Goal: Register for event/course: Register for event/course

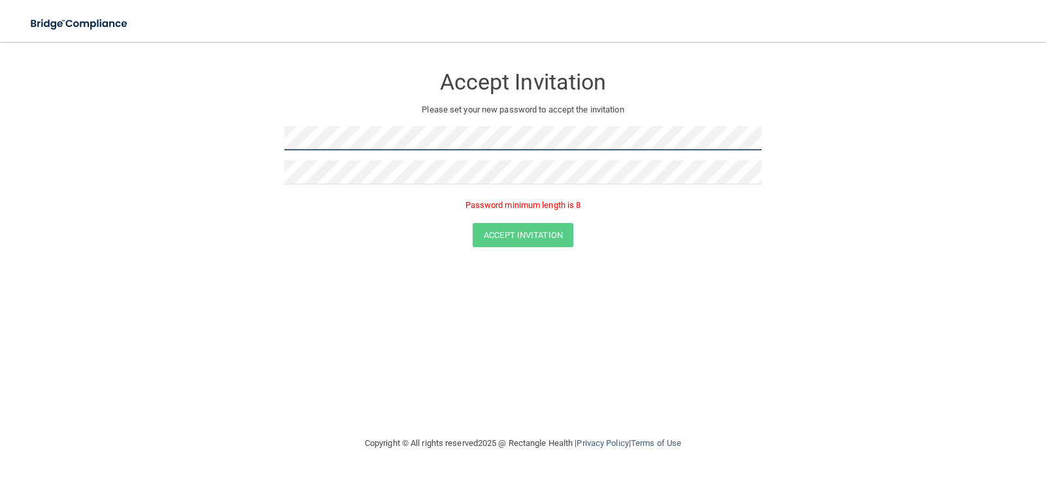
click at [148, 142] on form "Accept Invitation Please set your new password to accept the invitation Passwor…" at bounding box center [523, 159] width 994 height 208
click at [37, 131] on form "Accept Invitation Please set your new password to accept the invitation Passwor…" at bounding box center [523, 159] width 994 height 208
click at [76, 170] on form "Accept Invitation Please set your new password to accept the invitation Accept …" at bounding box center [523, 149] width 994 height 189
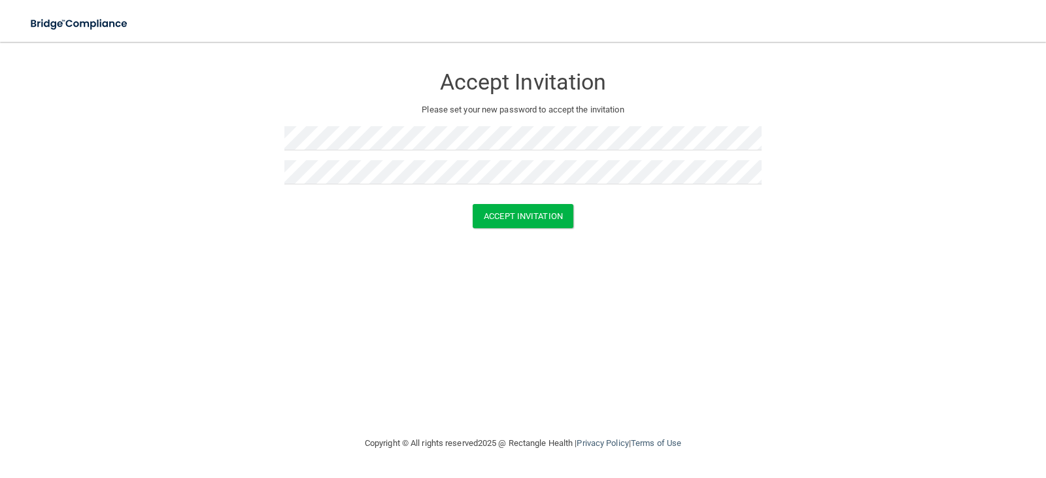
click at [518, 202] on div at bounding box center [522, 199] width 477 height 10
click at [519, 216] on button "Accept Invitation" at bounding box center [523, 216] width 101 height 24
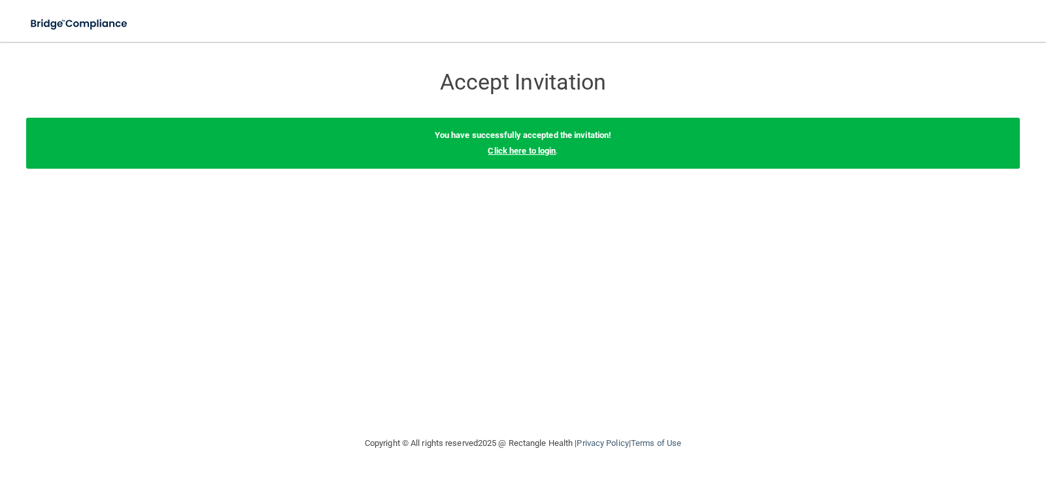
click at [541, 146] on link "Click here to login" at bounding box center [522, 151] width 68 height 10
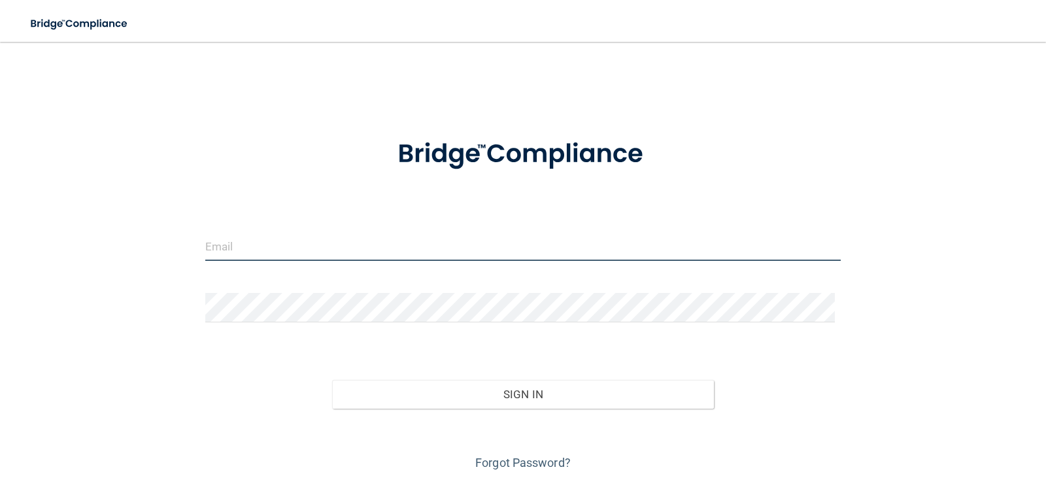
click at [263, 239] on input "email" at bounding box center [523, 245] width 636 height 29
type input "[EMAIL_ADDRESS][DOMAIN_NAME]"
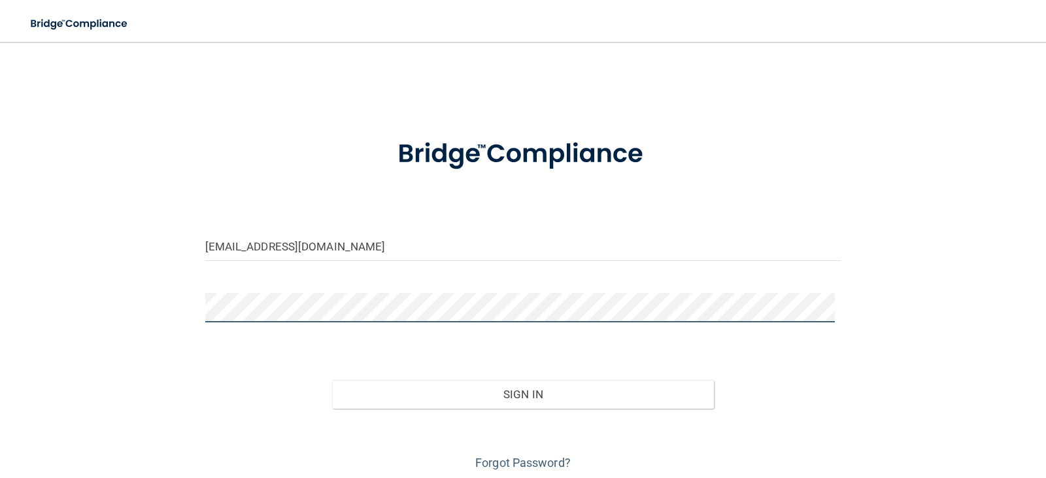
click at [332, 380] on button "Sign In" at bounding box center [523, 394] width 382 height 29
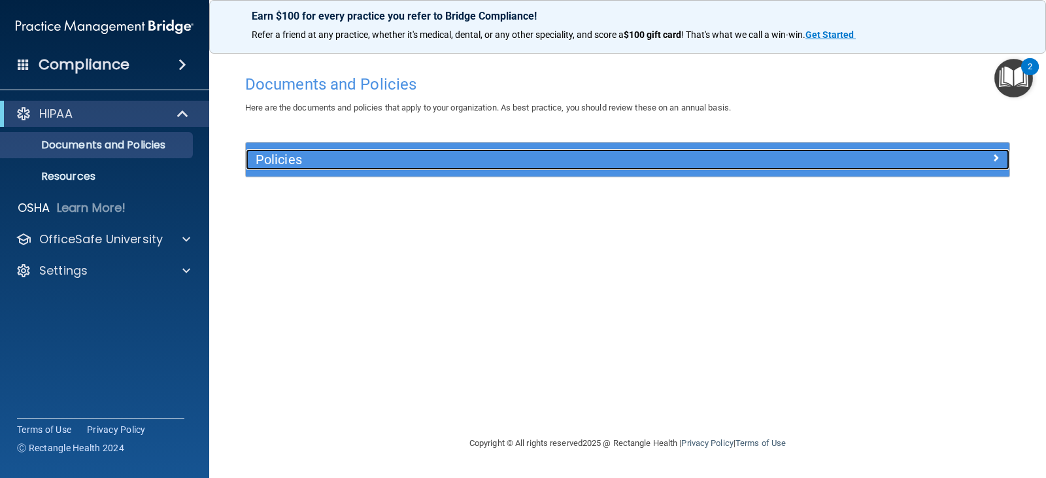
click at [992, 156] on span at bounding box center [996, 158] width 8 height 16
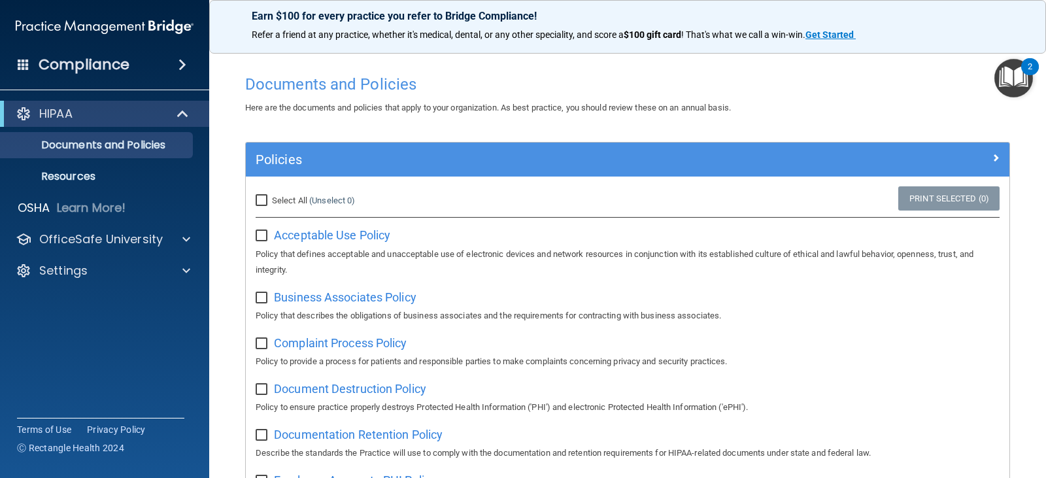
click at [263, 202] on input "Select All (Unselect 0) Unselect All" at bounding box center [263, 200] width 15 height 10
checkbox input "true"
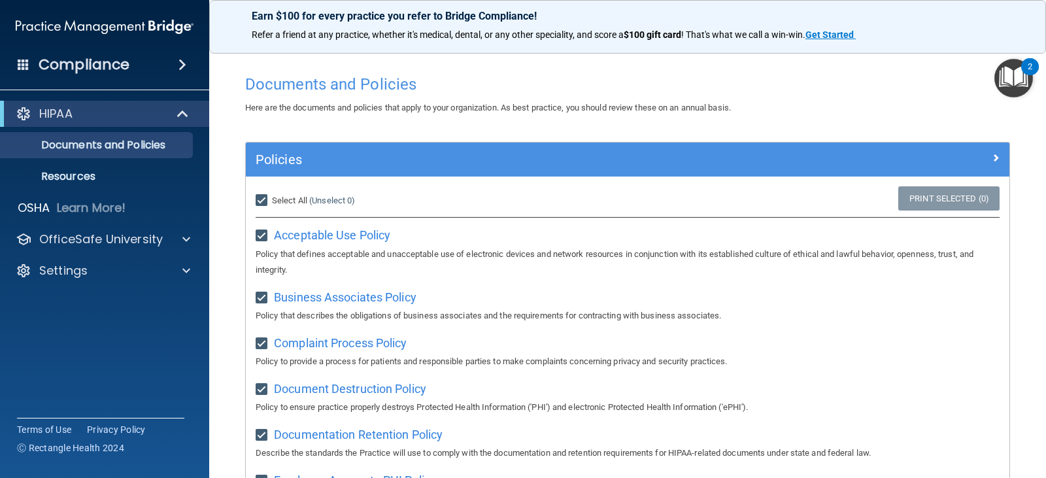
checkbox input "true"
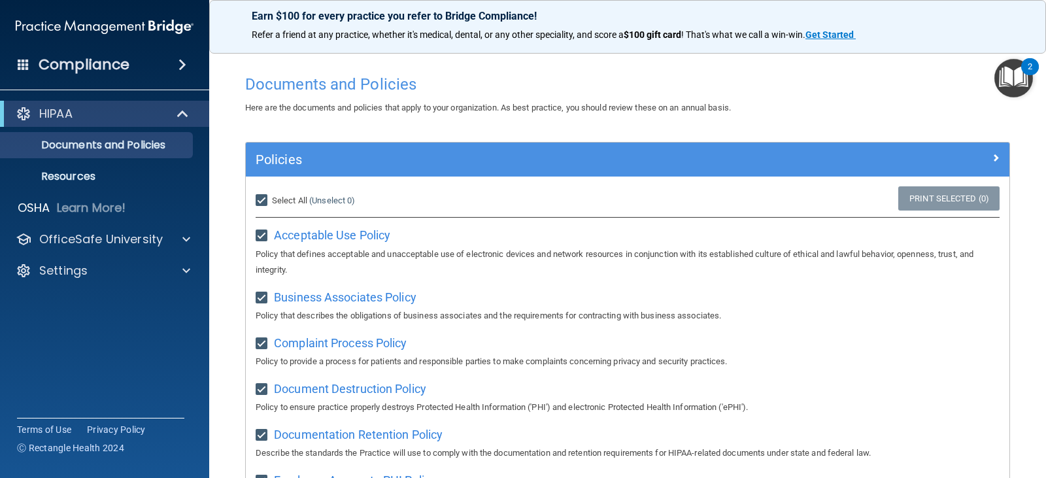
checkbox input "true"
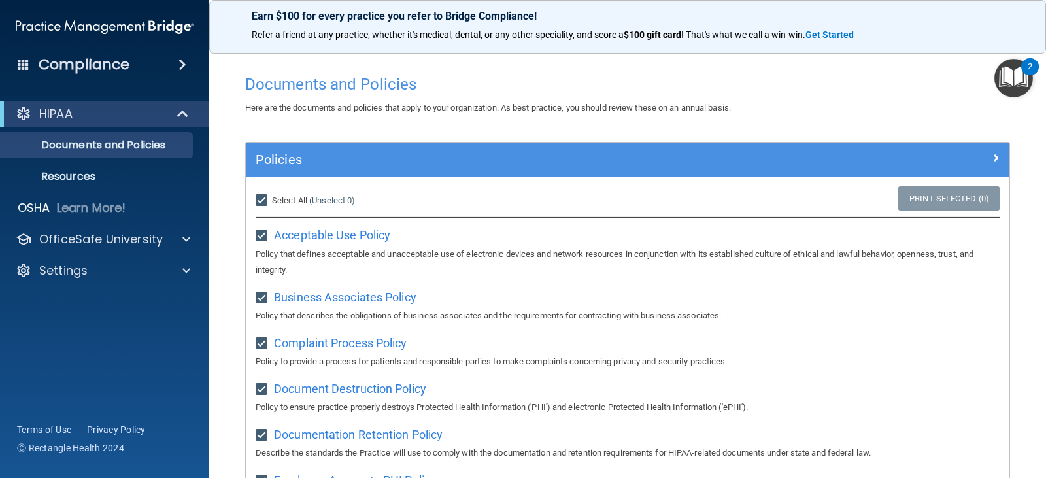
checkbox input "true"
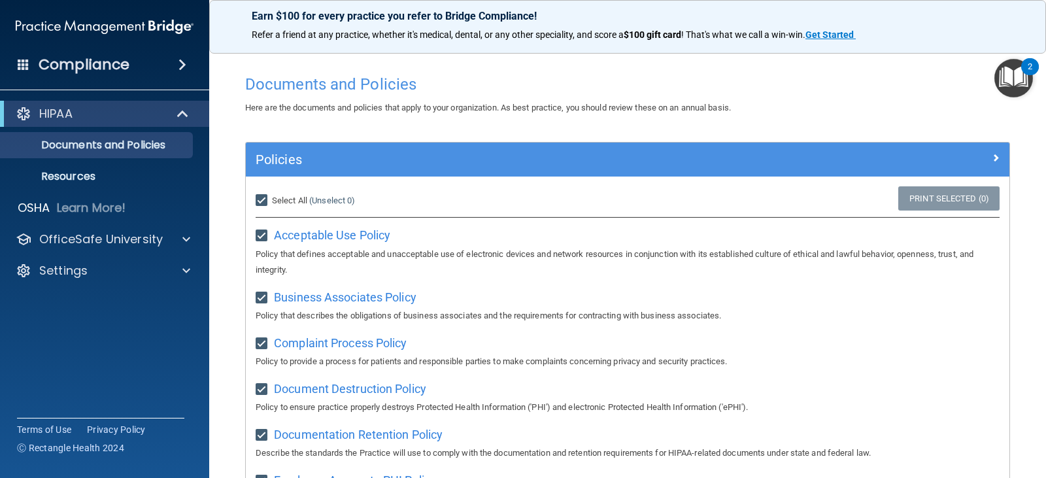
checkbox input "true"
click at [266, 201] on input "Select All (Unselect 21) Unselect All" at bounding box center [263, 200] width 15 height 10
checkbox input "false"
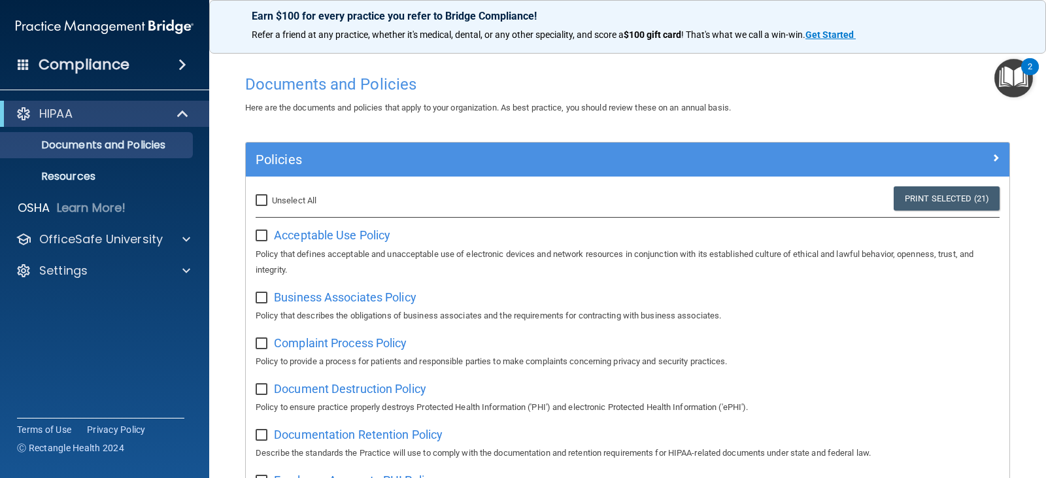
checkbox input "false"
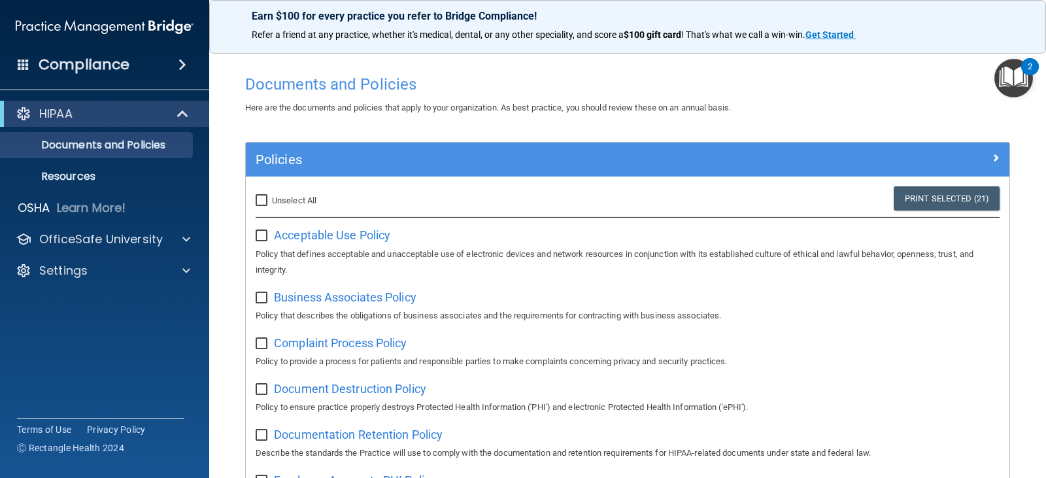
checkbox input "false"
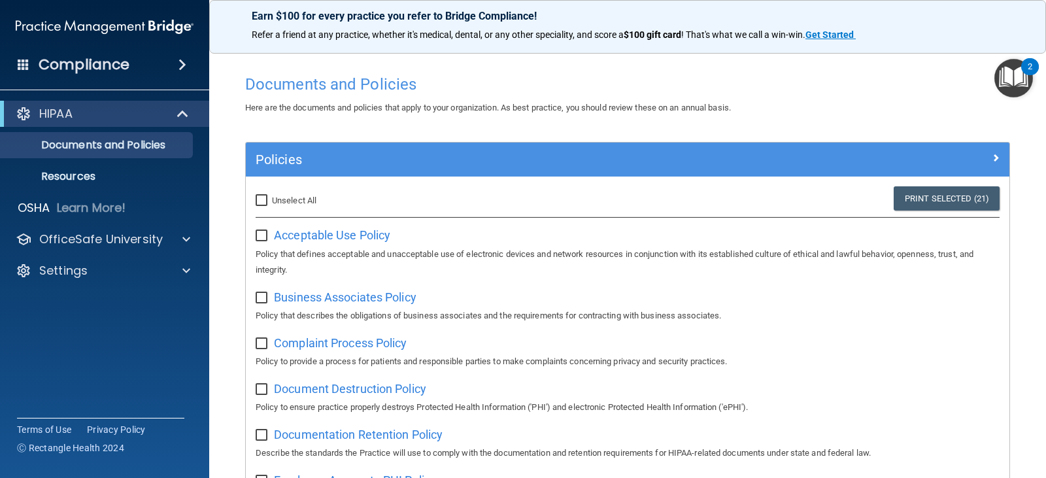
checkbox input "false"
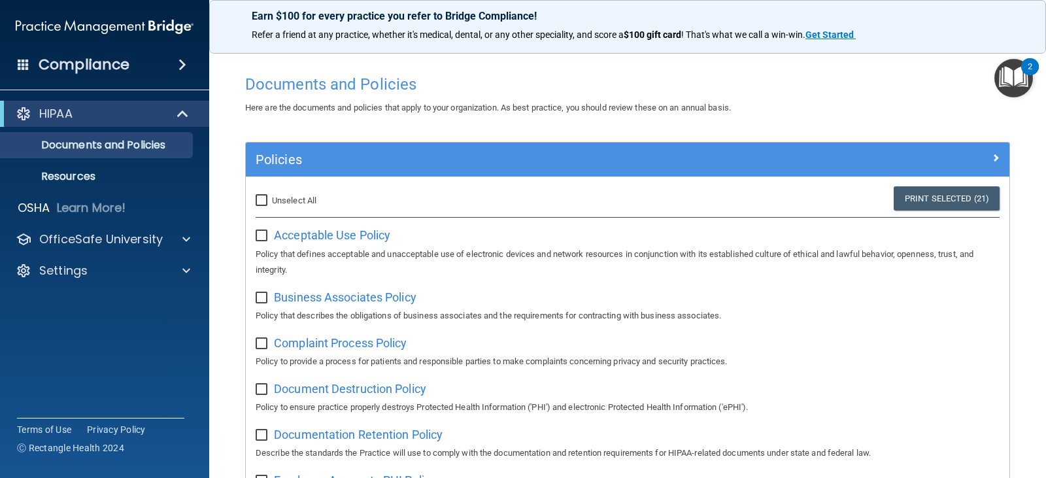
checkbox input "false"
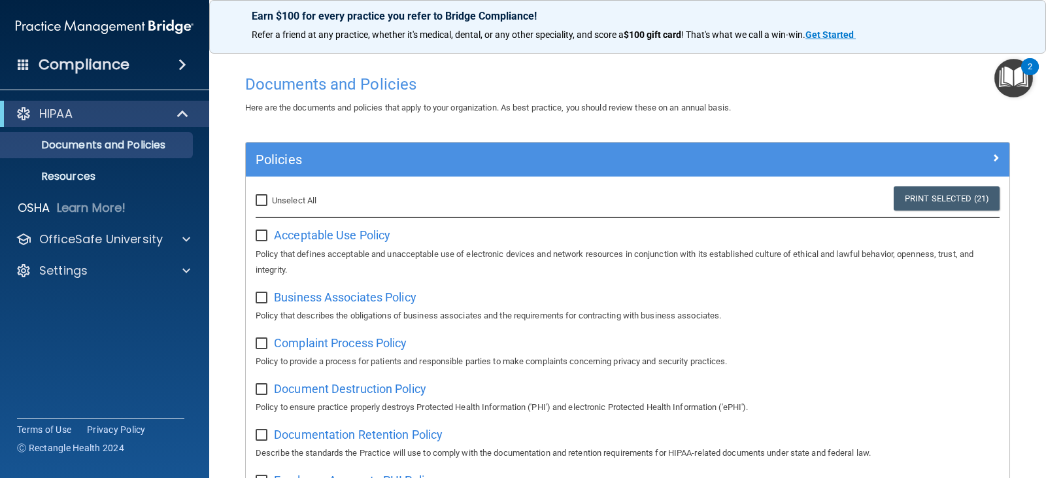
checkbox input "false"
click at [179, 68] on span at bounding box center [182, 65] width 8 height 16
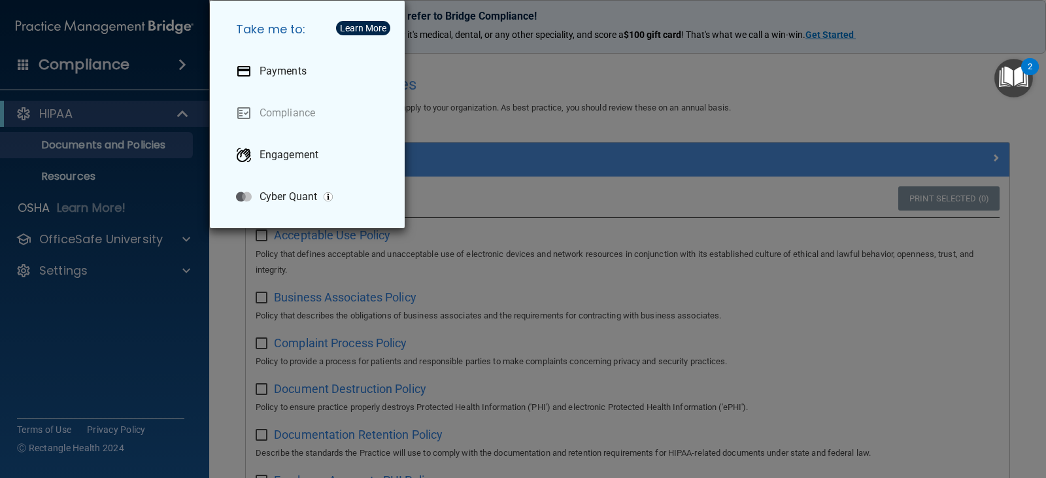
click at [507, 101] on div "Take me to: Payments Compliance Engagement Cyber Quant" at bounding box center [523, 239] width 1046 height 478
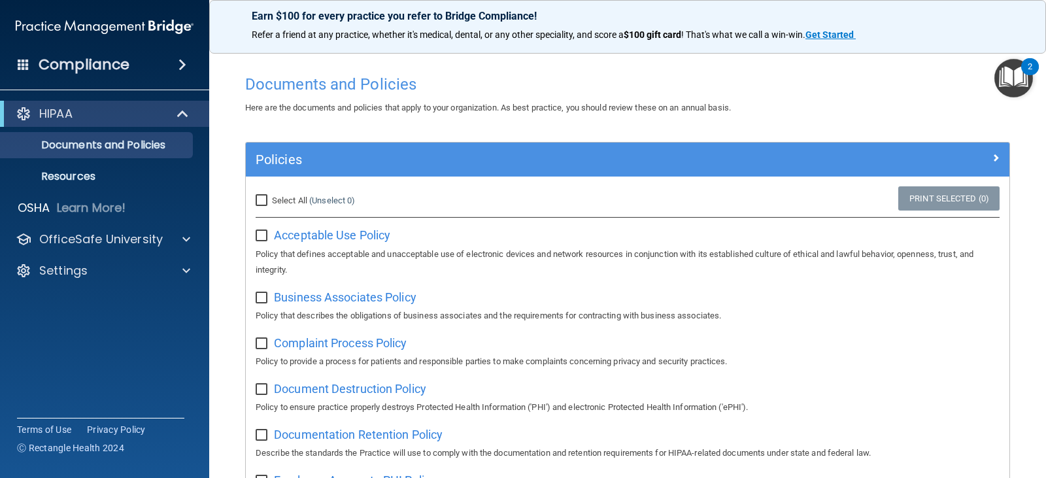
scroll to position [65, 0]
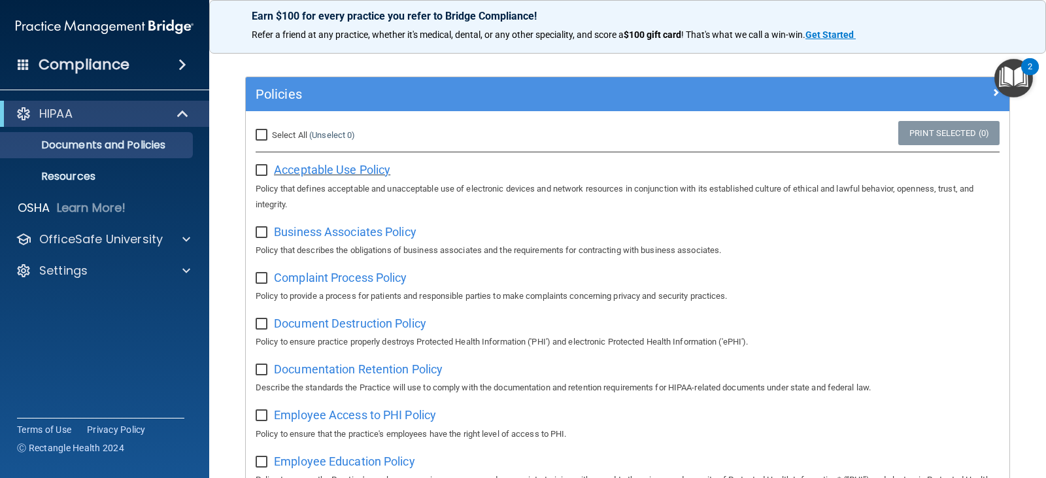
click at [320, 167] on span "Acceptable Use Policy" at bounding box center [332, 170] width 116 height 14
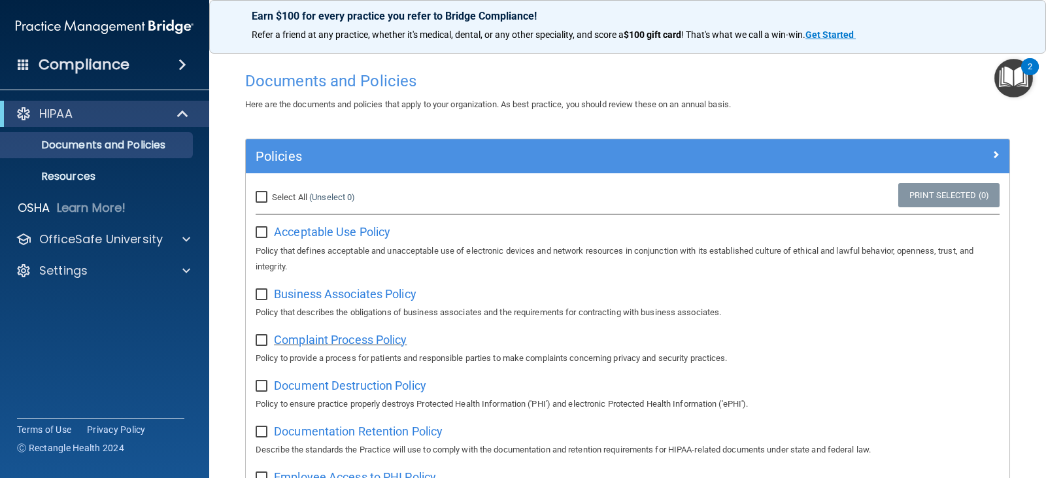
scroll to position [0, 0]
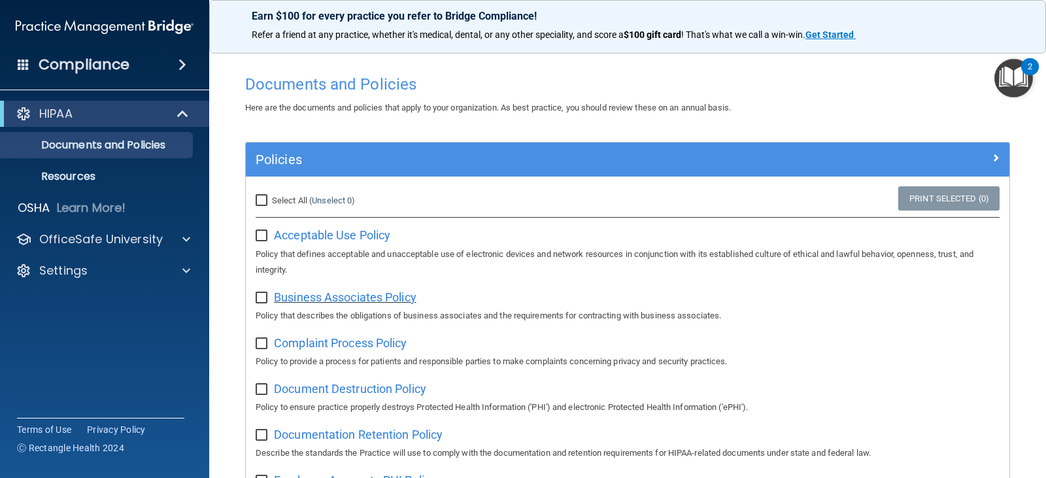
click at [330, 297] on span "Business Associates Policy" at bounding box center [345, 297] width 143 height 14
click at [1025, 75] on img "Open Resource Center, 2 new notifications" at bounding box center [1013, 78] width 39 height 39
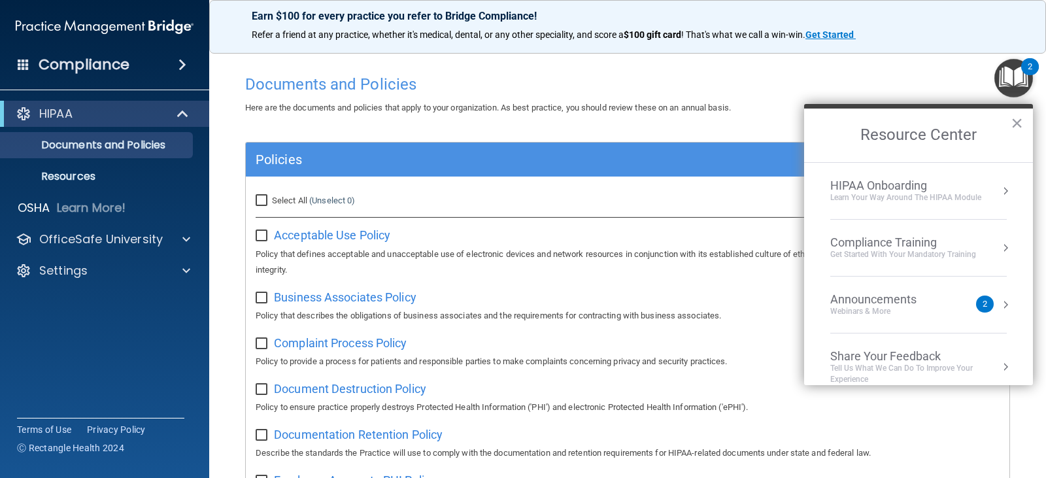
click at [753, 78] on h4 "Documents and Policies" at bounding box center [627, 84] width 765 height 17
click at [943, 86] on h4 "Documents and Policies" at bounding box center [627, 84] width 765 height 17
click at [1016, 116] on button "×" at bounding box center [1017, 122] width 12 height 21
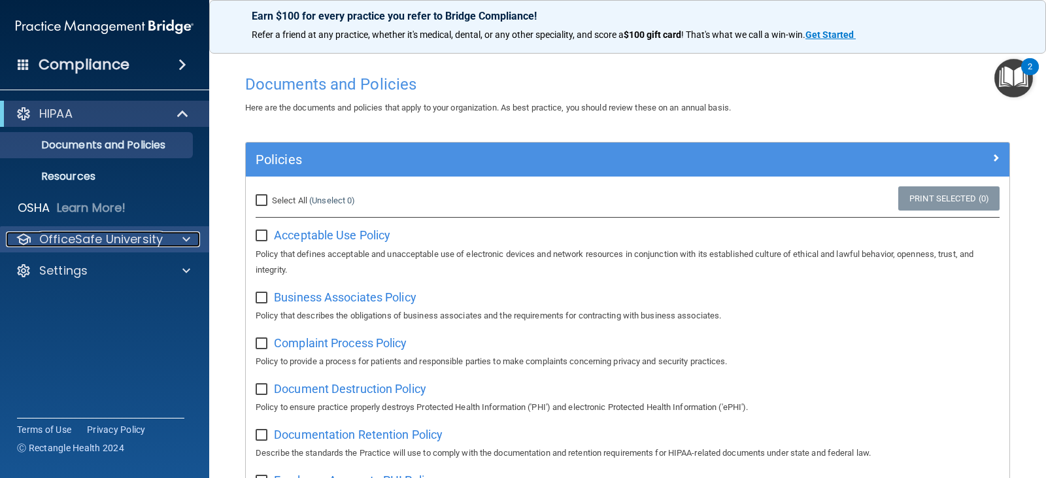
click at [158, 236] on p "OfficeSafe University" at bounding box center [101, 239] width 124 height 16
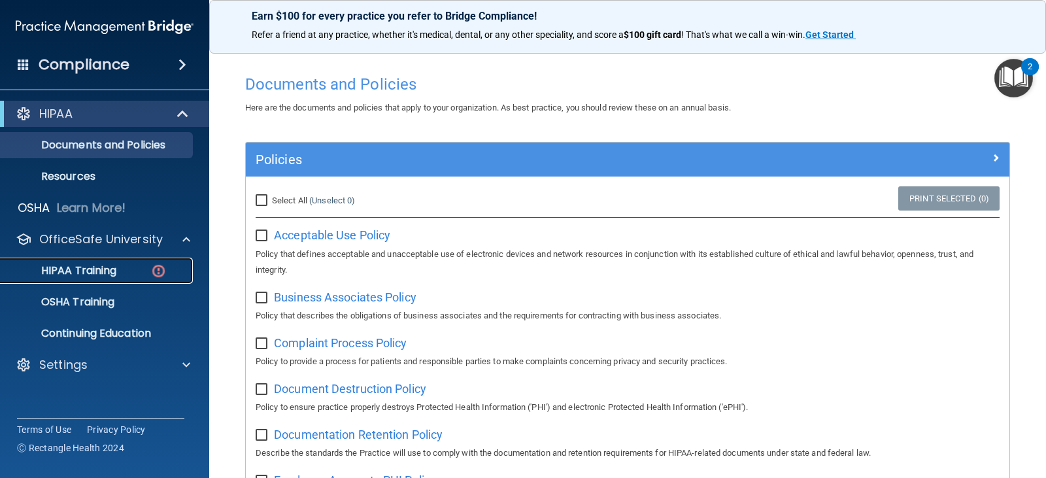
click at [107, 265] on p "HIPAA Training" at bounding box center [62, 270] width 108 height 13
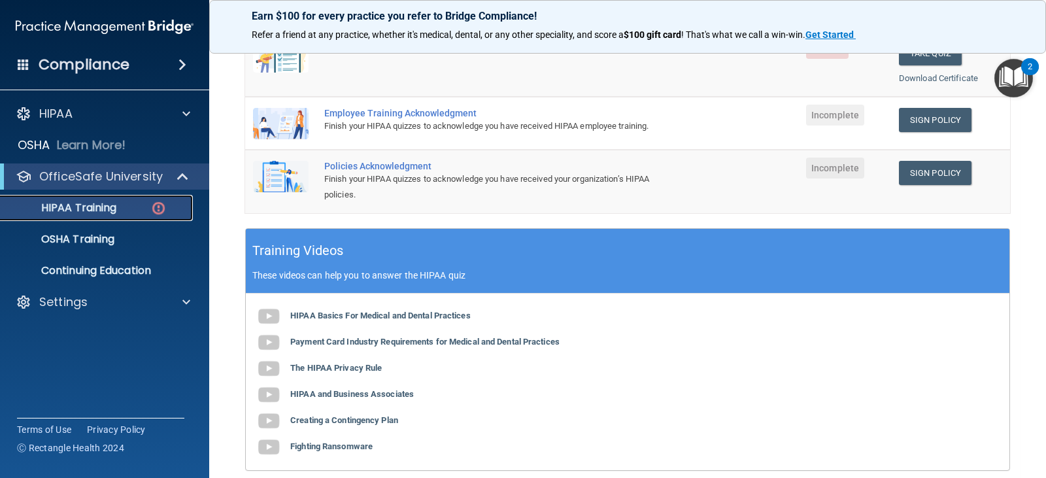
scroll to position [501, 0]
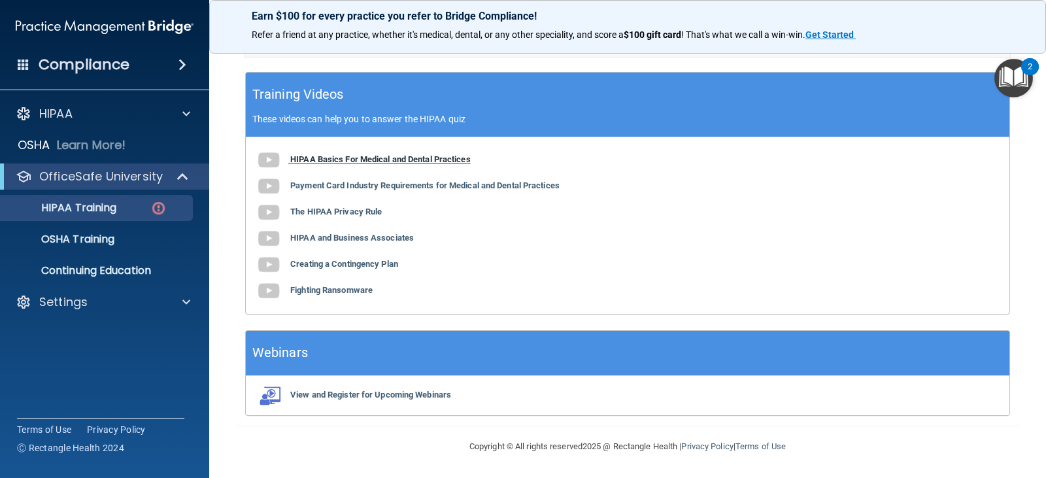
click at [420, 161] on b "HIPAA Basics For Medical and Dental Practices" at bounding box center [380, 159] width 180 height 10
click at [278, 183] on img at bounding box center [269, 186] width 26 height 26
click at [311, 209] on b "The HIPAA Privacy Rule" at bounding box center [336, 212] width 92 height 10
click at [326, 237] on b "HIPAA and Business Associates" at bounding box center [352, 238] width 124 height 10
click at [312, 267] on b "Creating a Contingency Plan" at bounding box center [344, 264] width 108 height 10
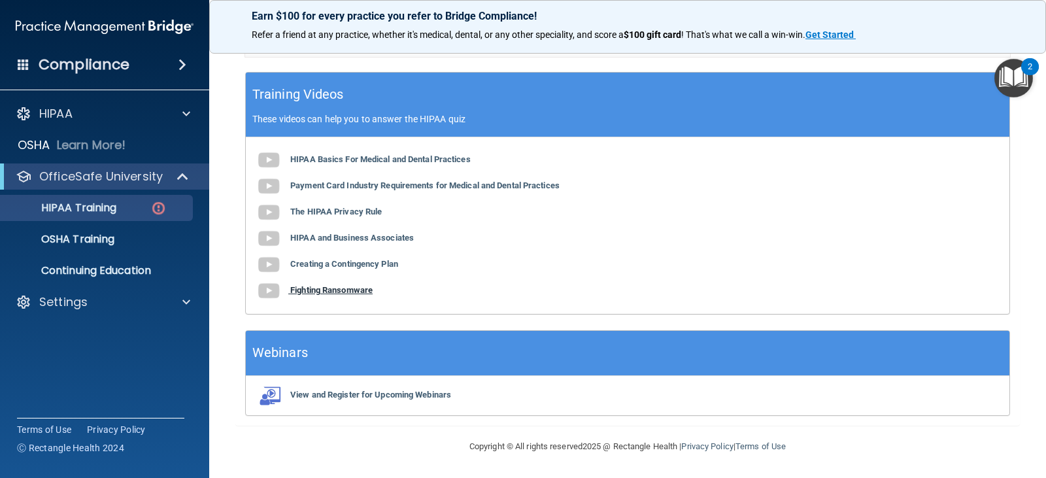
click at [320, 286] on b "Fighting Ransomware" at bounding box center [331, 290] width 82 height 10
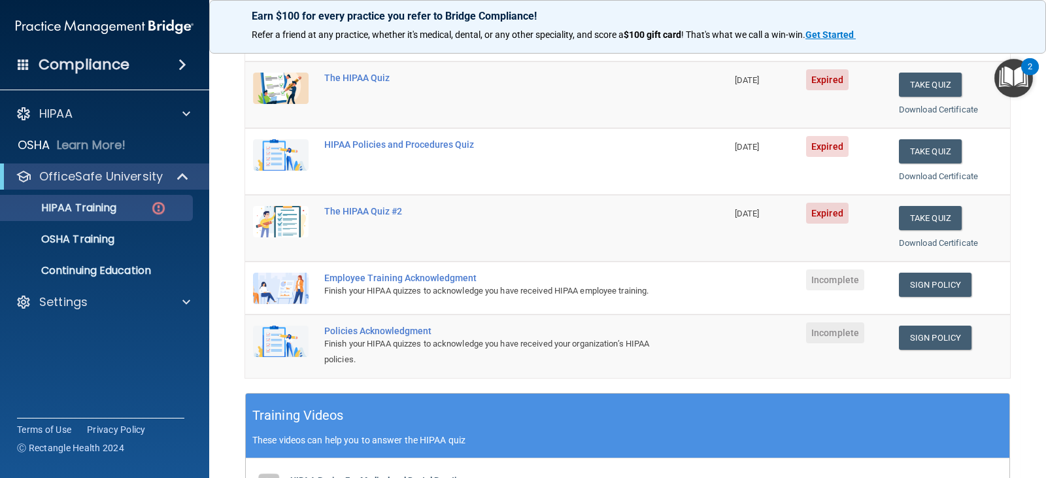
scroll to position [44, 0]
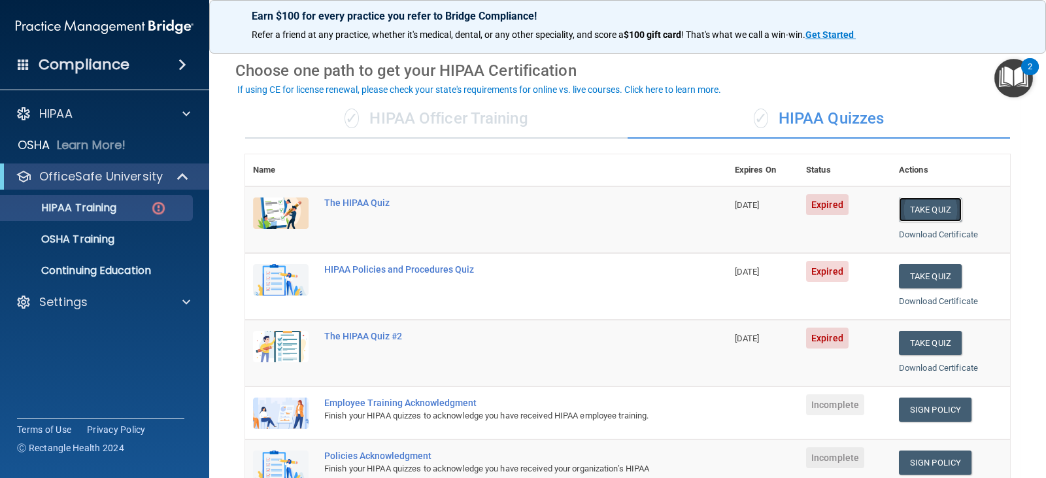
click at [938, 207] on button "Take Quiz" at bounding box center [930, 209] width 63 height 24
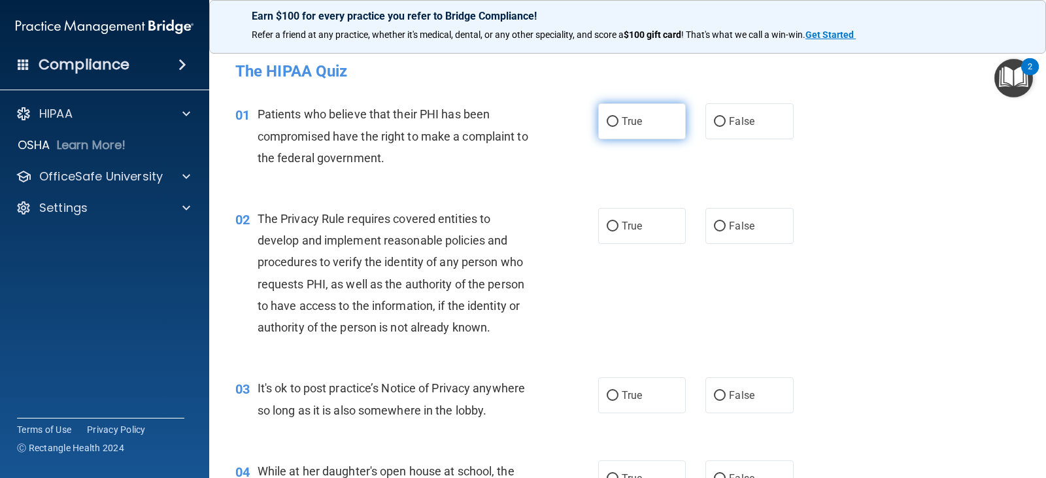
click at [609, 126] on input "True" at bounding box center [613, 122] width 12 height 10
radio input "true"
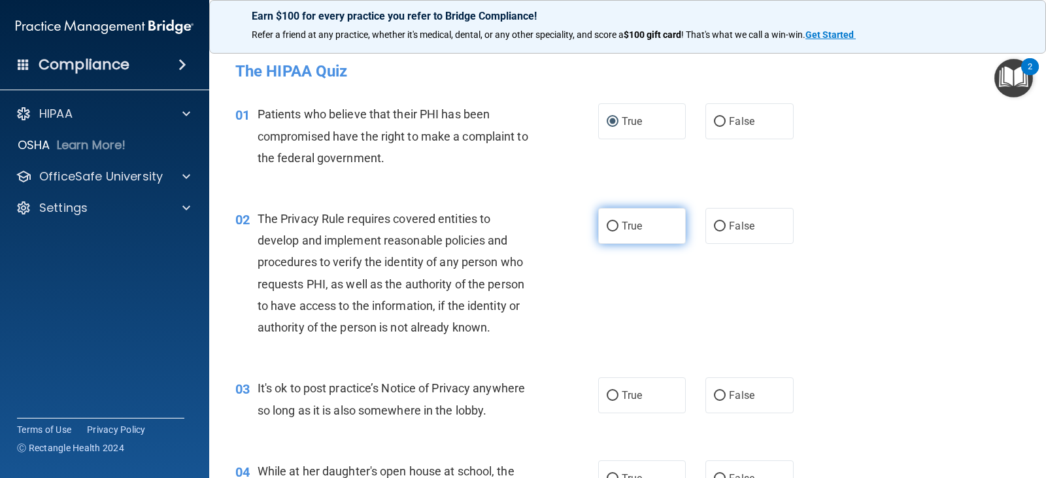
click at [613, 226] on input "True" at bounding box center [613, 227] width 12 height 10
radio input "true"
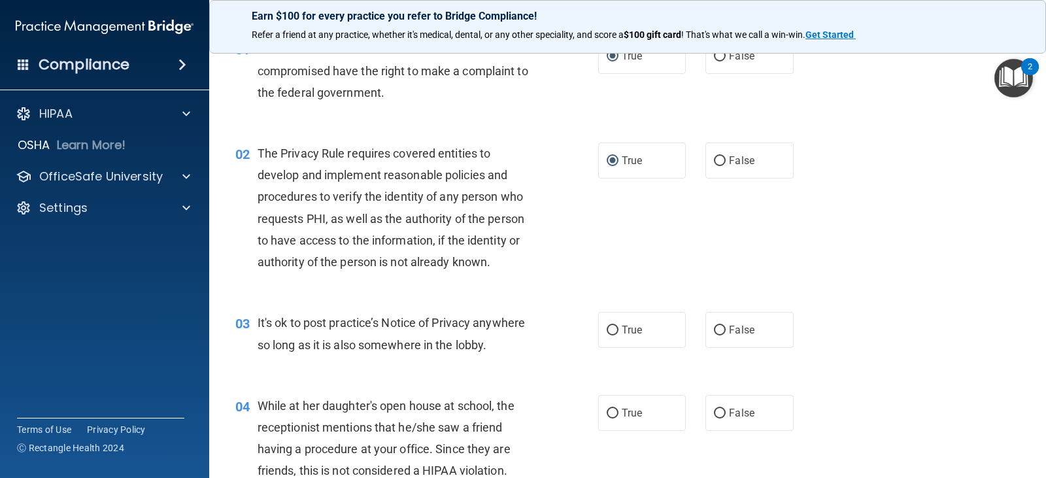
scroll to position [131, 0]
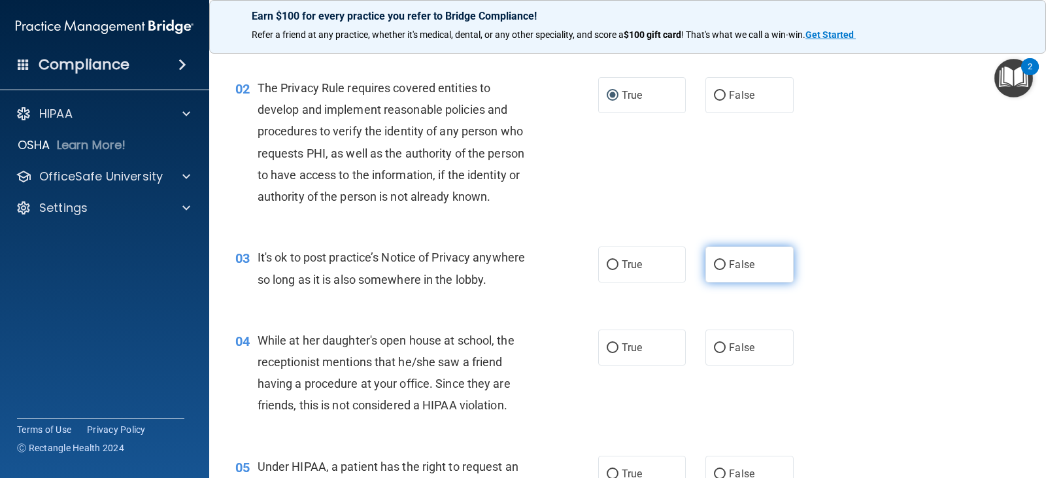
click at [714, 266] on input "False" at bounding box center [720, 265] width 12 height 10
radio input "true"
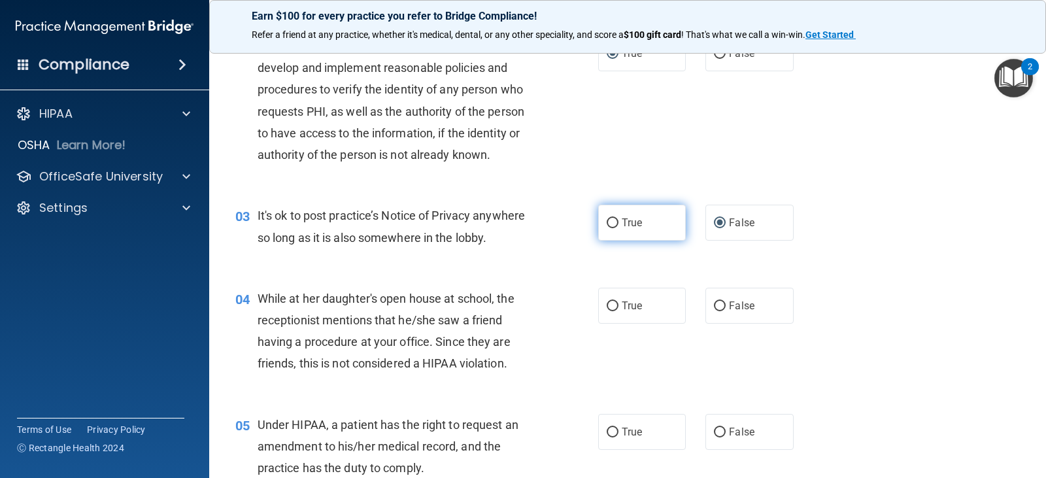
scroll to position [196, 0]
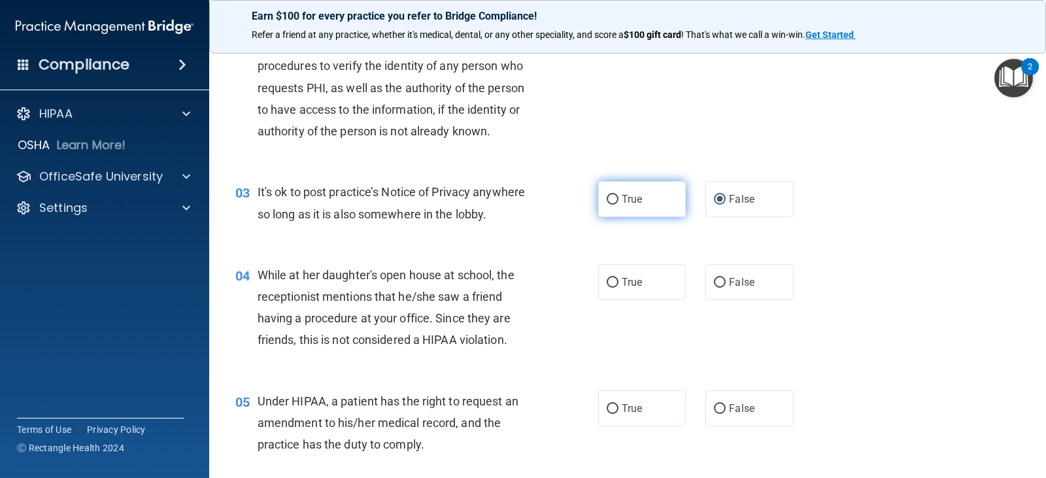
click at [612, 197] on input "True" at bounding box center [613, 200] width 12 height 10
radio input "true"
radio input "false"
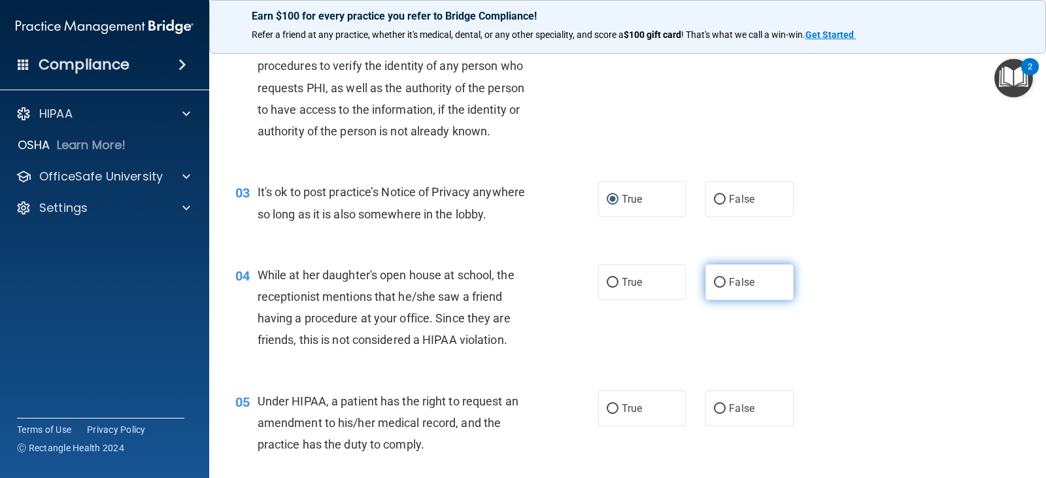
click at [716, 279] on input "False" at bounding box center [720, 283] width 12 height 10
radio input "true"
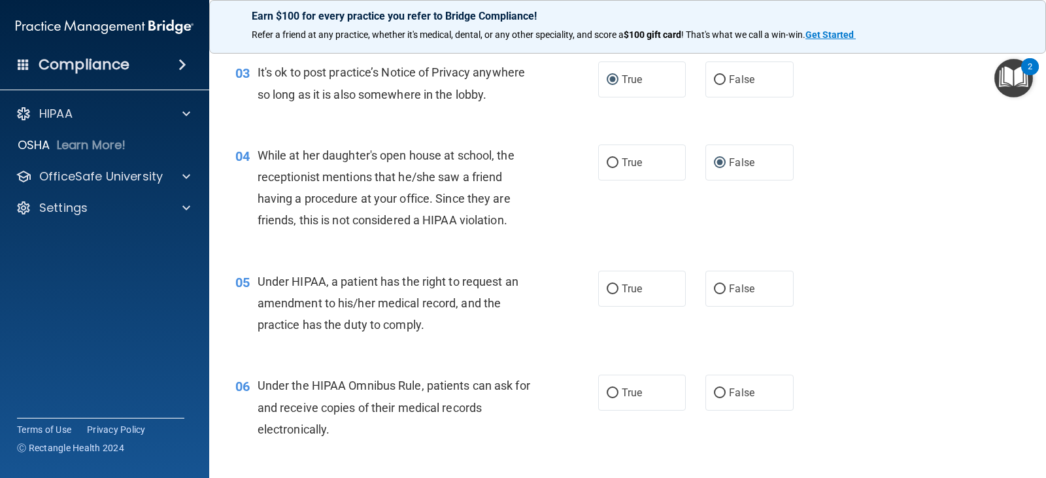
scroll to position [327, 0]
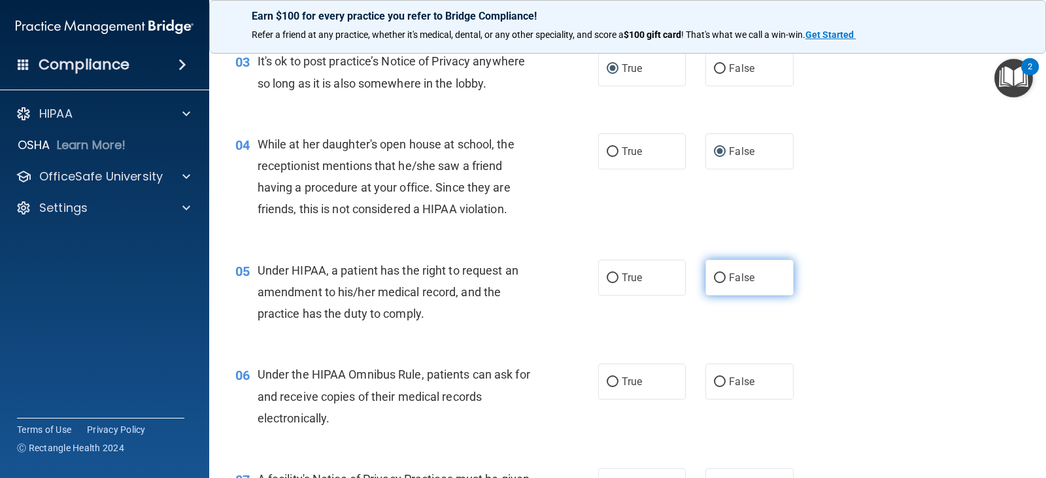
click at [717, 276] on input "False" at bounding box center [720, 278] width 12 height 10
radio input "true"
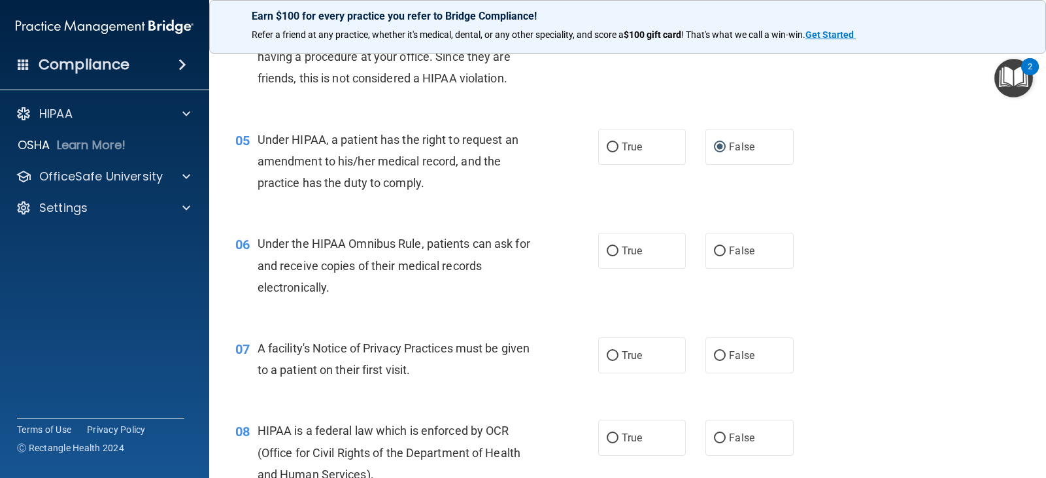
scroll to position [523, 0]
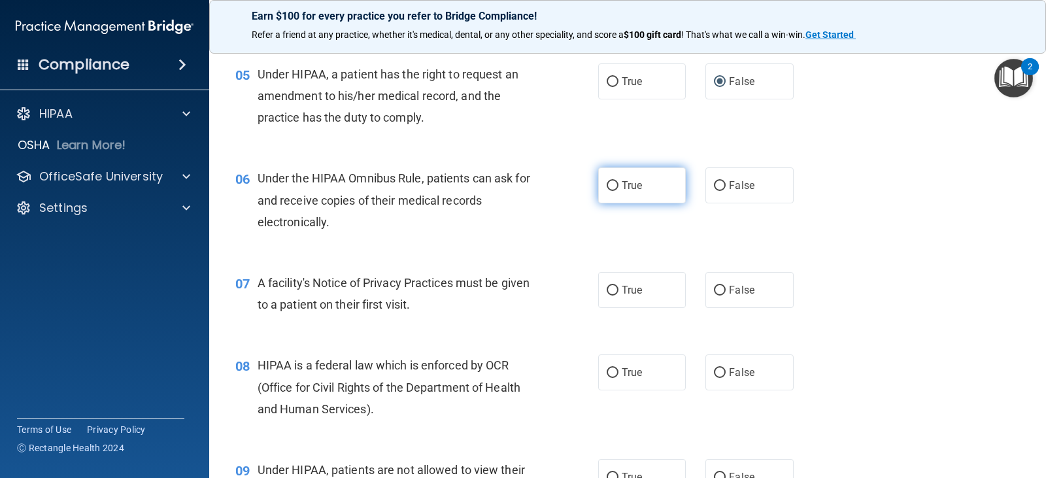
click at [607, 188] on input "True" at bounding box center [613, 186] width 12 height 10
radio input "true"
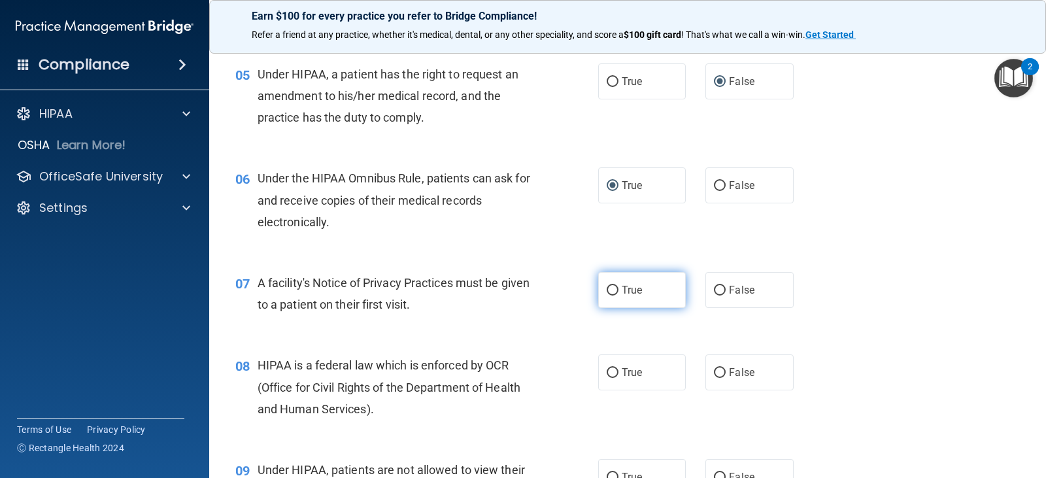
click at [607, 288] on input "True" at bounding box center [613, 291] width 12 height 10
radio input "true"
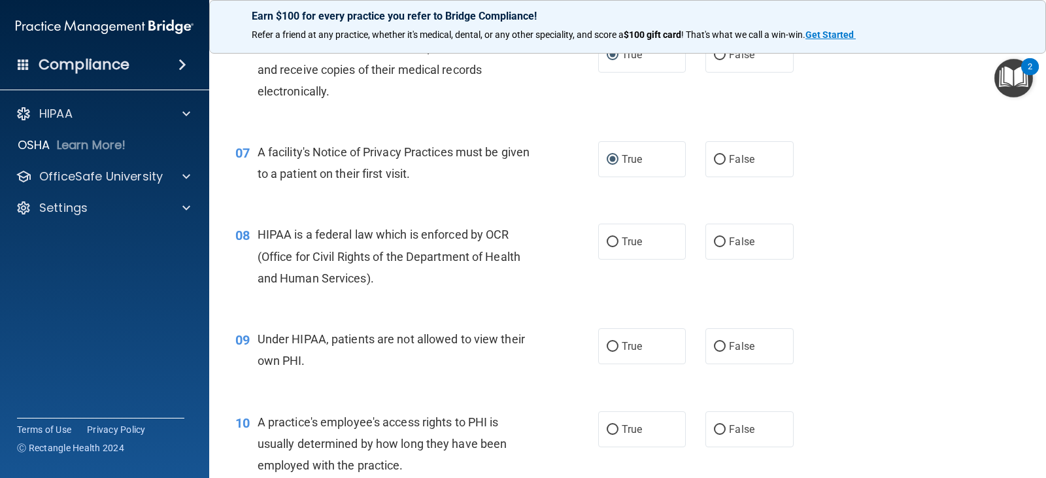
scroll to position [719, 0]
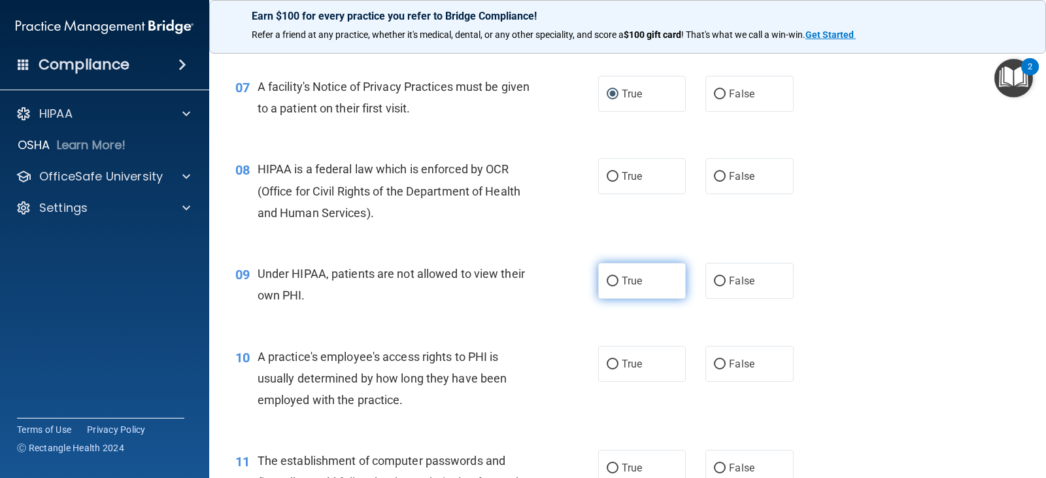
click at [622, 278] on span "True" at bounding box center [632, 281] width 20 height 12
click at [618, 278] on input "True" at bounding box center [613, 282] width 12 height 10
radio input "true"
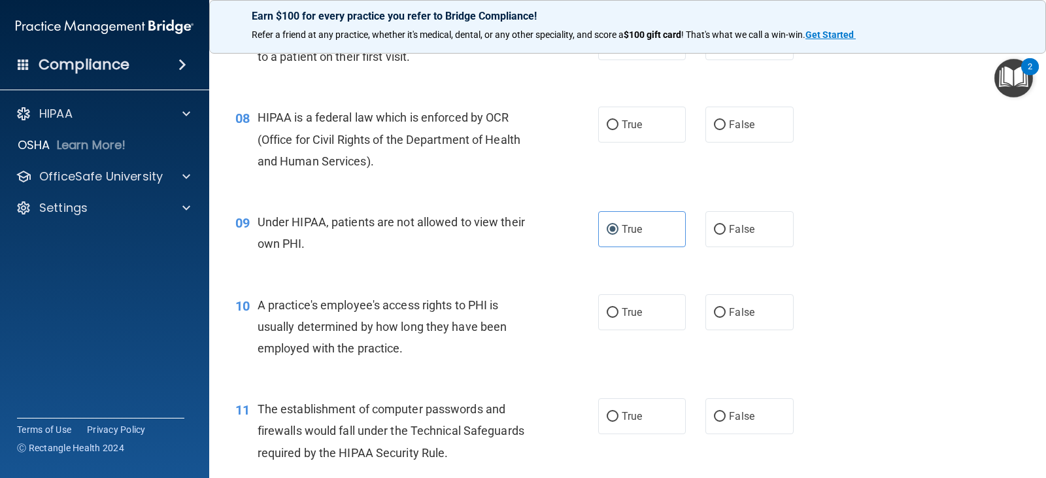
scroll to position [850, 0]
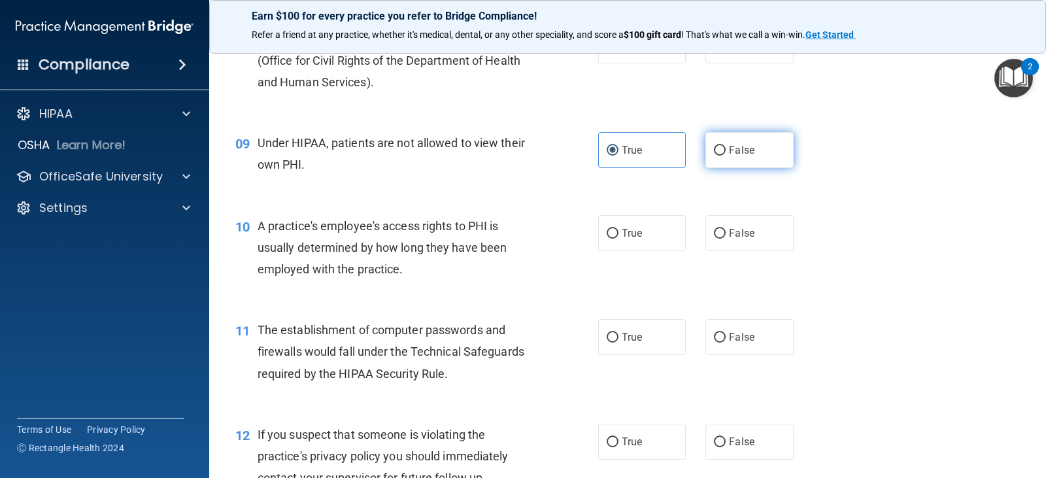
click at [714, 152] on input "False" at bounding box center [720, 151] width 12 height 10
radio input "true"
radio input "false"
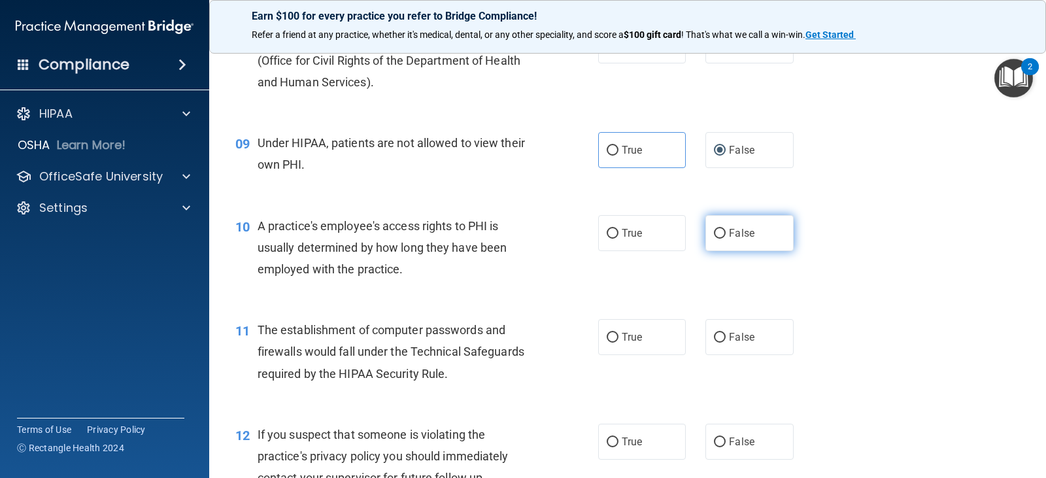
click at [715, 230] on input "False" at bounding box center [720, 234] width 12 height 10
radio input "true"
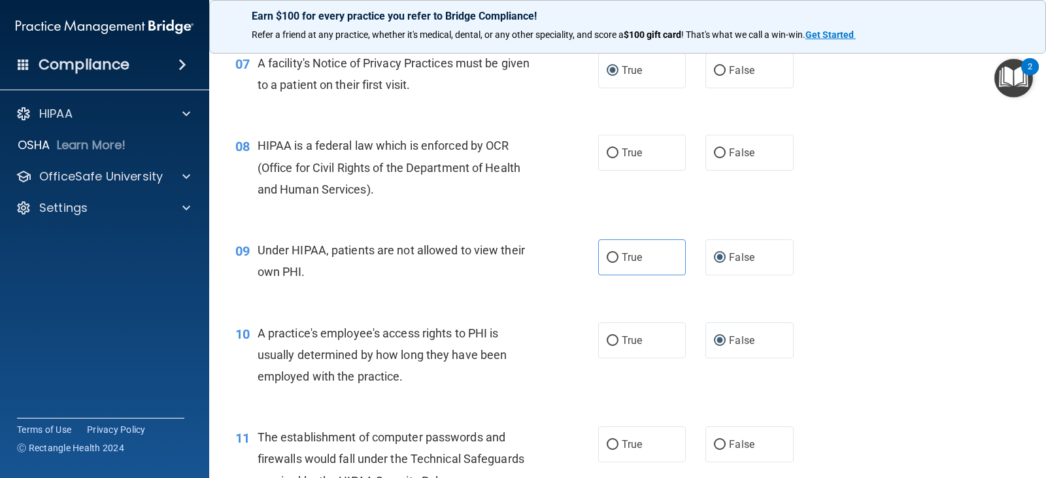
scroll to position [719, 0]
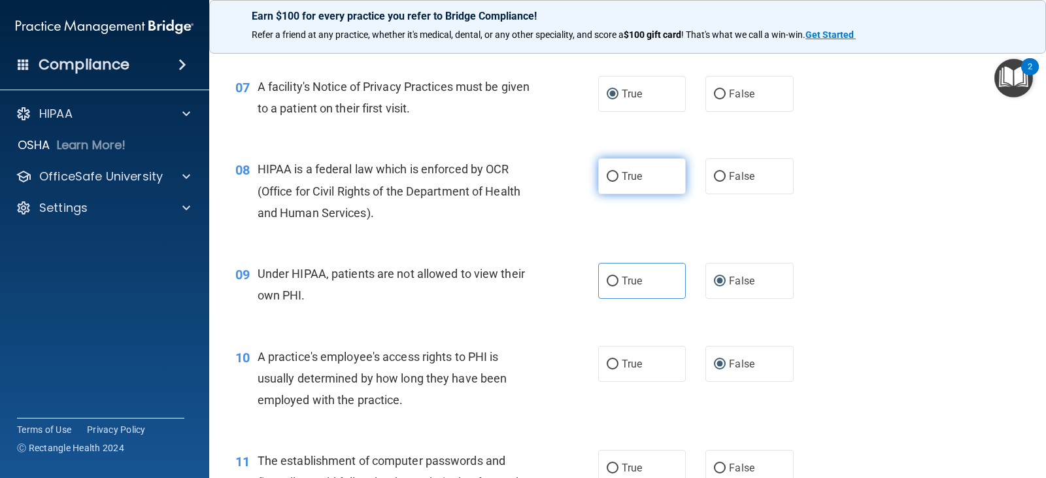
click at [609, 173] on input "True" at bounding box center [613, 177] width 12 height 10
radio input "true"
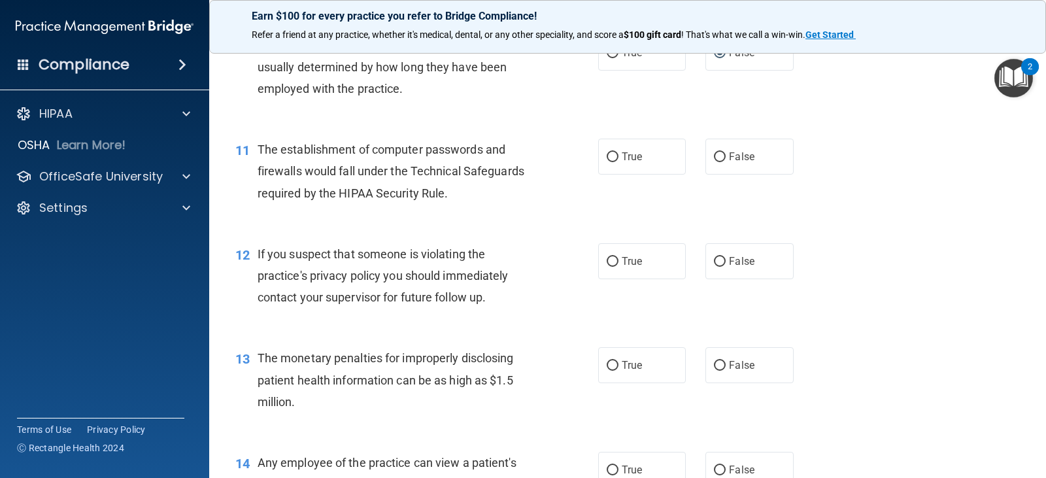
scroll to position [981, 0]
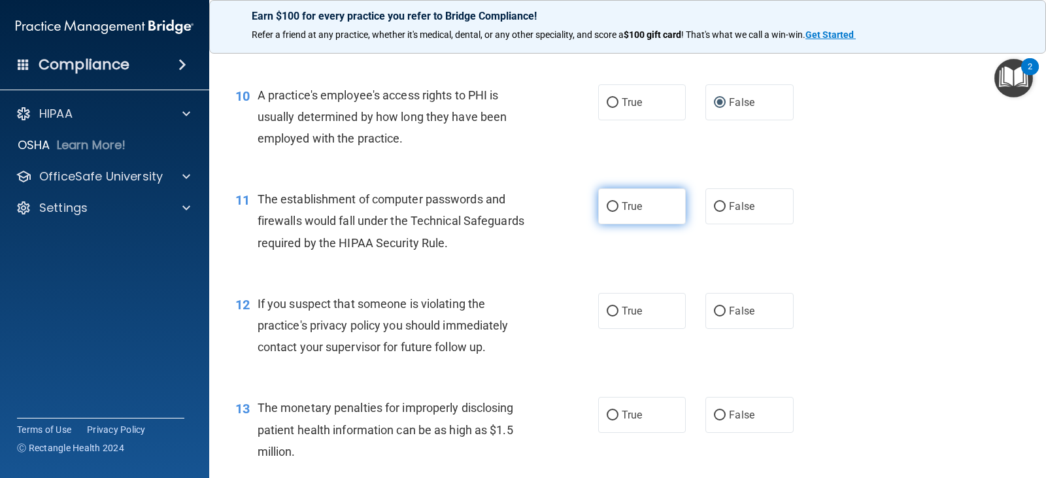
click at [612, 207] on input "True" at bounding box center [613, 207] width 12 height 10
radio input "true"
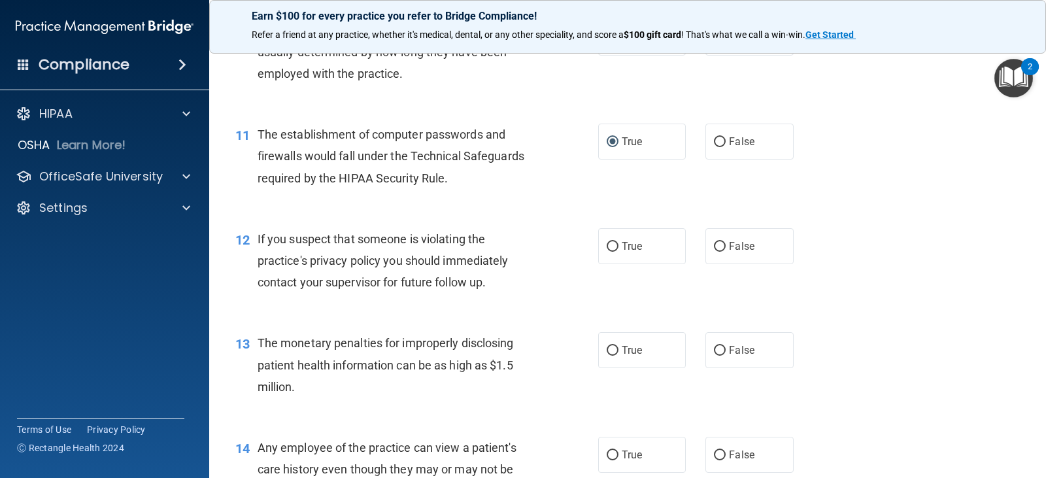
scroll to position [1046, 0]
click at [613, 245] on input "True" at bounding box center [613, 246] width 12 height 10
radio input "true"
click at [838, 256] on div "12 If you suspect that someone is violating the practice's privacy policy you s…" at bounding box center [628, 263] width 804 height 105
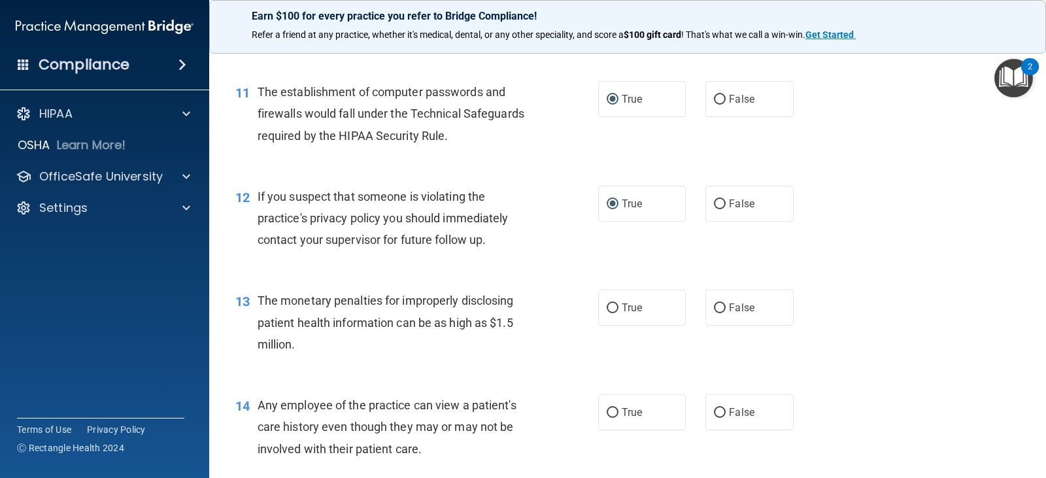
scroll to position [1112, 0]
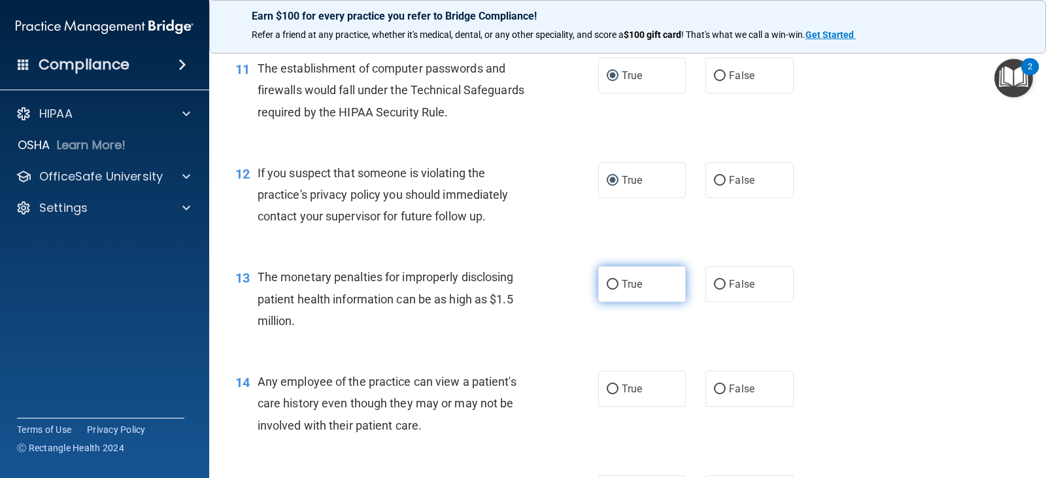
click at [610, 281] on input "True" at bounding box center [613, 285] width 12 height 10
radio input "true"
click at [872, 284] on div "13 The monetary penalties for improperly disclosing patient health information …" at bounding box center [628, 302] width 804 height 105
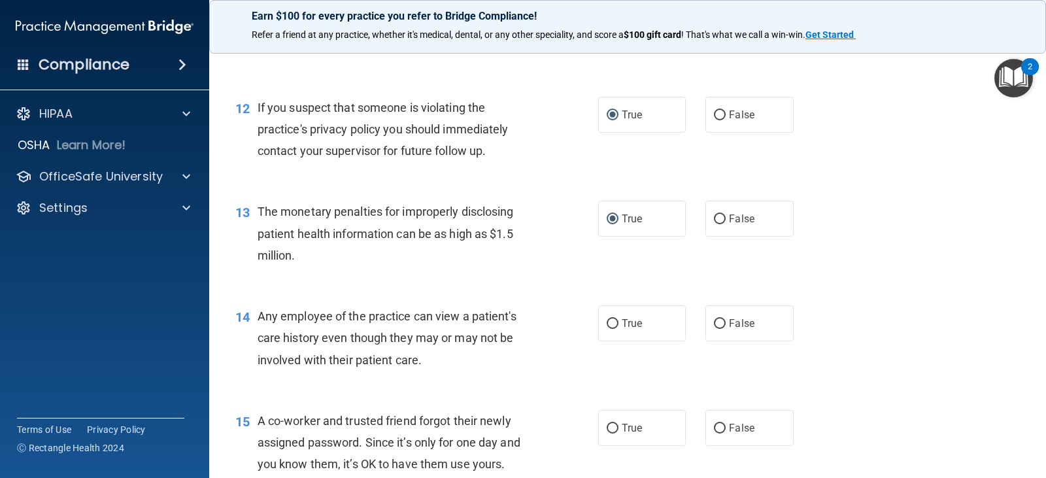
scroll to position [1242, 0]
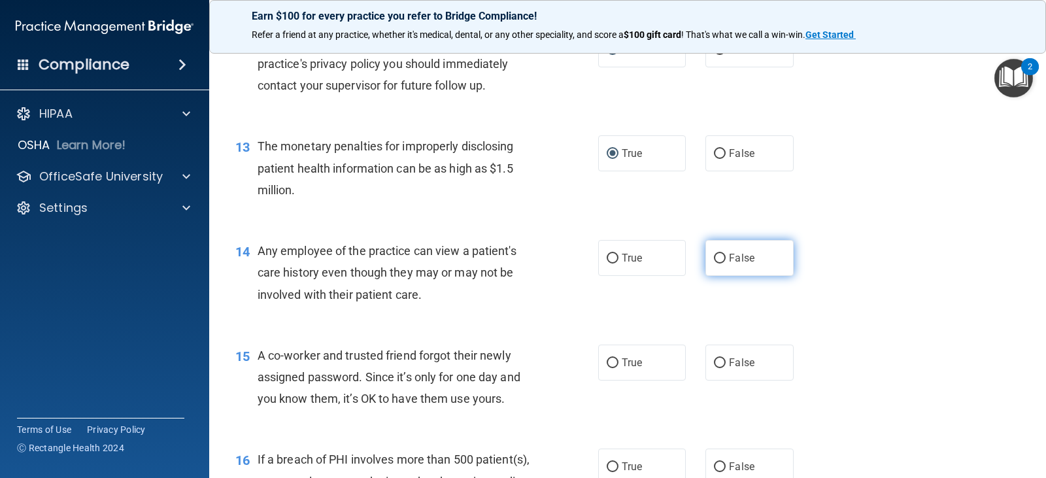
click at [721, 260] on label "False" at bounding box center [749, 258] width 88 height 36
click at [721, 260] on input "False" at bounding box center [720, 259] width 12 height 10
radio input "true"
click at [875, 255] on div "14 Any employee of the practice can view a patient's care history even though t…" at bounding box center [628, 276] width 804 height 105
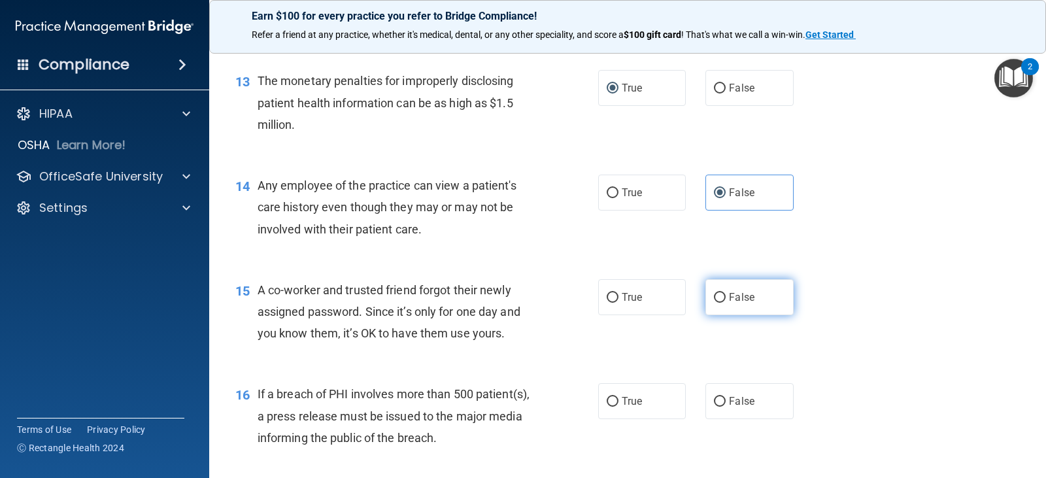
click at [722, 301] on label "False" at bounding box center [749, 297] width 88 height 36
click at [722, 301] on input "False" at bounding box center [720, 298] width 12 height 10
radio input "true"
click at [873, 296] on div "15 A co-worker and trusted friend forgot their newly assigned password. Since i…" at bounding box center [628, 315] width 804 height 105
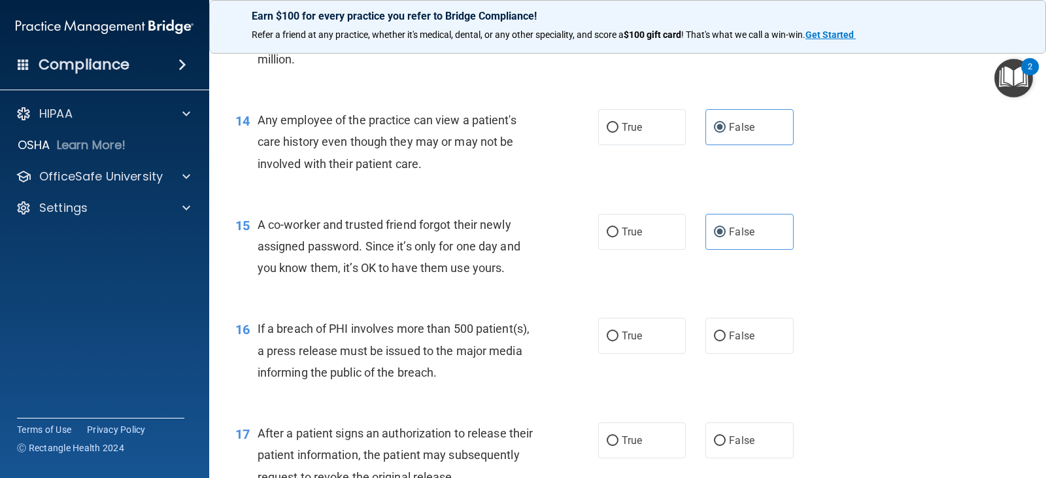
scroll to position [1438, 0]
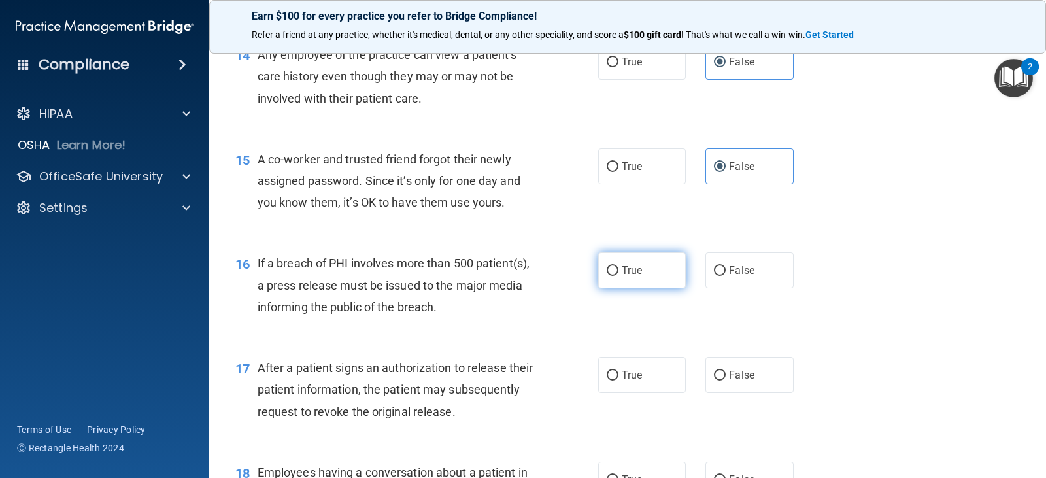
click at [610, 273] on input "True" at bounding box center [613, 271] width 12 height 10
radio input "true"
click at [862, 305] on div "16 If a breach of PHI involves more than 500 patient(s), a press release must b…" at bounding box center [628, 288] width 804 height 105
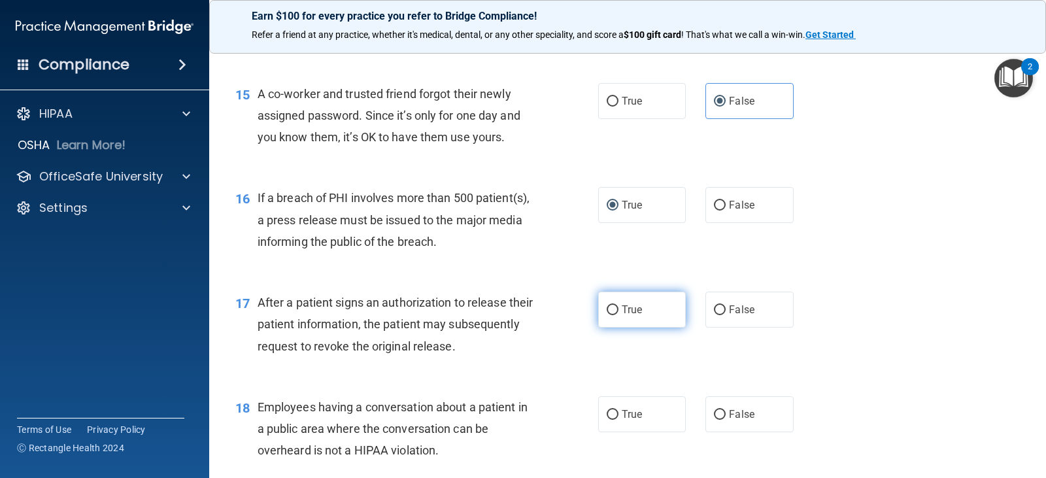
click at [641, 311] on label "True" at bounding box center [642, 310] width 88 height 36
click at [619, 311] on input "True" at bounding box center [613, 310] width 12 height 10
radio input "true"
click at [848, 319] on div "17 After a patient signs an authorization to release their patient information,…" at bounding box center [628, 327] width 804 height 105
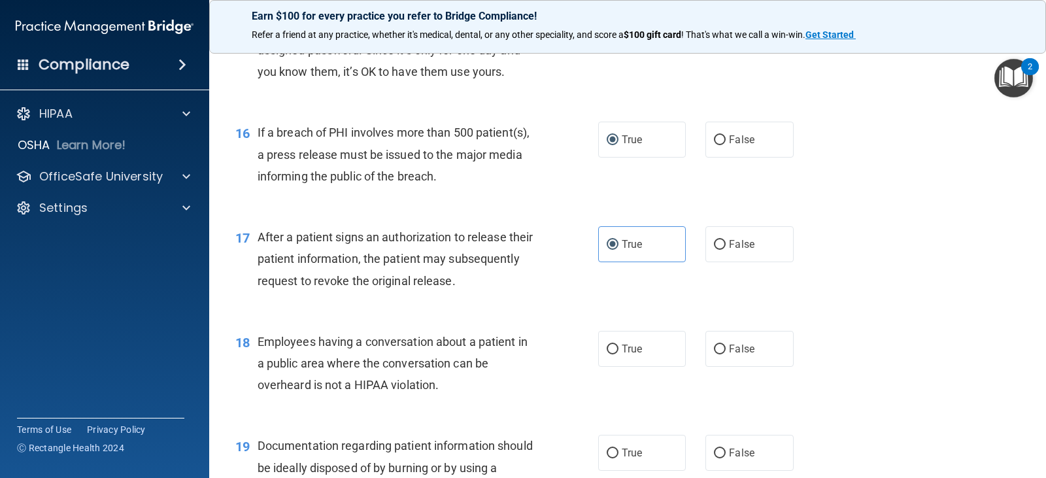
scroll to position [1635, 0]
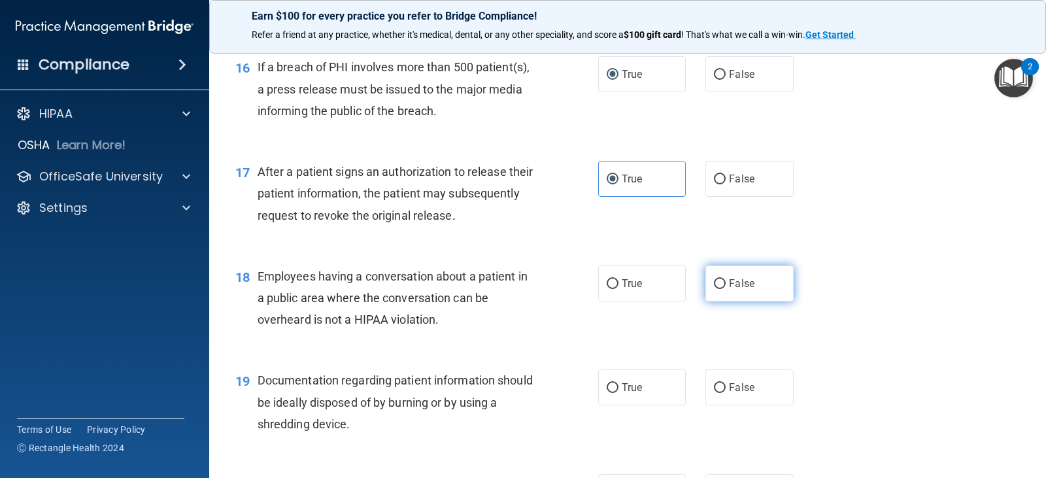
click at [711, 290] on label "False" at bounding box center [749, 283] width 88 height 36
click at [714, 289] on input "False" at bounding box center [720, 284] width 12 height 10
radio input "true"
click at [825, 297] on div "18 Employees having a conversation about a patient in a public area where the c…" at bounding box center [628, 301] width 804 height 105
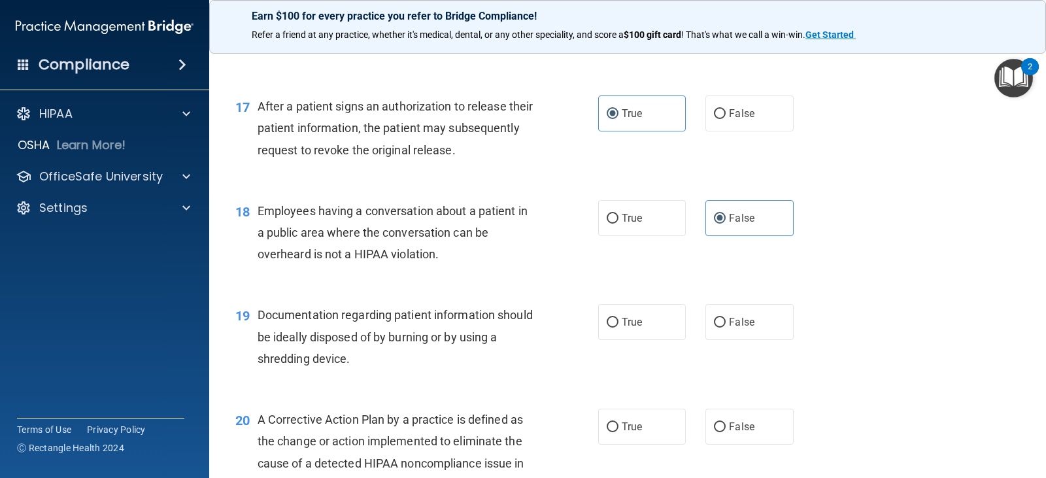
scroll to position [1765, 0]
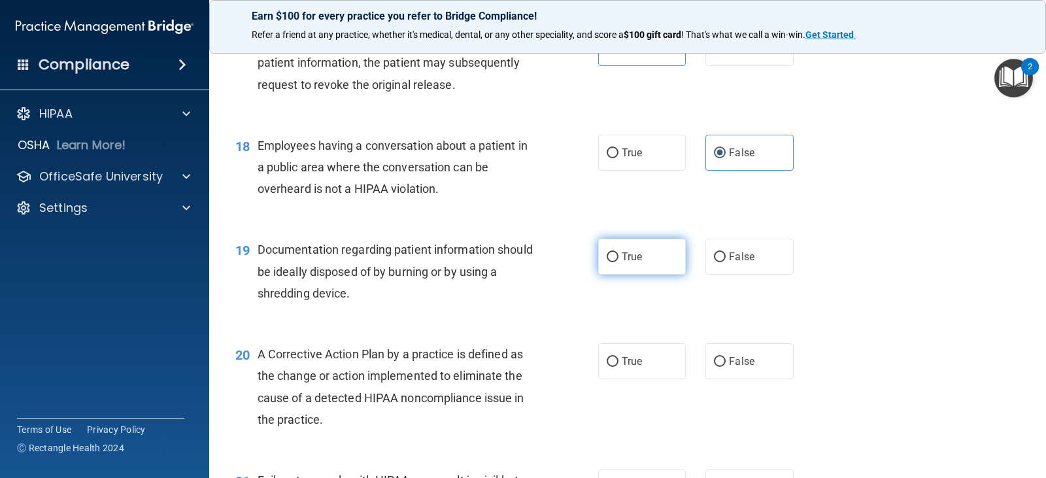
click at [603, 251] on label "True" at bounding box center [642, 257] width 88 height 36
click at [607, 252] on input "True" at bounding box center [613, 257] width 12 height 10
radio input "true"
click at [846, 265] on div "19 Documentation regarding patient information should be ideally disposed of by…" at bounding box center [628, 274] width 804 height 105
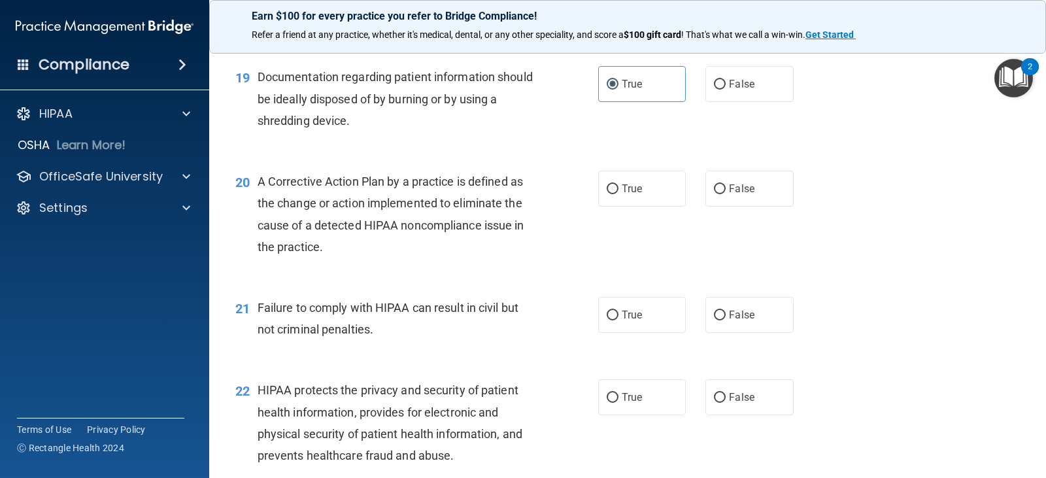
scroll to position [1962, 0]
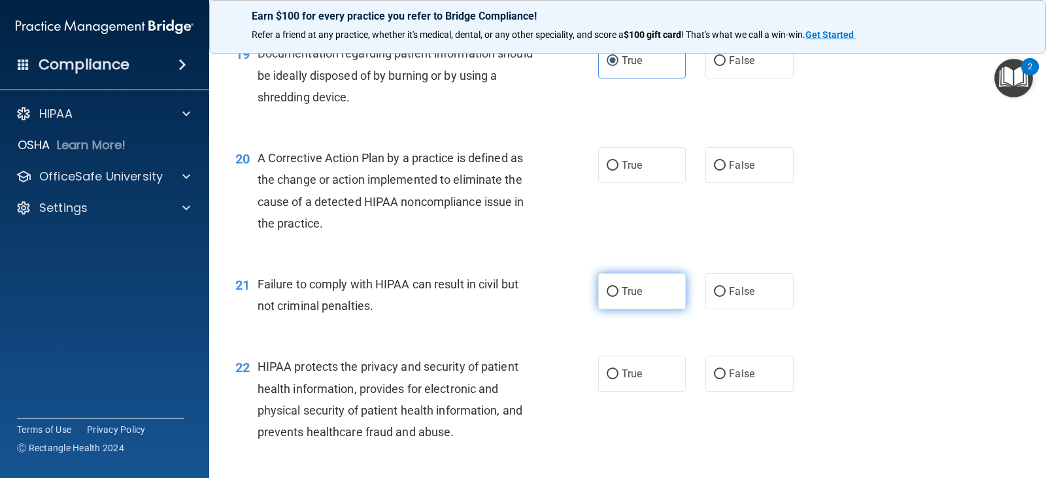
click at [612, 290] on input "True" at bounding box center [613, 292] width 12 height 10
radio input "true"
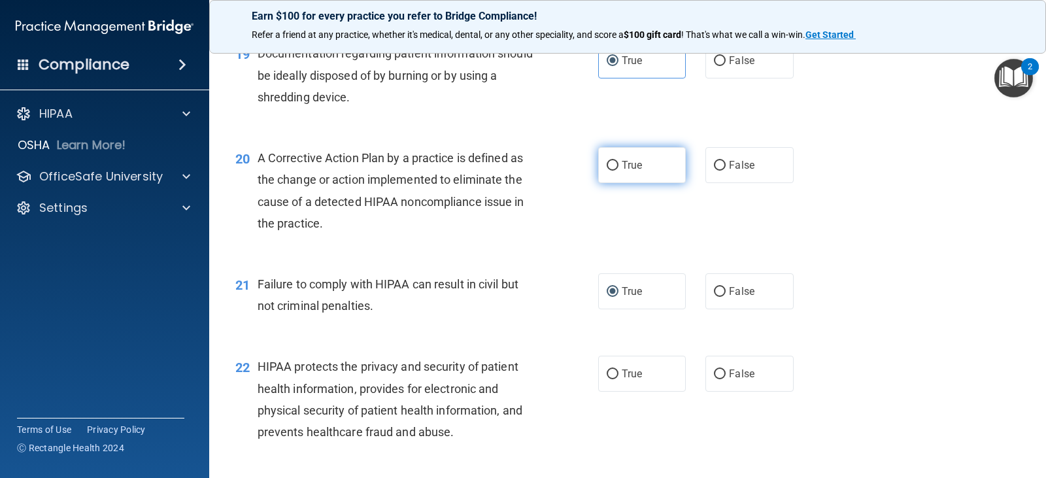
click at [607, 169] on input "True" at bounding box center [613, 166] width 12 height 10
radio input "true"
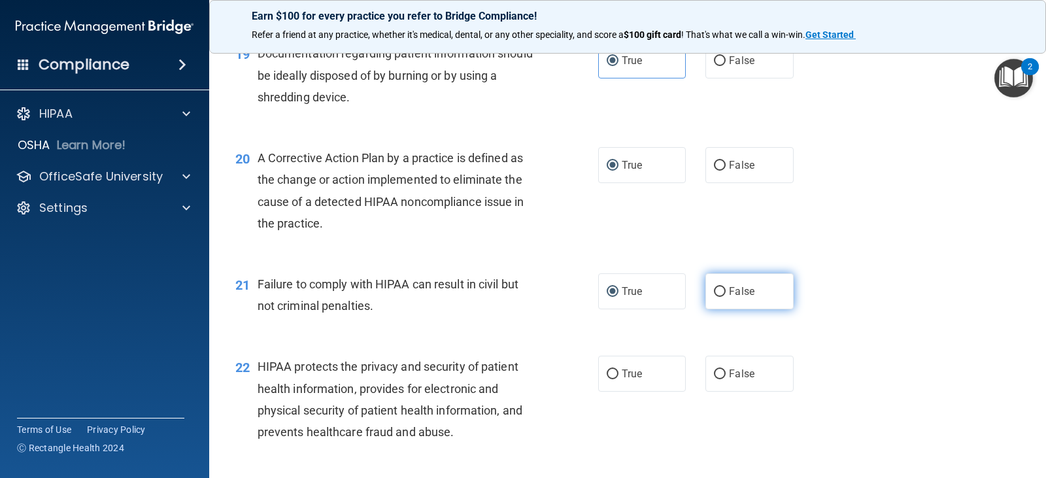
click at [714, 292] on input "False" at bounding box center [720, 292] width 12 height 10
radio input "true"
radio input "false"
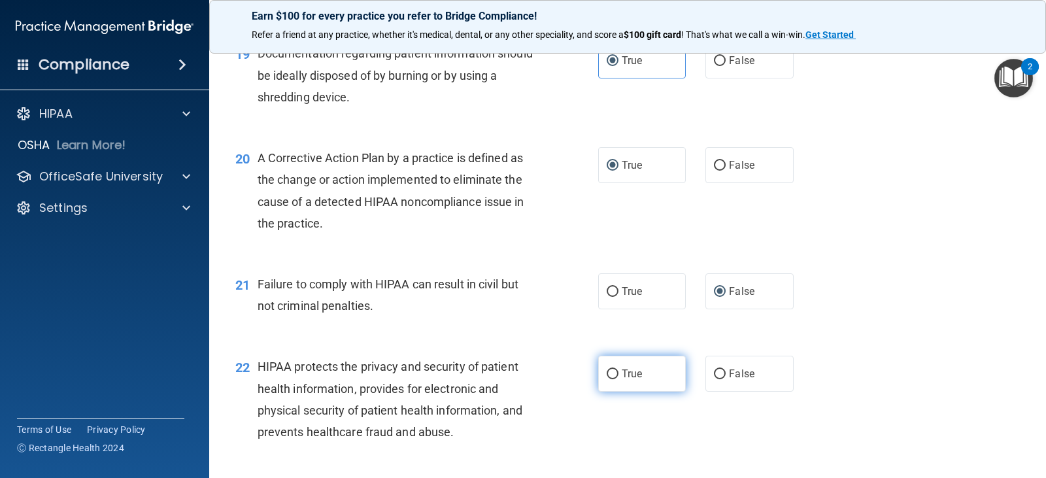
click at [607, 369] on input "True" at bounding box center [613, 374] width 12 height 10
radio input "true"
click at [865, 305] on div "21 Failure to comply with HIPAA can result in civil but not criminal penalties.…" at bounding box center [628, 298] width 804 height 82
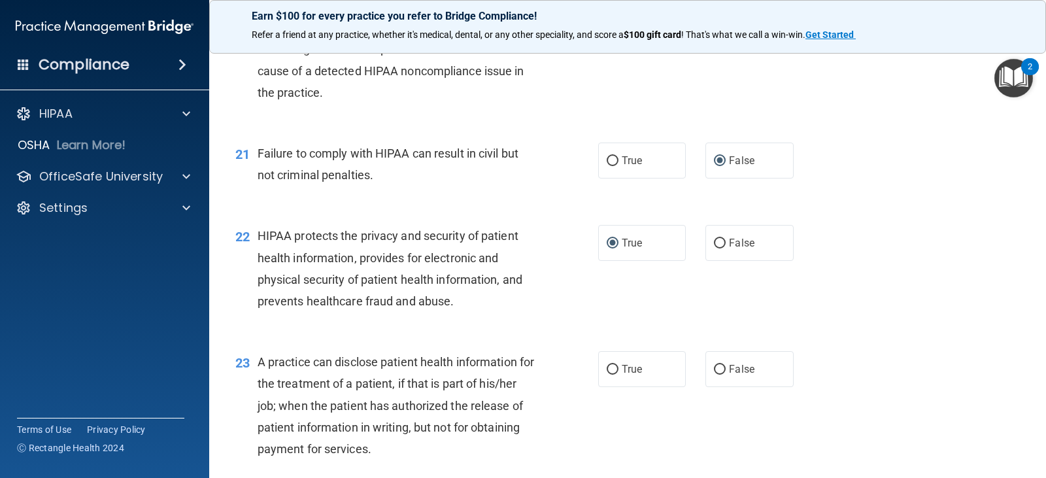
scroll to position [2158, 0]
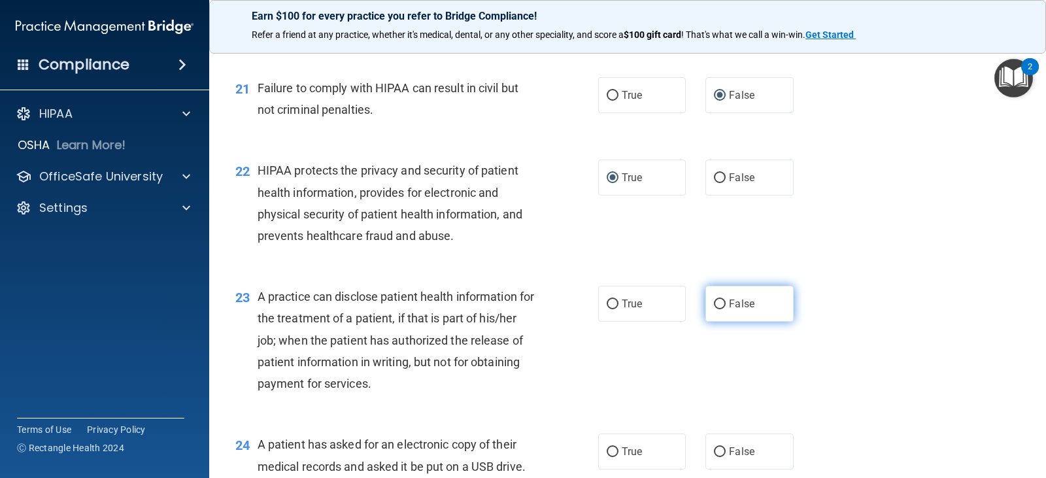
click at [707, 305] on label "False" at bounding box center [749, 304] width 88 height 36
click at [714, 305] on input "False" at bounding box center [720, 304] width 12 height 10
radio input "true"
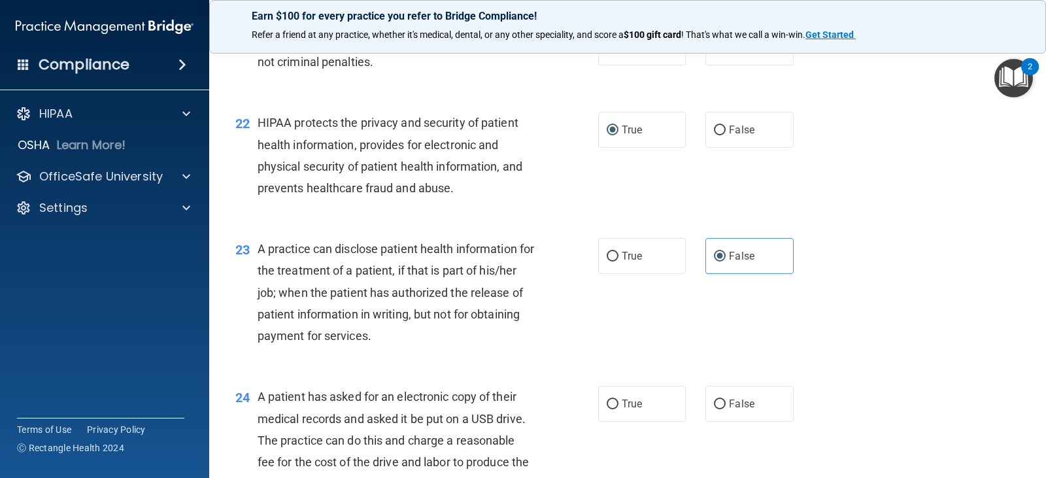
scroll to position [2288, 0]
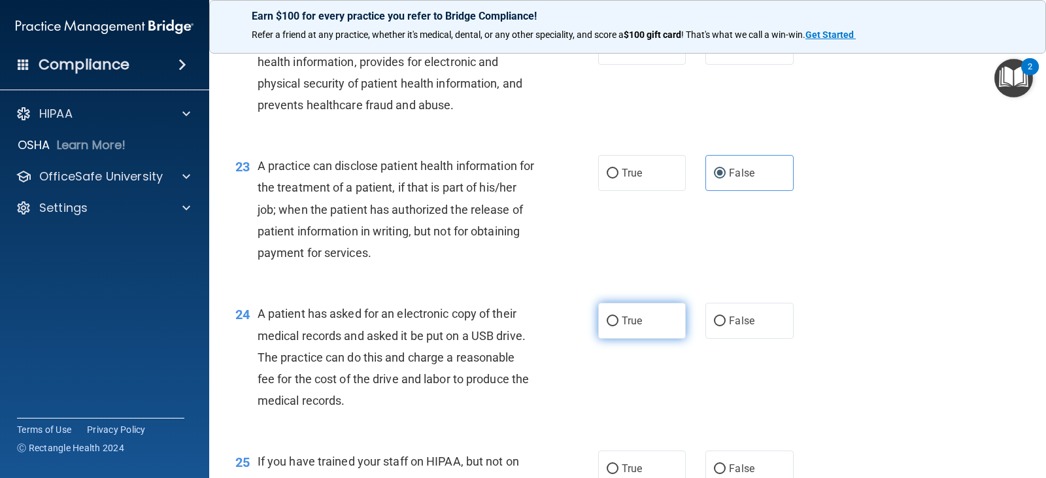
click at [613, 322] on input "True" at bounding box center [613, 321] width 12 height 10
radio input "true"
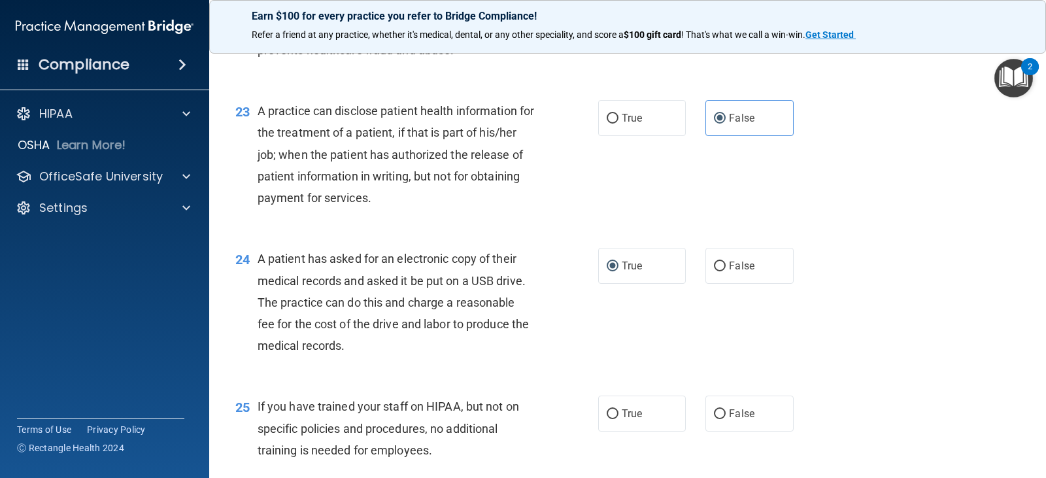
scroll to position [2419, 0]
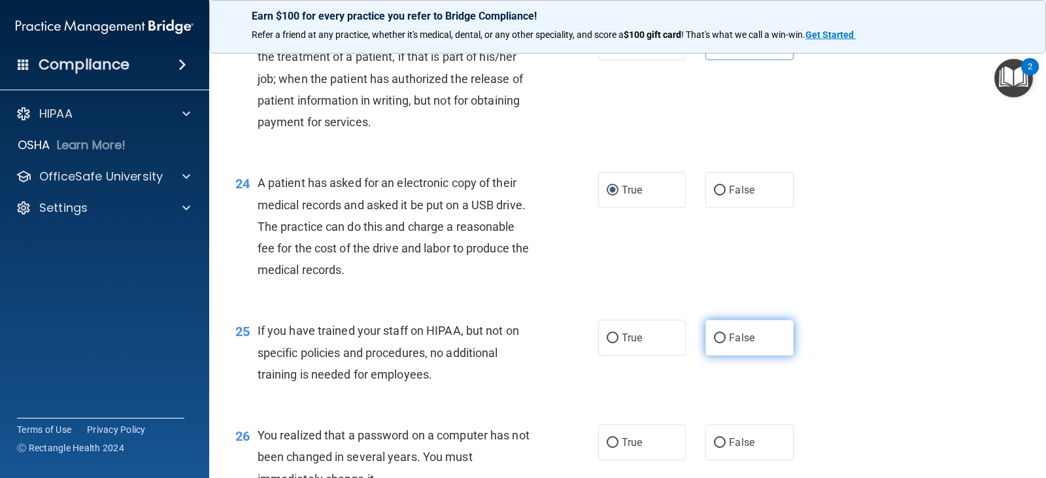
click at [714, 336] on input "False" at bounding box center [720, 338] width 12 height 10
radio input "true"
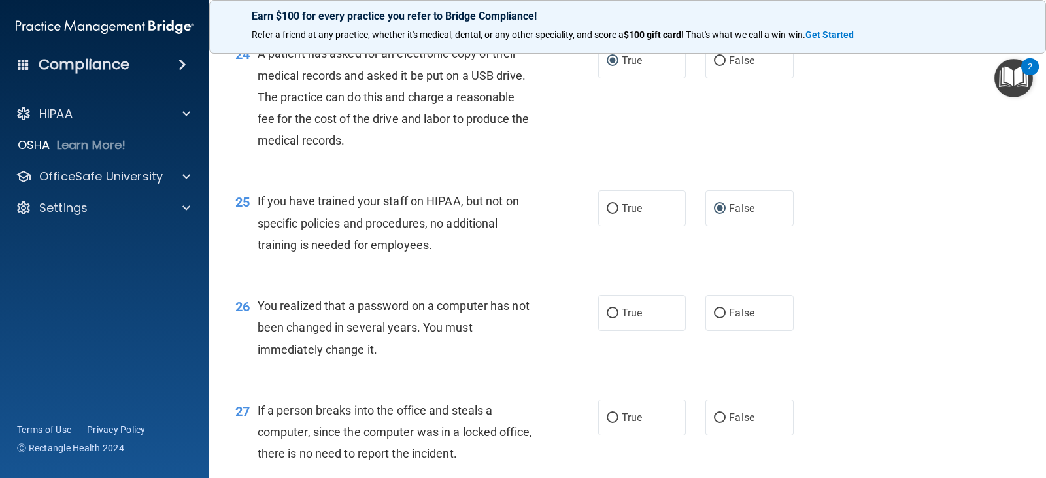
scroll to position [2550, 0]
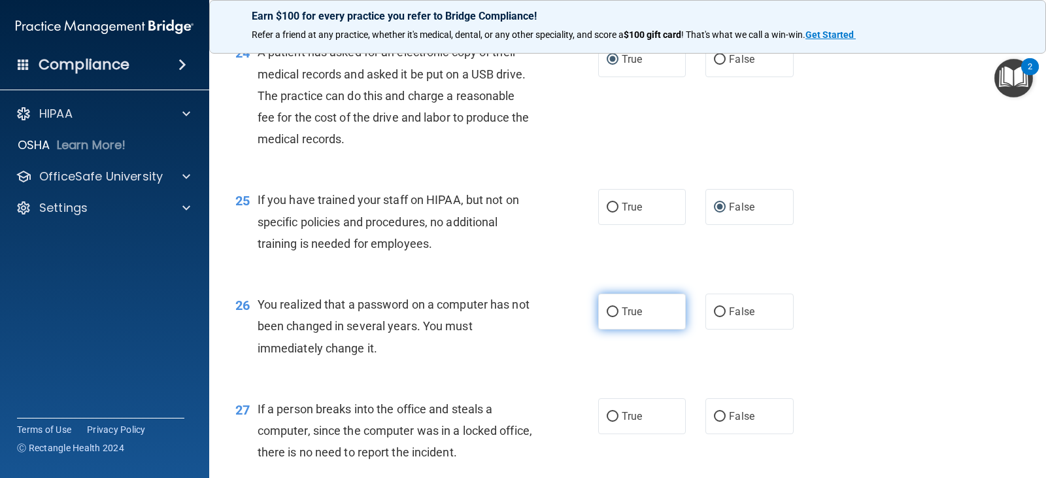
click at [607, 313] on input "True" at bounding box center [613, 312] width 12 height 10
radio input "true"
click at [845, 327] on div "26 You realized that a password on a computer has not been changed in several y…" at bounding box center [628, 329] width 804 height 105
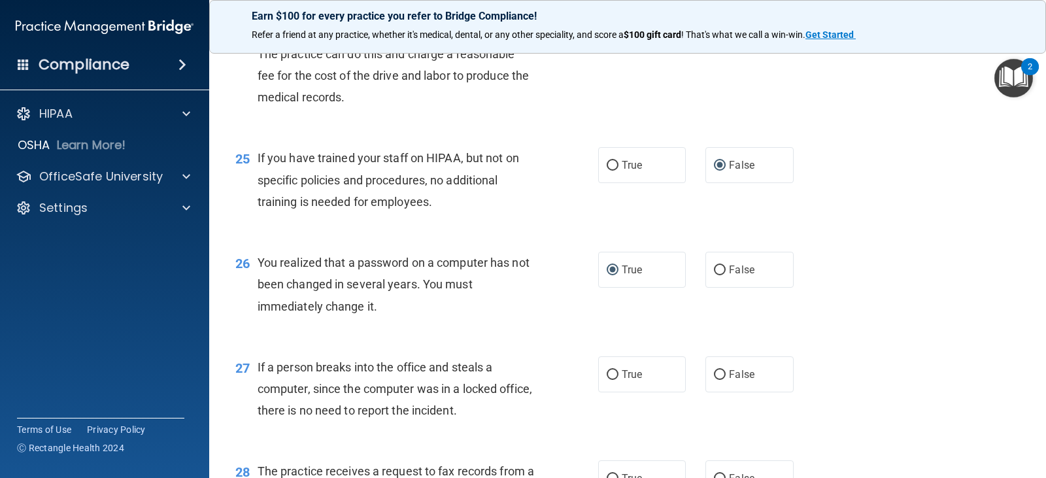
scroll to position [2615, 0]
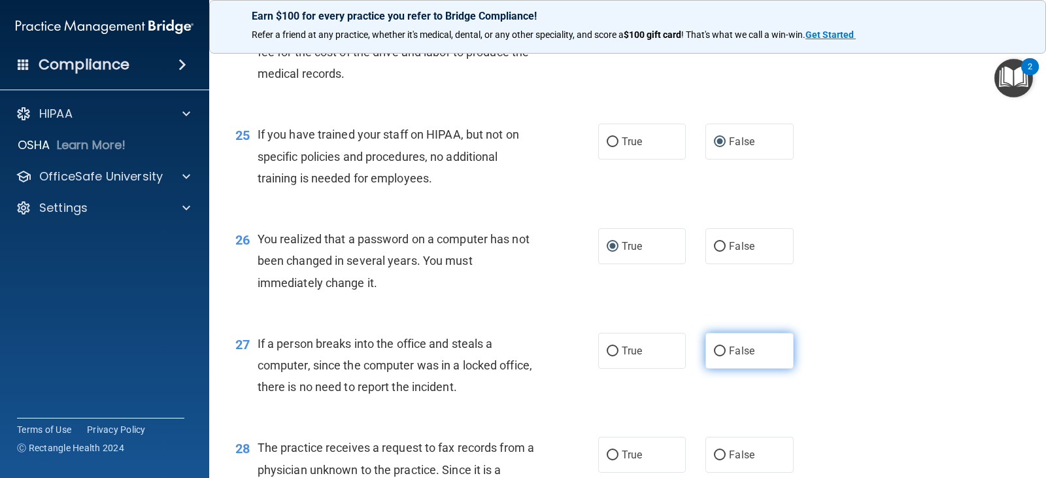
click at [715, 347] on input "False" at bounding box center [720, 352] width 12 height 10
radio input "true"
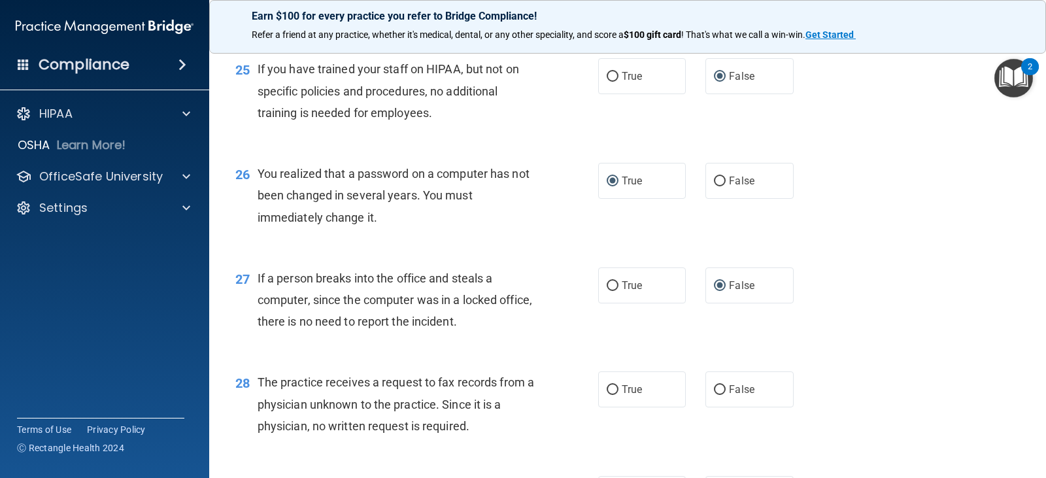
scroll to position [2746, 0]
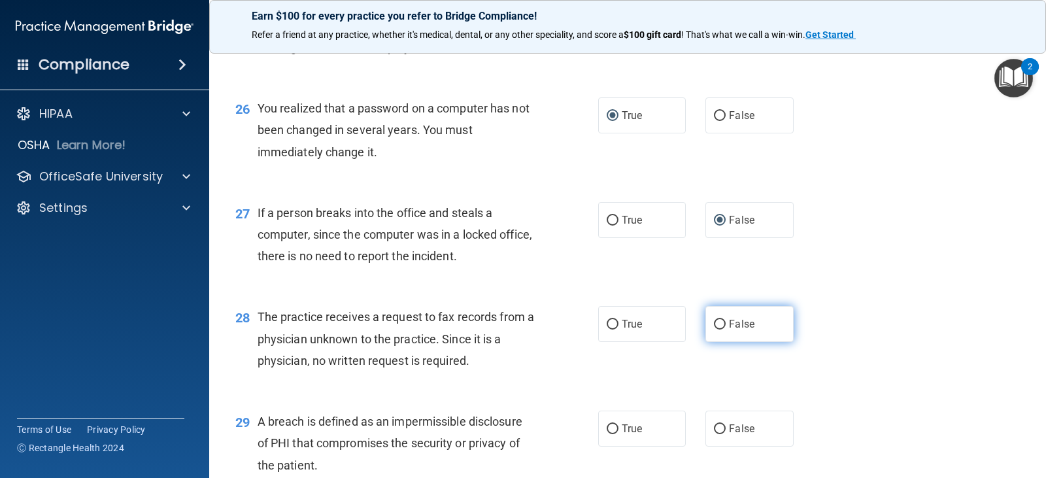
click at [729, 326] on span "False" at bounding box center [741, 324] width 25 height 12
click at [723, 326] on input "False" at bounding box center [720, 325] width 12 height 10
radio input "true"
click at [834, 311] on div "28 The practice receives a request to fax records from a physician unknown to t…" at bounding box center [628, 342] width 804 height 105
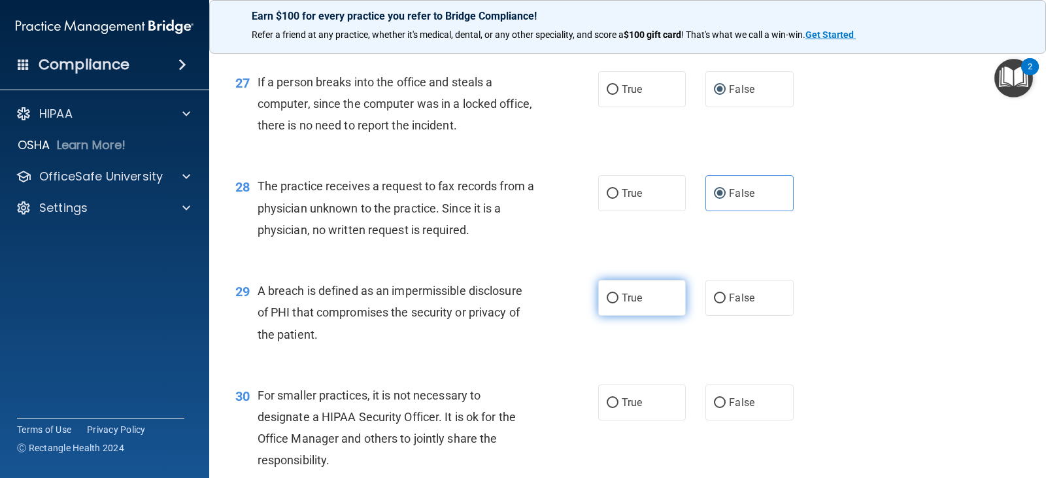
click at [609, 298] on input "True" at bounding box center [613, 299] width 12 height 10
radio input "true"
click at [866, 303] on div "29 A breach is defined as an impermissible disclosure of PHI that compromises t…" at bounding box center [628, 315] width 804 height 105
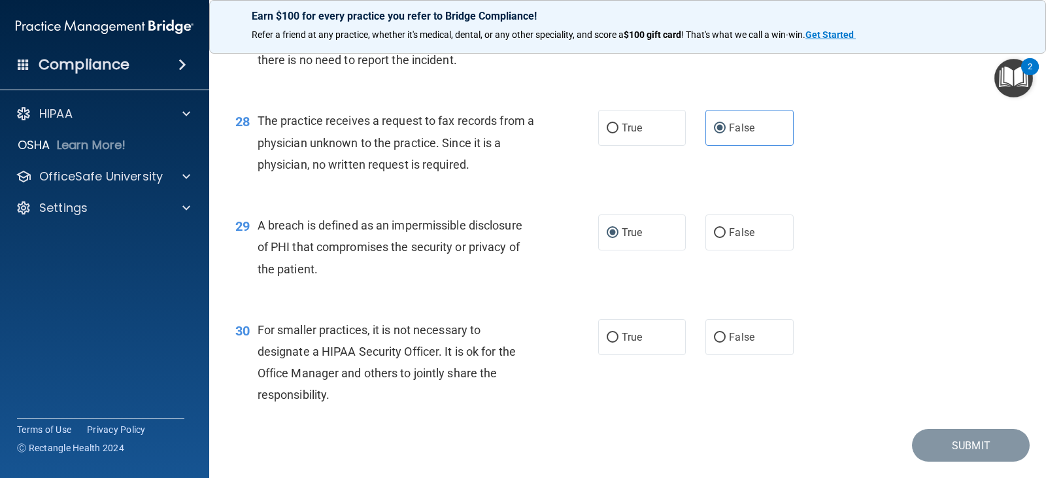
scroll to position [2978, 0]
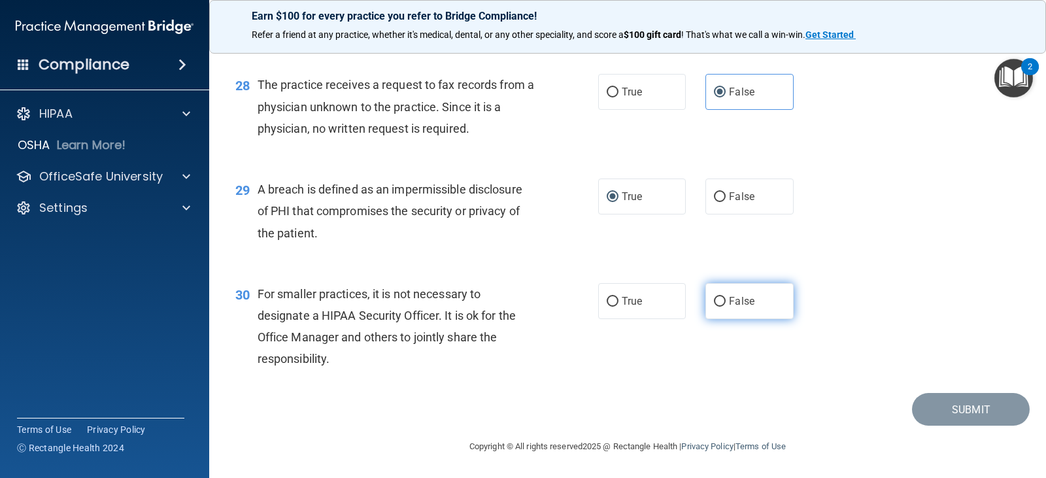
click at [738, 300] on span "False" at bounding box center [741, 301] width 25 height 12
click at [726, 300] on input "False" at bounding box center [720, 302] width 12 height 10
radio input "true"
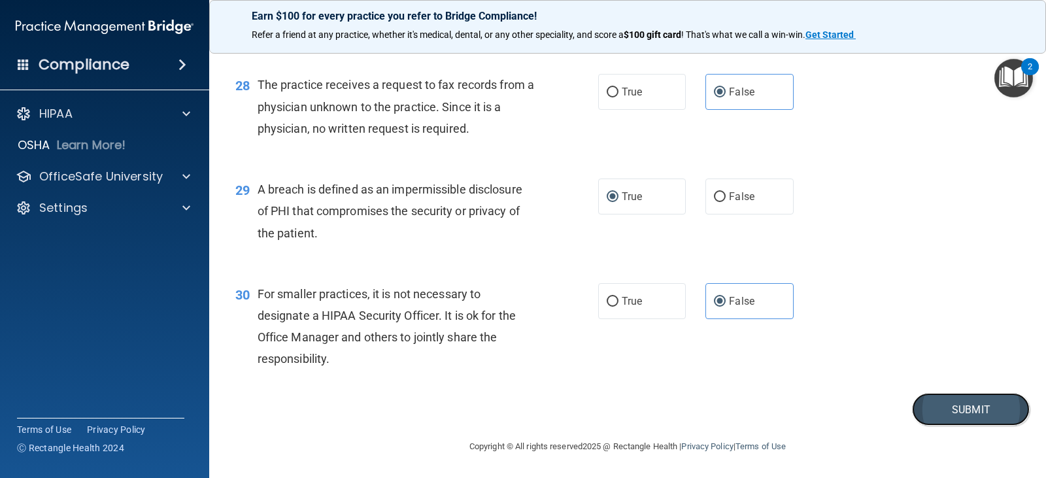
click at [952, 405] on button "Submit" at bounding box center [971, 409] width 118 height 33
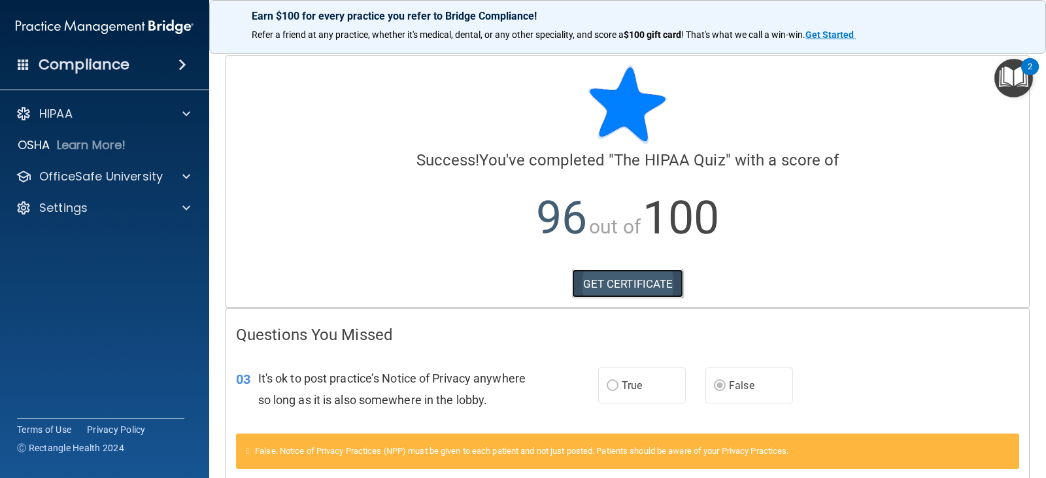
click at [650, 282] on link "GET CERTIFICATE" at bounding box center [628, 283] width 112 height 29
click at [176, 116] on div at bounding box center [184, 114] width 33 height 16
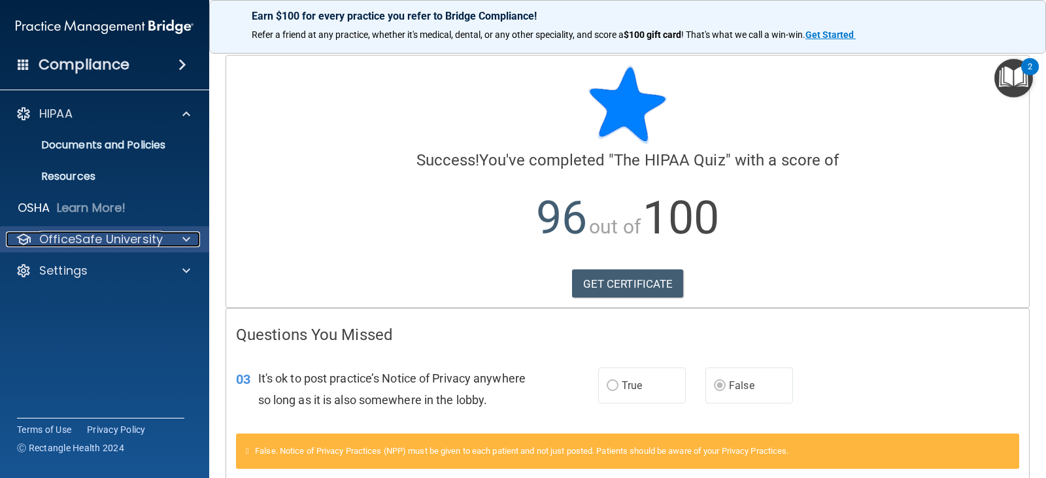
click at [179, 238] on div at bounding box center [184, 239] width 33 height 16
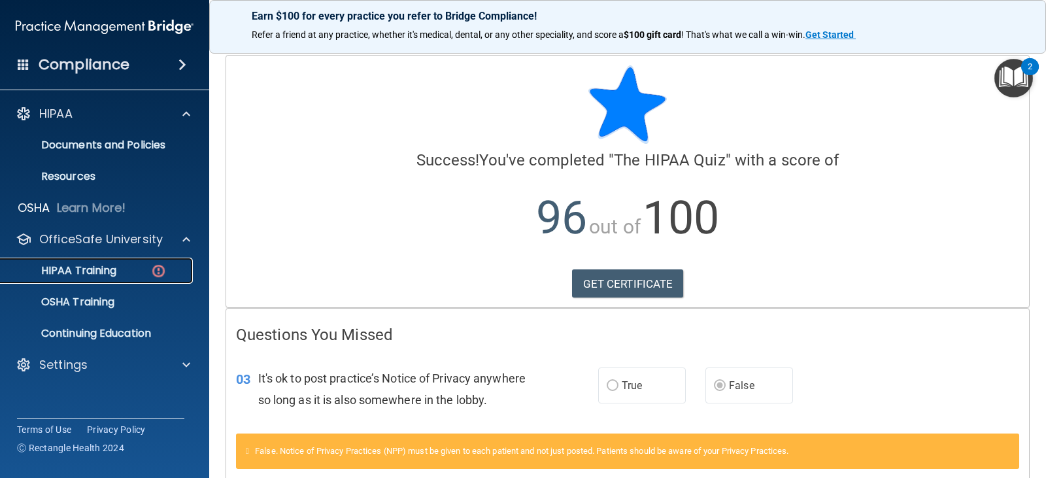
click at [160, 263] on img at bounding box center [158, 271] width 16 height 16
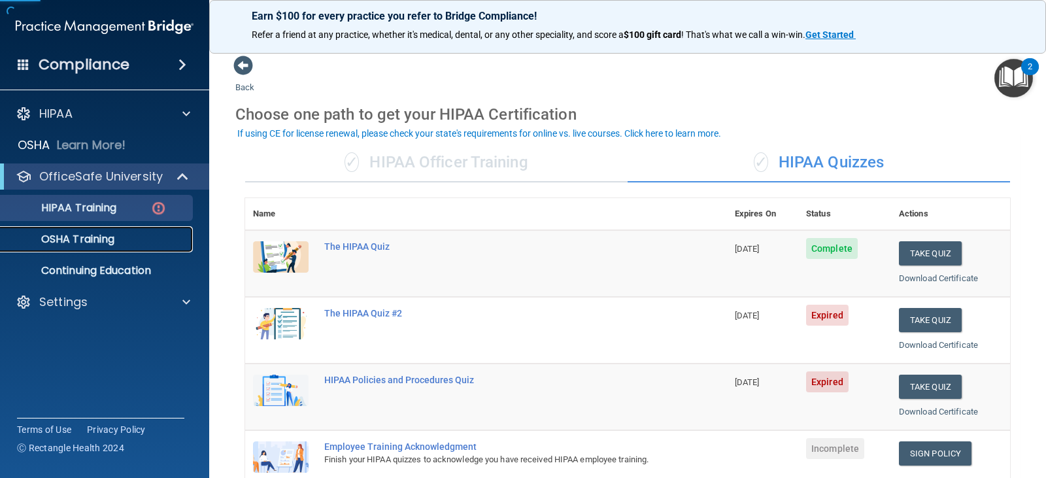
click at [88, 235] on p "OSHA Training" at bounding box center [61, 239] width 106 height 13
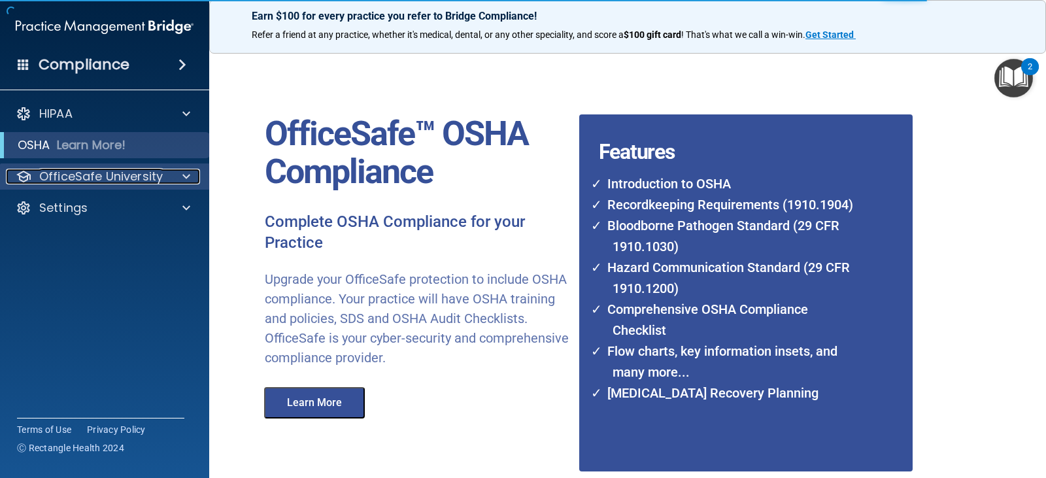
click at [175, 171] on div at bounding box center [184, 177] width 33 height 16
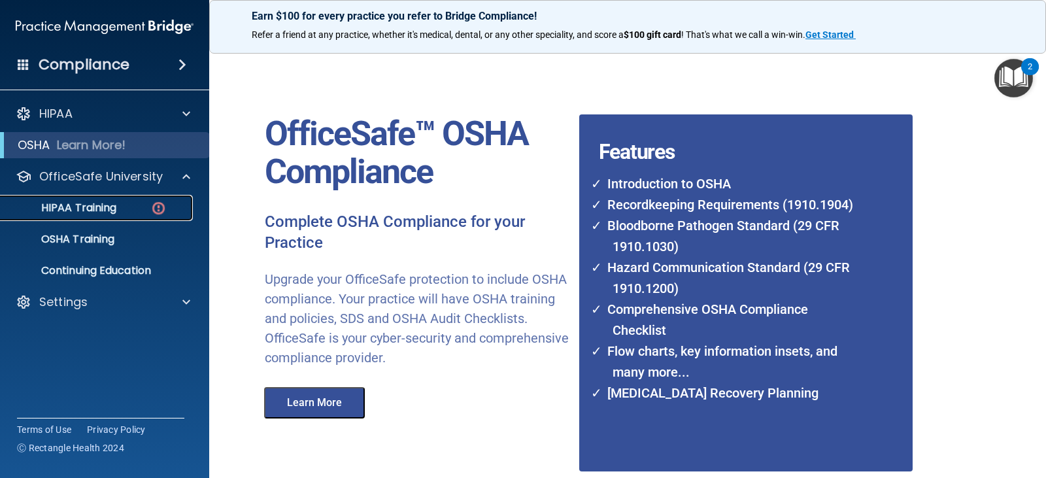
click at [92, 214] on p "HIPAA Training" at bounding box center [62, 207] width 108 height 13
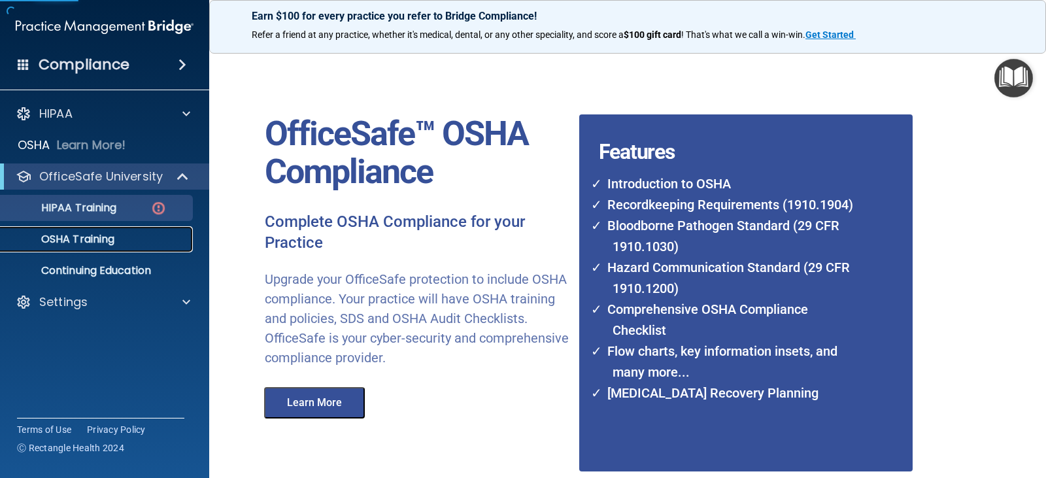
click at [93, 238] on p "OSHA Training" at bounding box center [61, 239] width 106 height 13
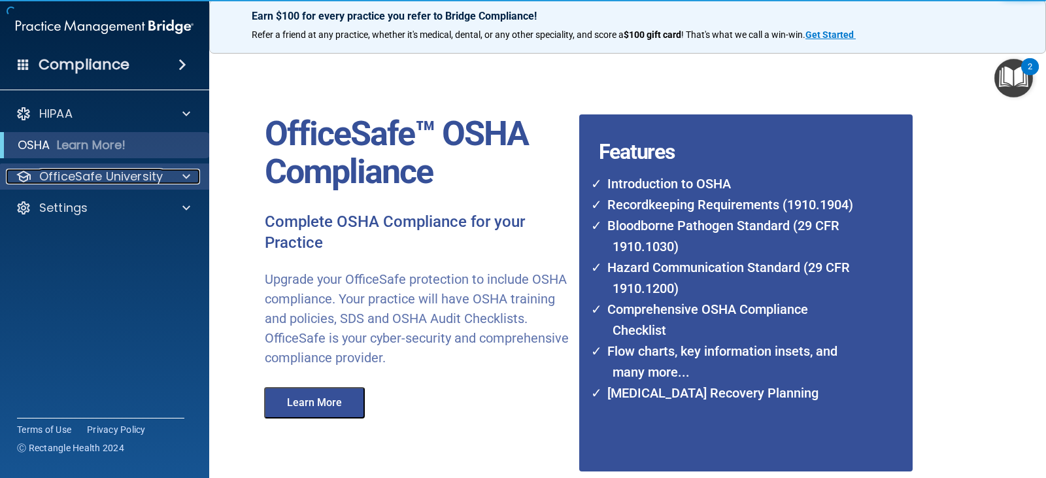
click at [185, 177] on span at bounding box center [186, 177] width 8 height 16
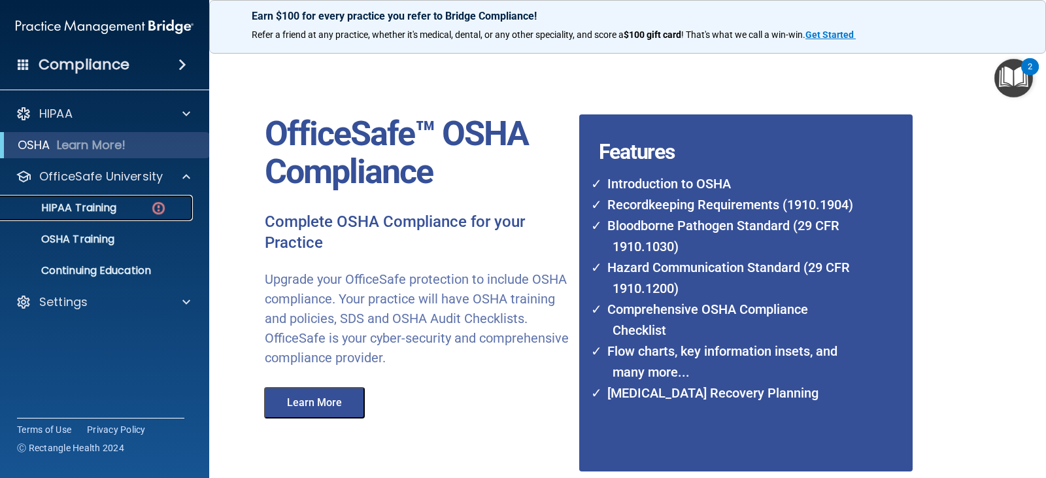
click at [105, 212] on p "HIPAA Training" at bounding box center [62, 207] width 108 height 13
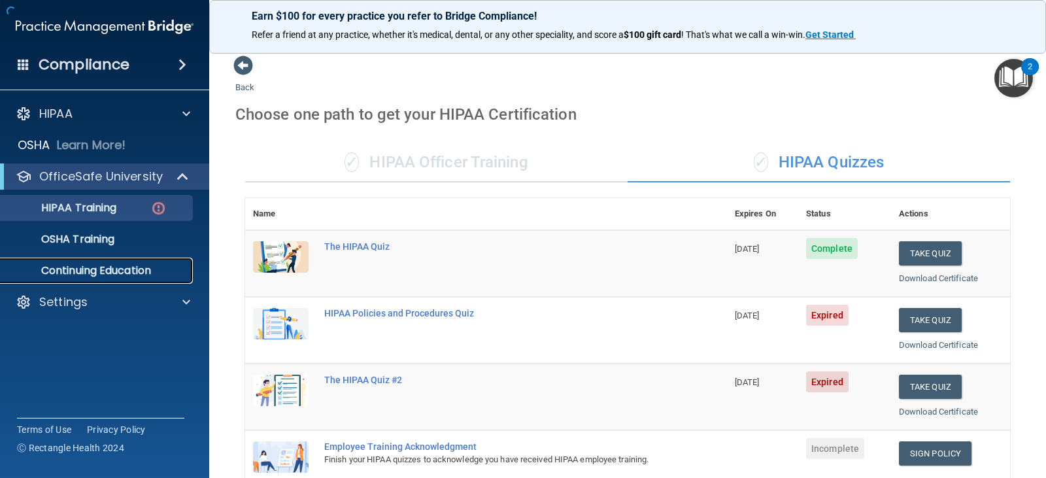
click at [114, 270] on p "Continuing Education" at bounding box center [97, 270] width 178 height 13
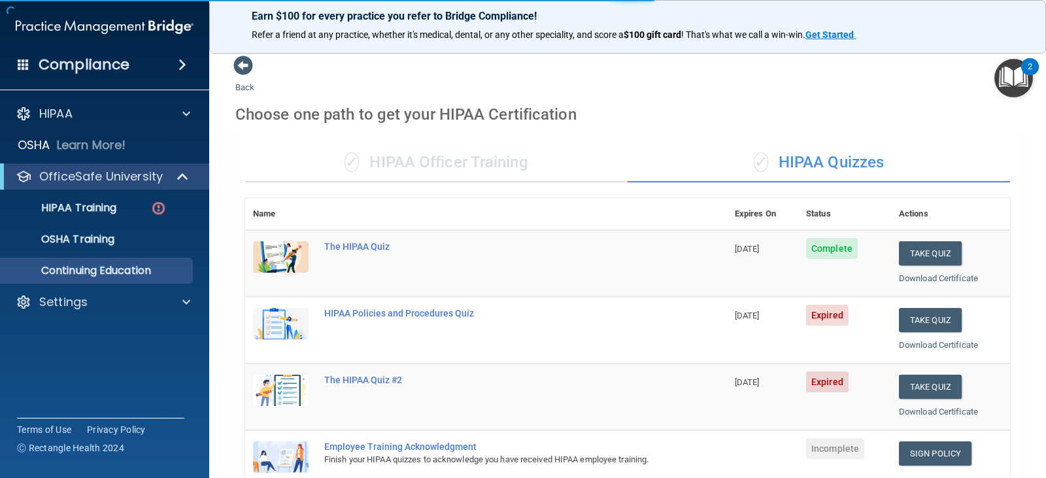
click at [494, 259] on td "The HIPAA Quiz" at bounding box center [521, 263] width 411 height 67
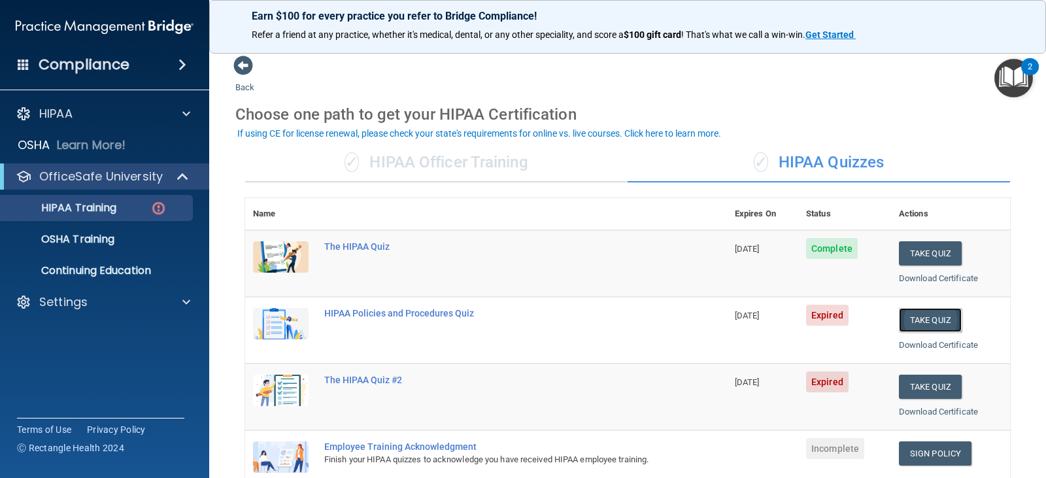
click at [905, 318] on button "Take Quiz" at bounding box center [930, 320] width 63 height 24
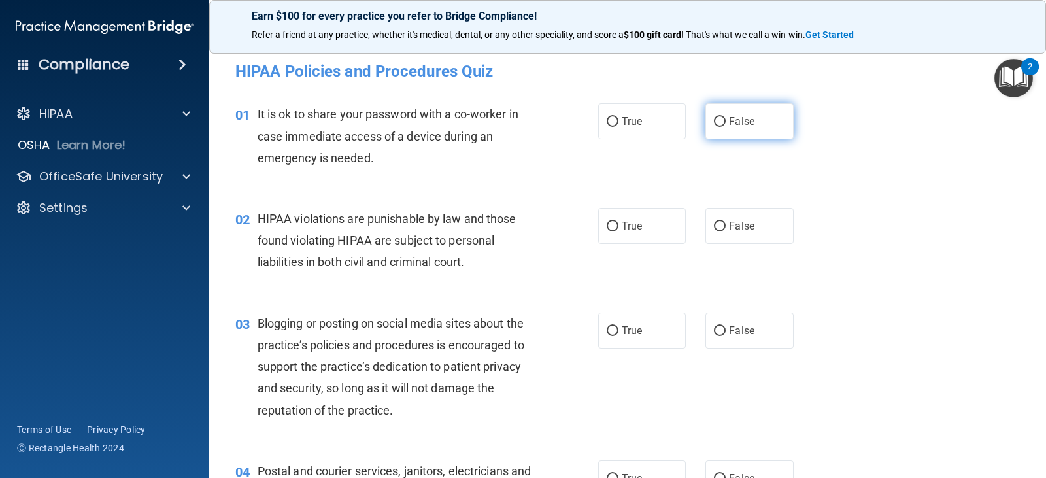
click at [714, 123] on input "False" at bounding box center [720, 122] width 12 height 10
radio input "true"
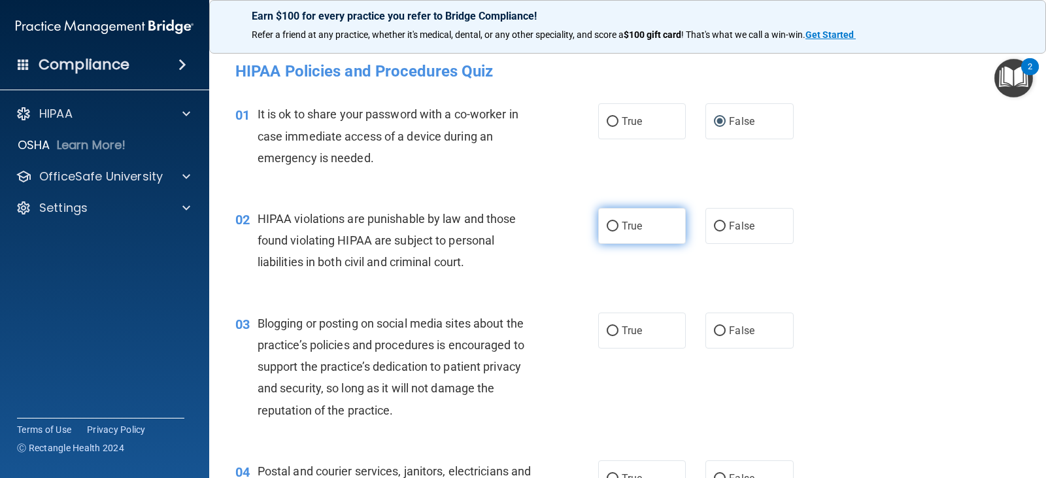
drag, startPoint x: 717, startPoint y: 224, endPoint x: 626, endPoint y: 226, distance: 90.3
click at [626, 226] on div "True False" at bounding box center [703, 226] width 211 height 36
click at [626, 226] on span "True" at bounding box center [632, 226] width 20 height 12
click at [619, 226] on input "True" at bounding box center [613, 227] width 12 height 10
radio input "true"
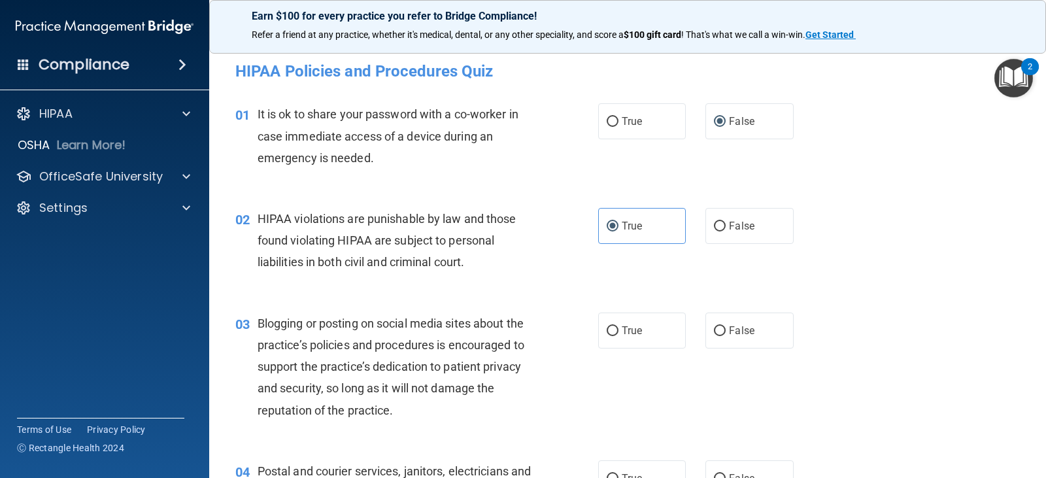
click at [562, 275] on div "02 HIPAA violations are punishable by law and those found violating HIPAA are s…" at bounding box center [417, 244] width 402 height 72
click at [722, 324] on label "False" at bounding box center [749, 331] width 88 height 36
click at [722, 326] on input "False" at bounding box center [720, 331] width 12 height 10
radio input "true"
click at [653, 375] on div "03 Blogging or posting on social media sites about the practice’s policies and …" at bounding box center [628, 370] width 804 height 148
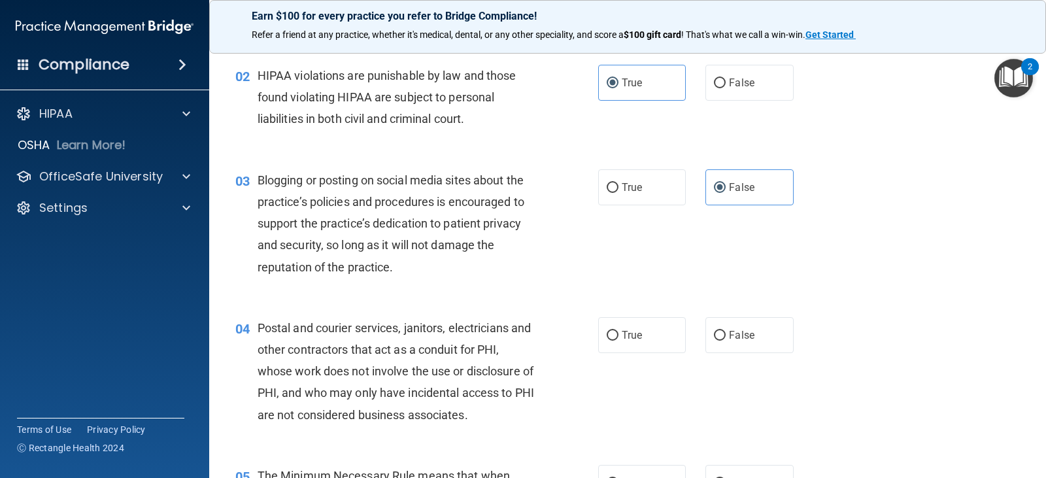
scroll to position [196, 0]
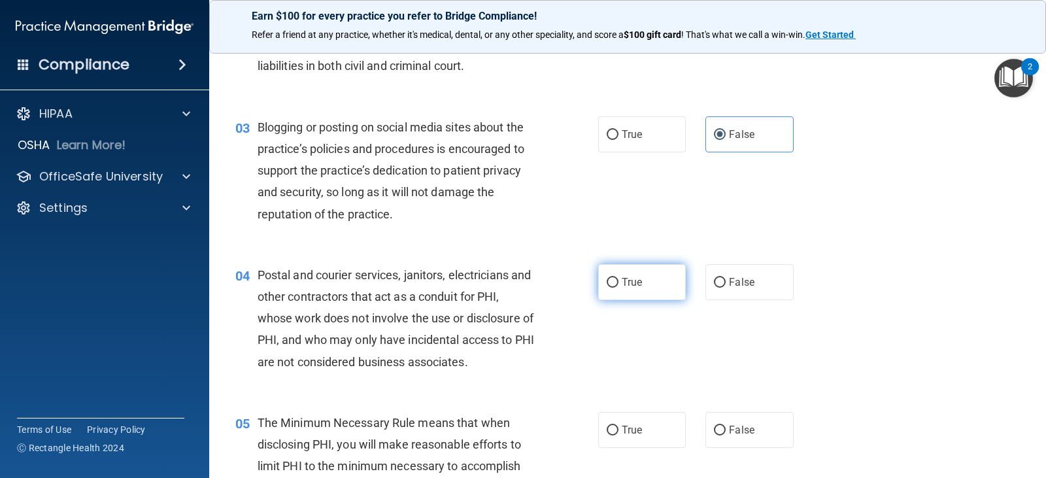
click at [609, 285] on input "True" at bounding box center [613, 283] width 12 height 10
radio input "true"
click at [777, 337] on div "04 Postal and courier services, janitors, electricians and other contractors th…" at bounding box center [628, 322] width 804 height 148
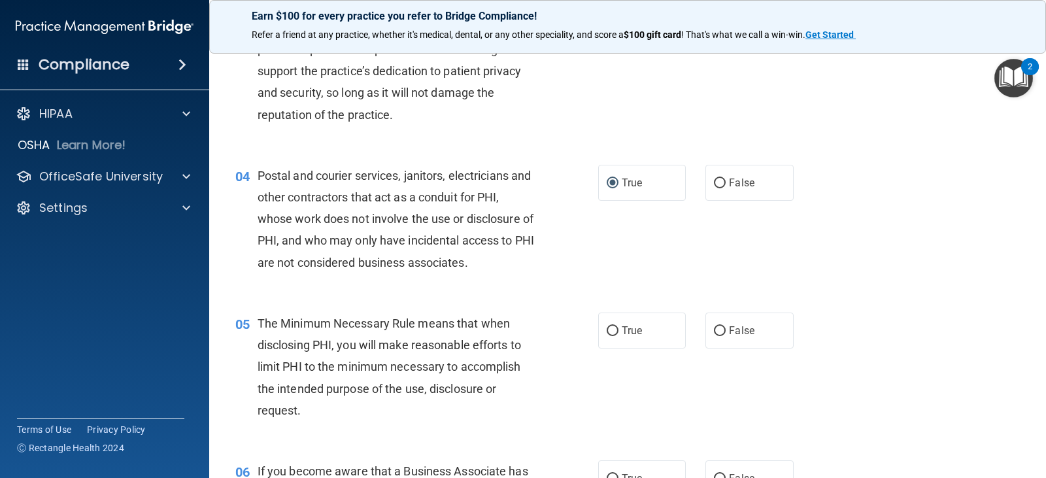
scroll to position [327, 0]
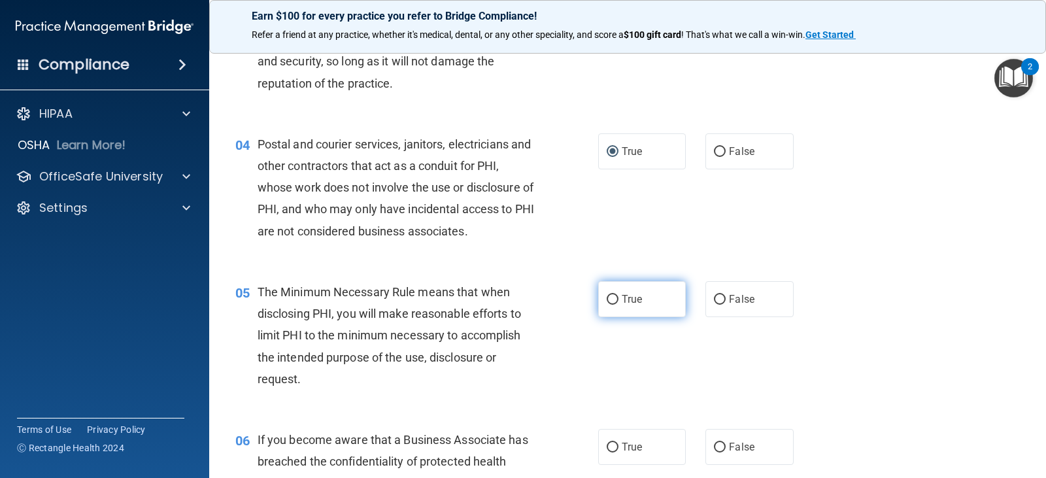
click at [607, 296] on input "True" at bounding box center [613, 300] width 12 height 10
radio input "true"
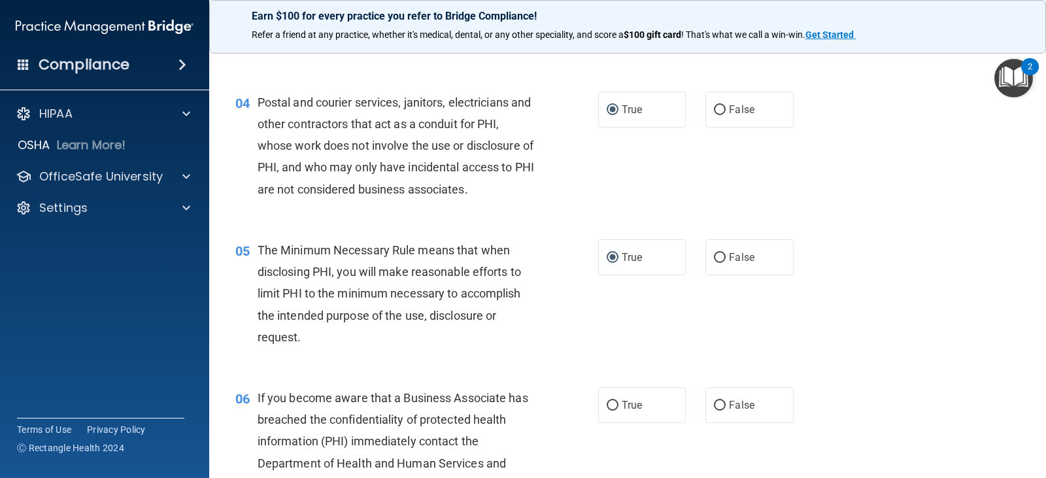
scroll to position [392, 0]
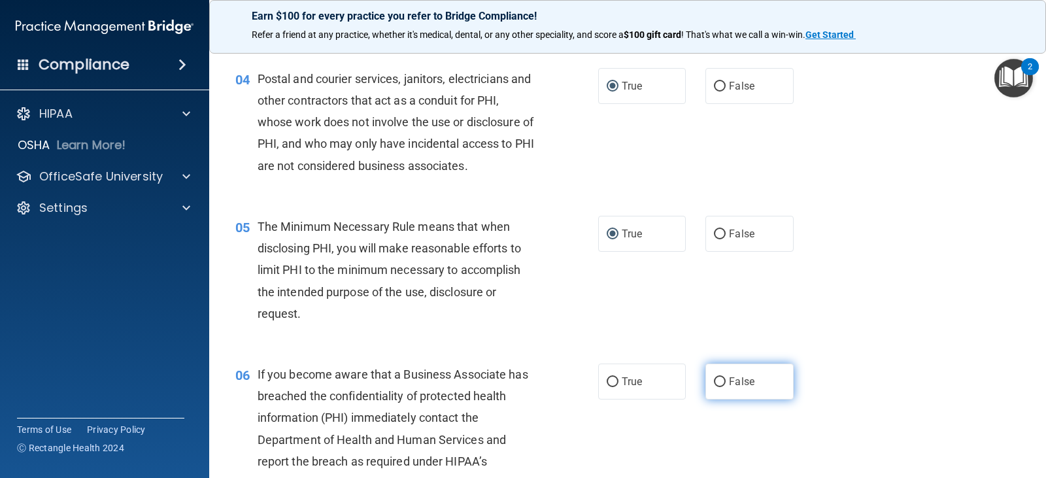
click at [718, 376] on label "False" at bounding box center [749, 382] width 88 height 36
click at [718, 377] on input "False" at bounding box center [720, 382] width 12 height 10
radio input "true"
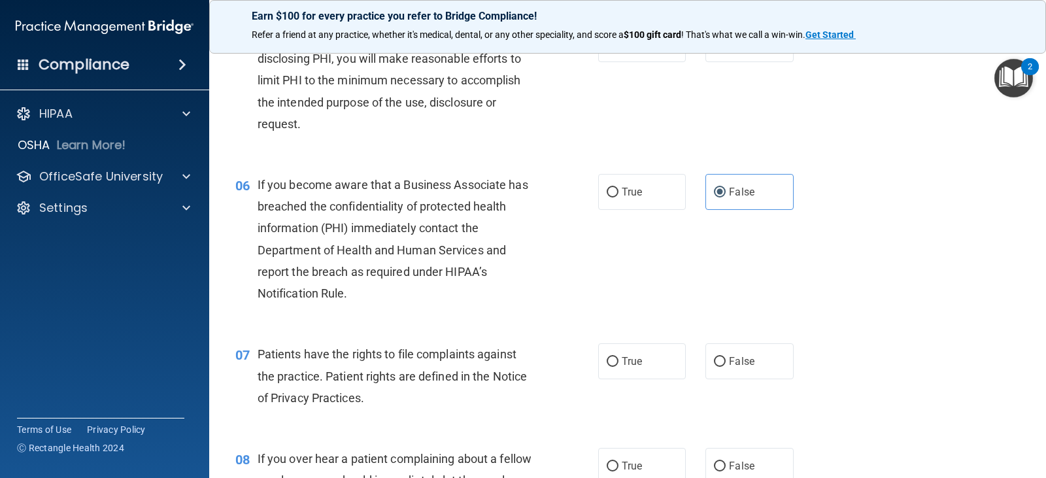
scroll to position [588, 0]
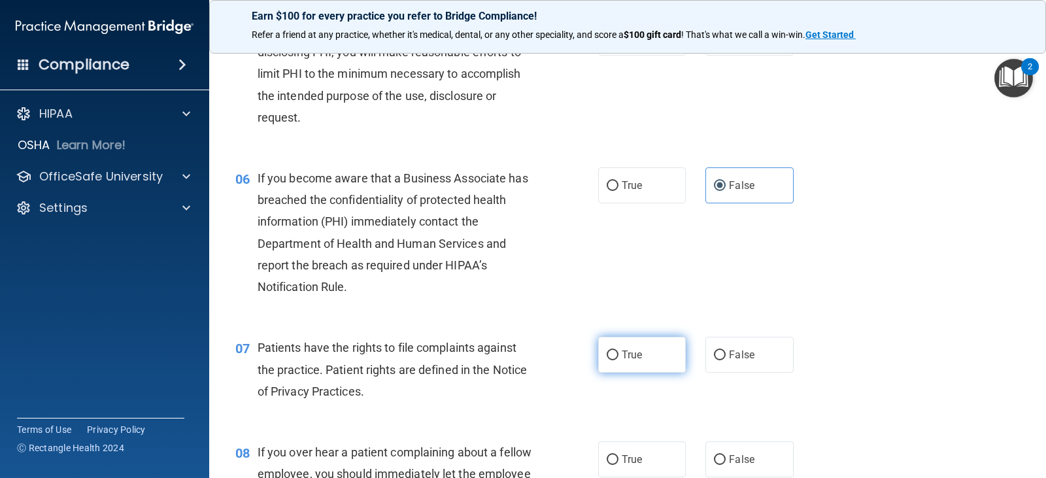
click at [607, 353] on input "True" at bounding box center [613, 355] width 12 height 10
radio input "true"
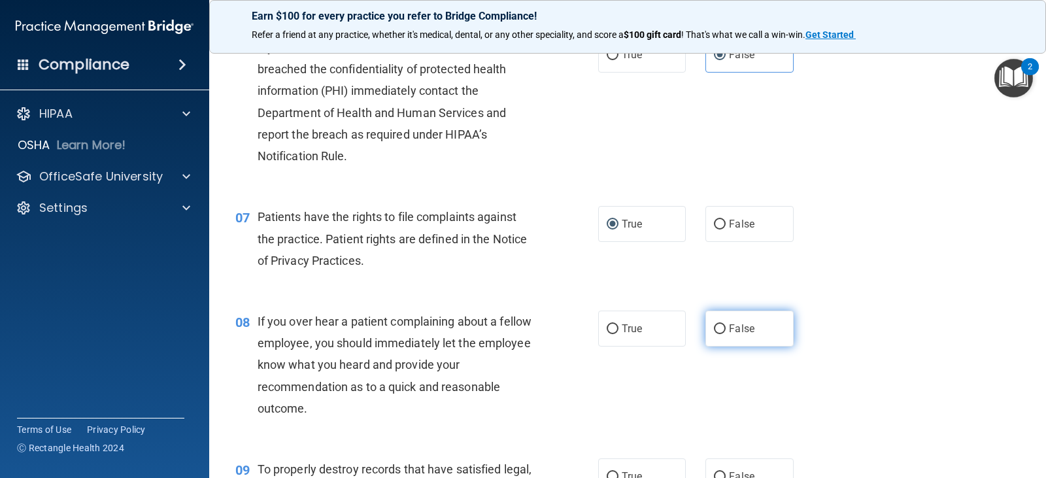
click at [729, 326] on span "False" at bounding box center [741, 328] width 25 height 12
click at [726, 326] on input "False" at bounding box center [720, 329] width 12 height 10
radio input "true"
click at [851, 313] on div "08 If you over hear a patient complaining about a fellow employee, you should i…" at bounding box center [628, 368] width 804 height 148
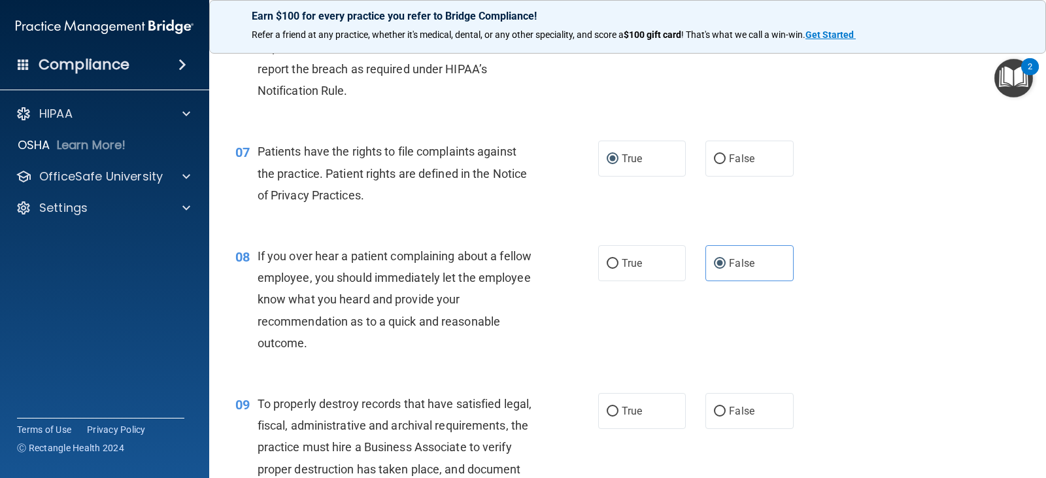
scroll to position [850, 0]
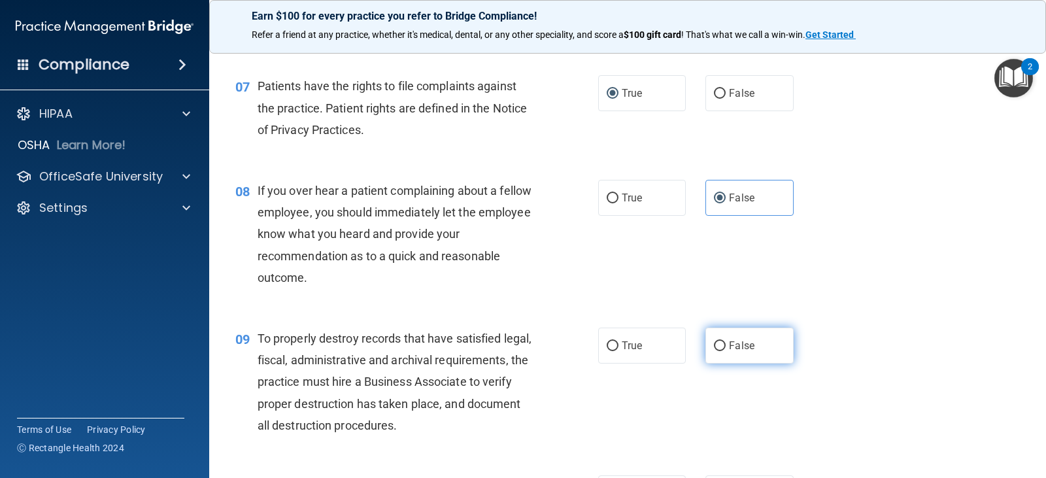
click at [722, 345] on label "False" at bounding box center [749, 346] width 88 height 36
click at [722, 345] on input "False" at bounding box center [720, 346] width 12 height 10
radio input "true"
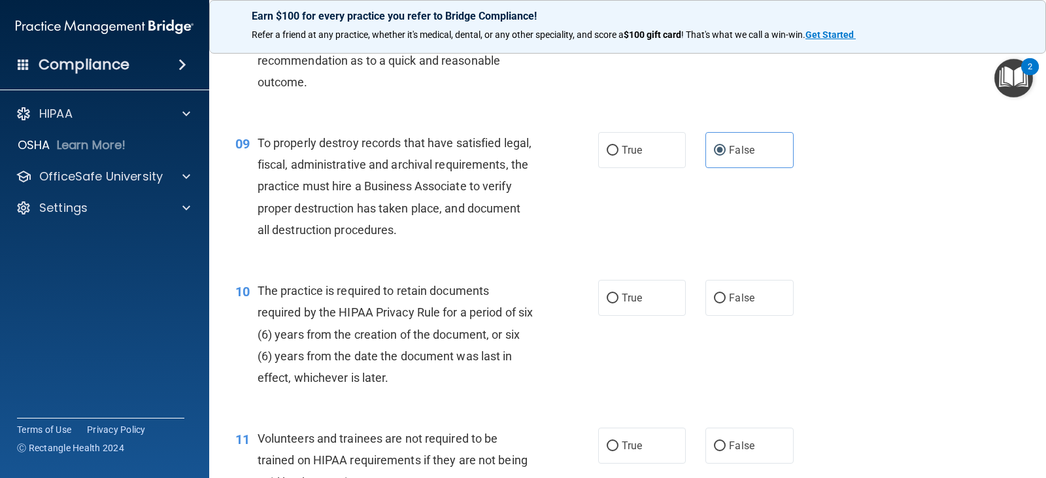
scroll to position [1046, 0]
click at [622, 301] on span "True" at bounding box center [632, 297] width 20 height 12
click at [618, 301] on input "True" at bounding box center [613, 298] width 12 height 10
radio input "true"
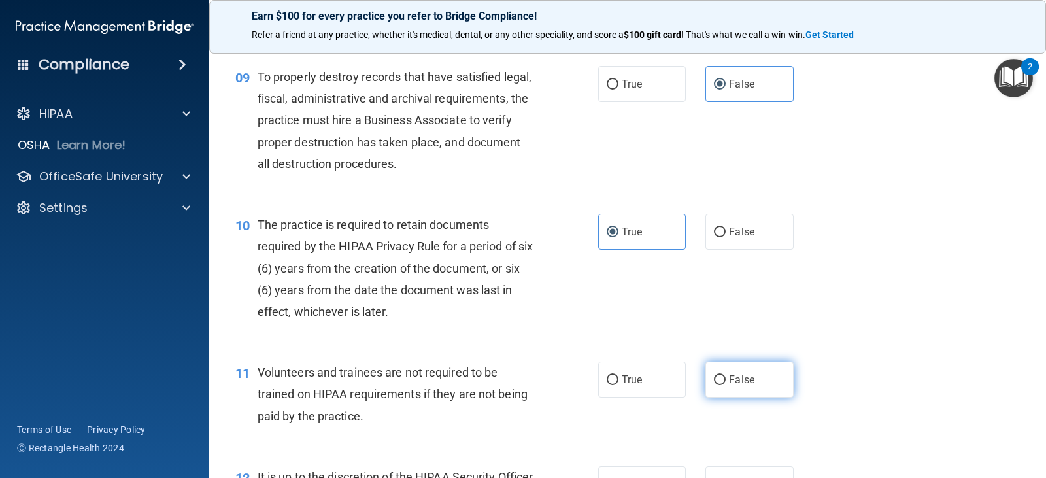
click at [719, 377] on input "False" at bounding box center [720, 380] width 12 height 10
radio input "true"
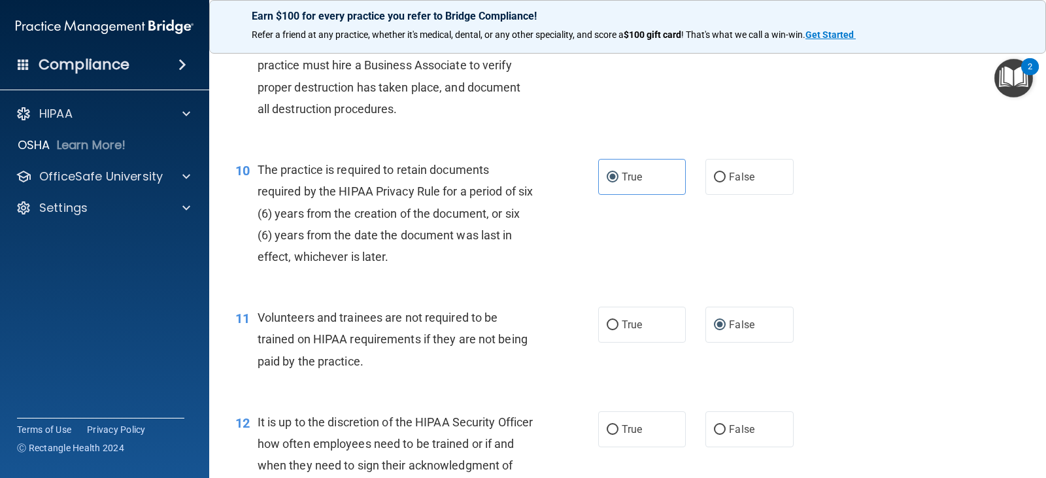
scroll to position [1242, 0]
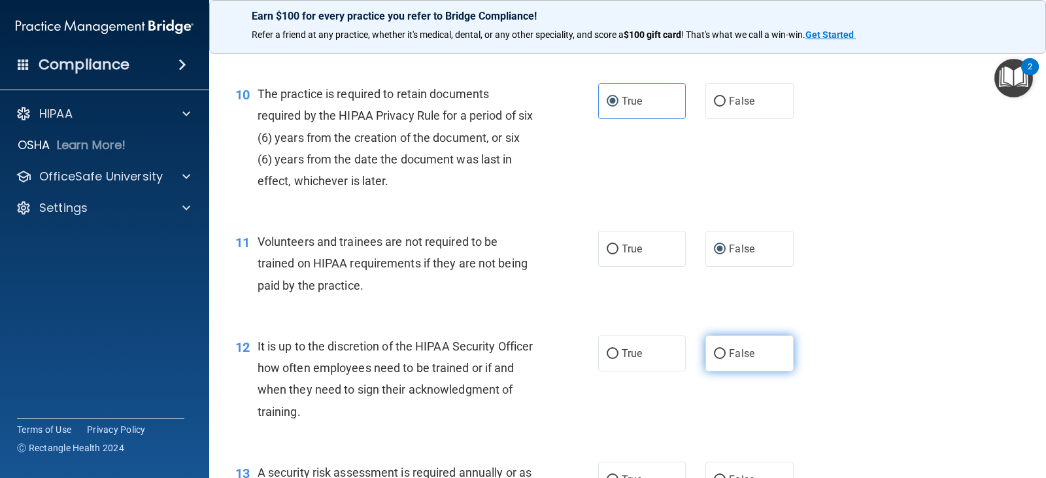
click at [705, 352] on label "False" at bounding box center [749, 353] width 88 height 36
click at [714, 352] on input "False" at bounding box center [720, 354] width 12 height 10
radio input "true"
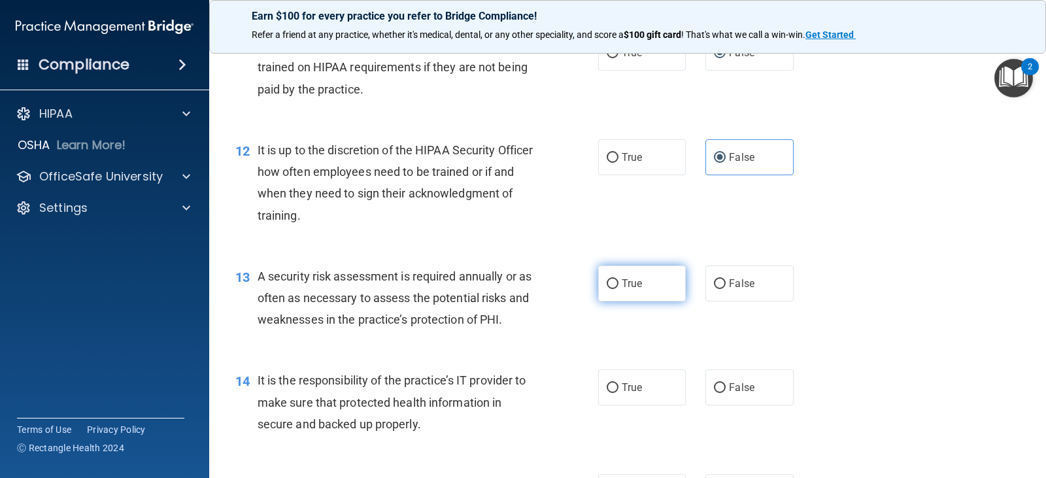
click at [613, 286] on input "True" at bounding box center [613, 284] width 12 height 10
radio input "true"
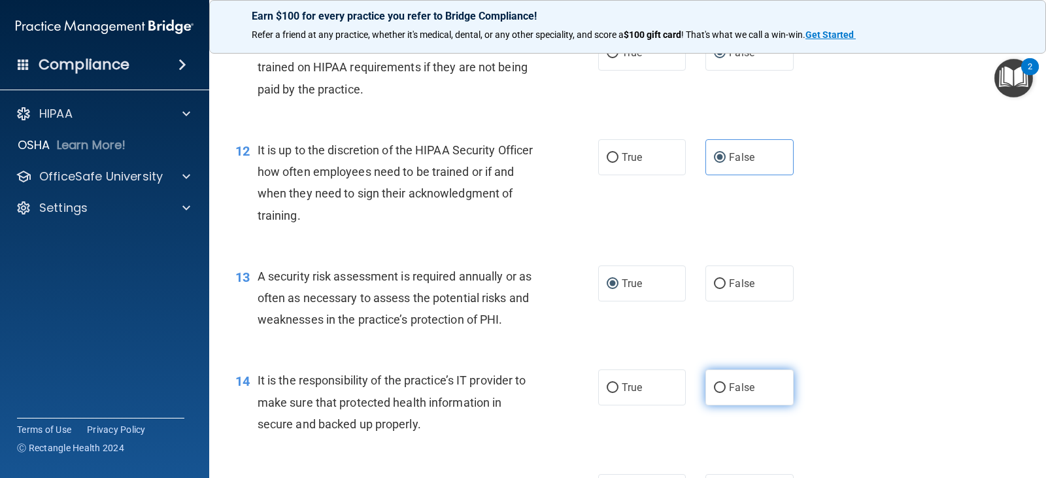
click at [715, 384] on input "False" at bounding box center [720, 388] width 12 height 10
radio input "true"
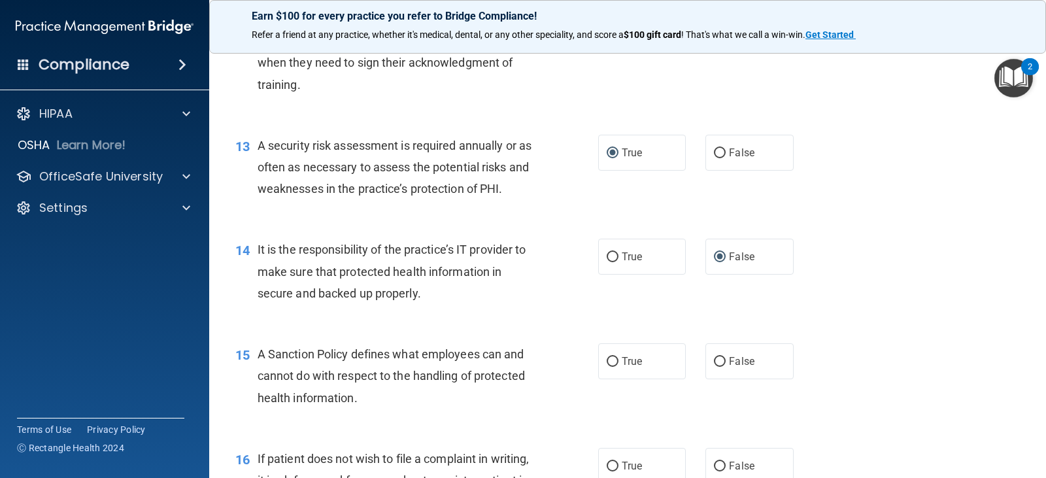
scroll to position [1635, 0]
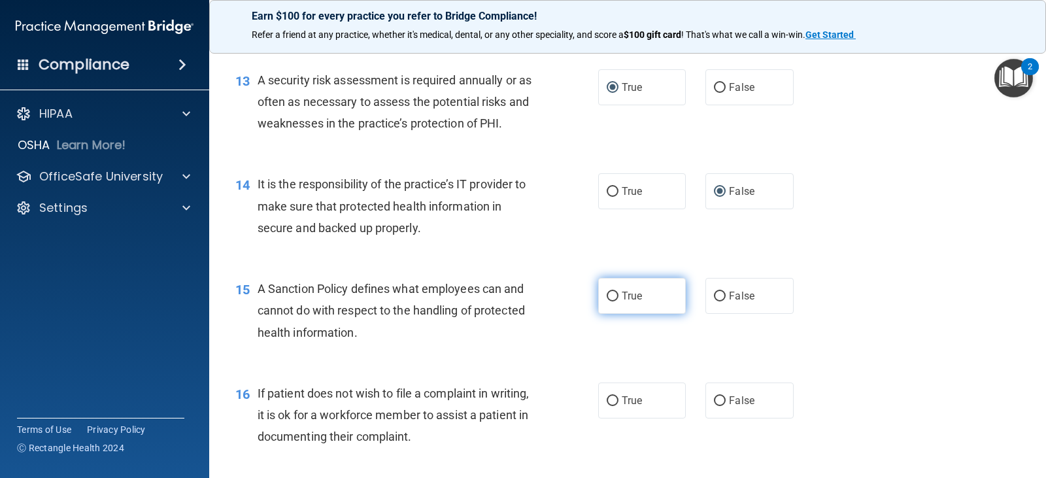
click at [609, 294] on input "True" at bounding box center [613, 297] width 12 height 10
radio input "true"
click at [850, 328] on div "15 A Sanction Policy defines what employees can and cannot do with respect to t…" at bounding box center [628, 314] width 804 height 105
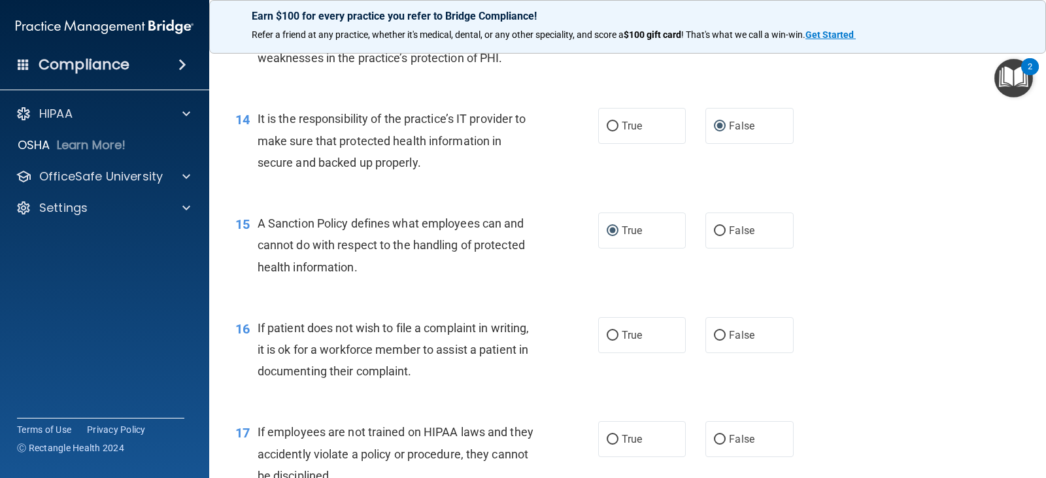
scroll to position [1765, 0]
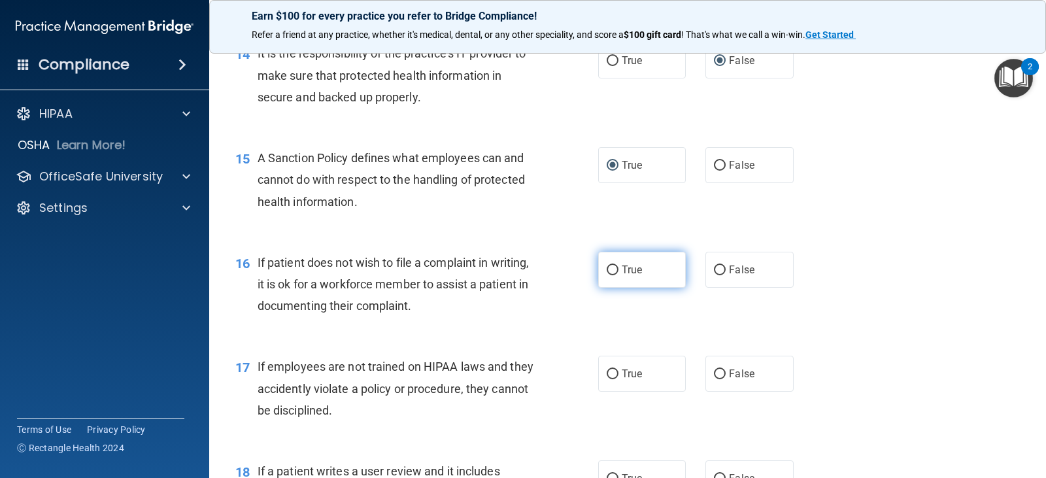
click at [610, 271] on input "True" at bounding box center [613, 270] width 12 height 10
radio input "true"
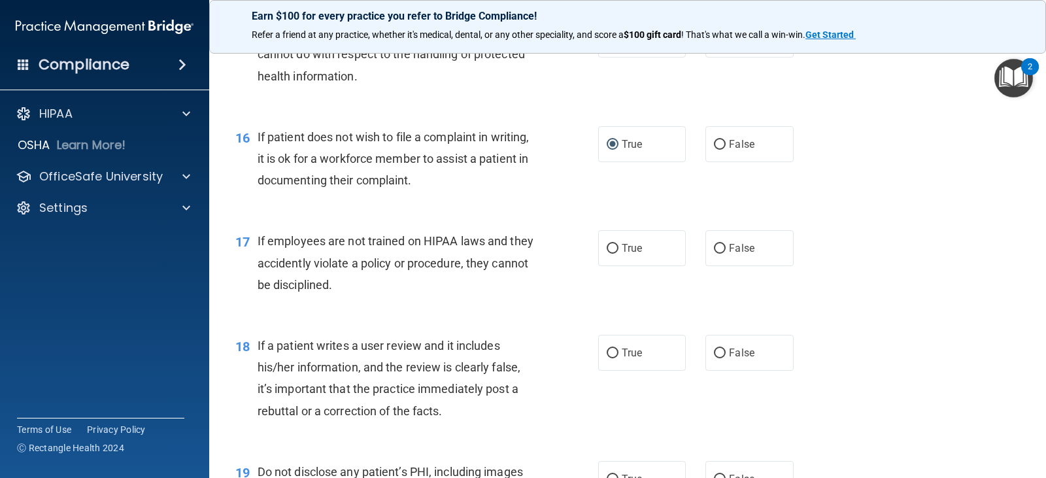
scroll to position [1896, 0]
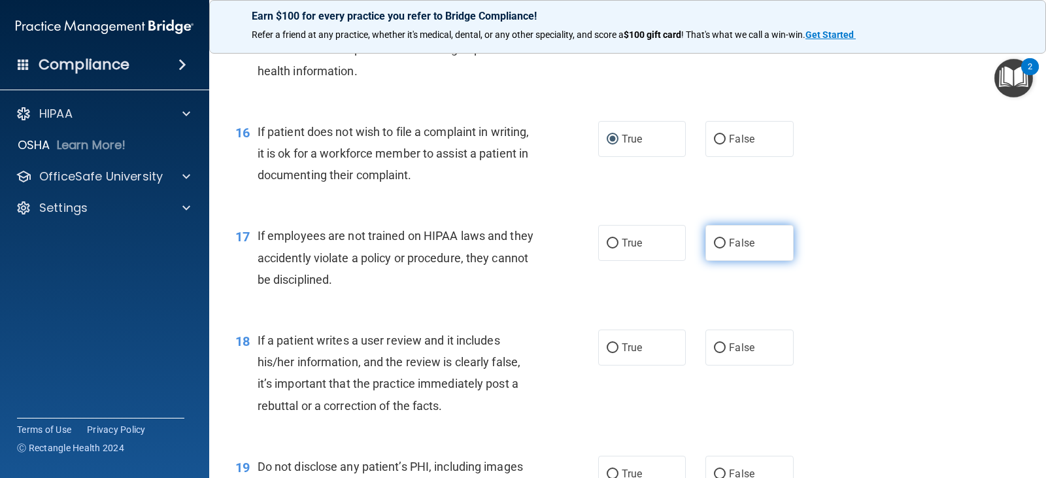
click at [714, 248] on input "False" at bounding box center [720, 244] width 12 height 10
radio input "true"
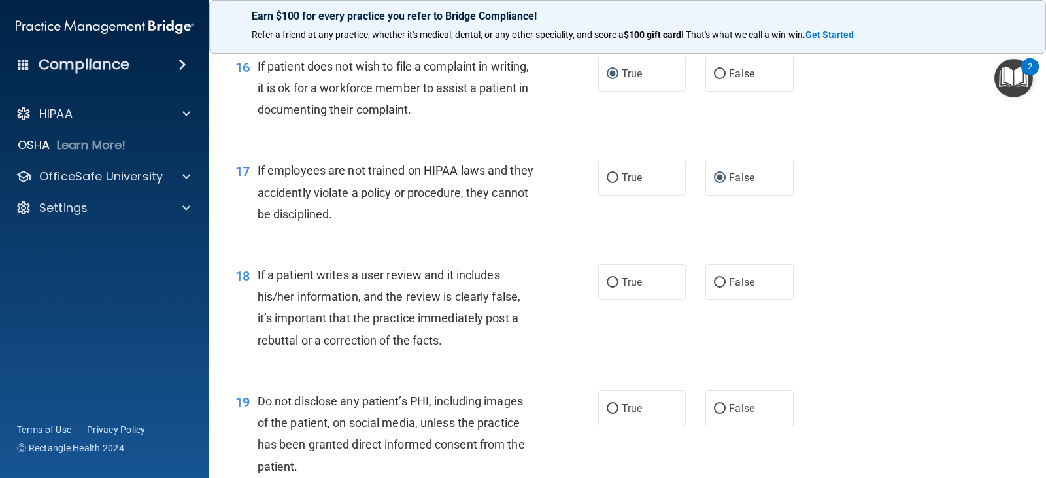
scroll to position [2027, 0]
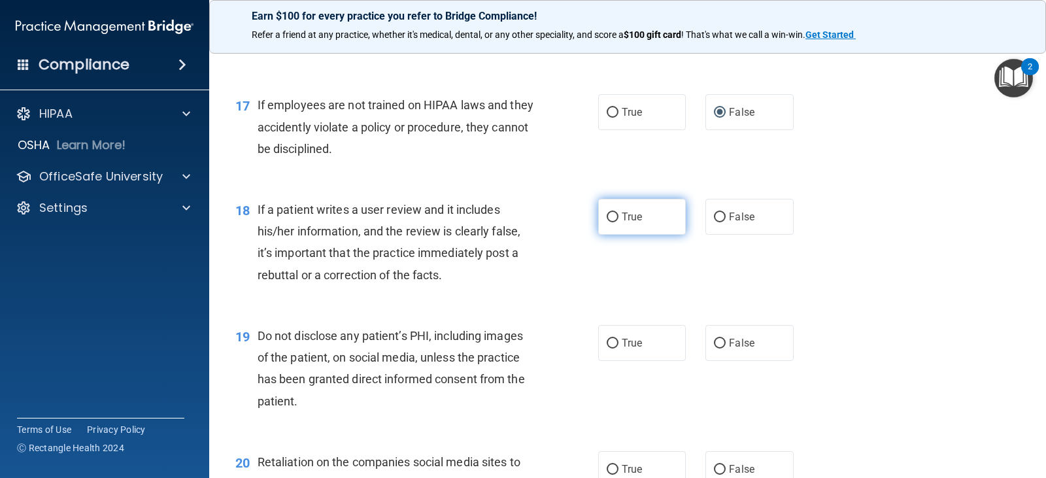
click at [616, 220] on label "True" at bounding box center [642, 217] width 88 height 36
click at [616, 220] on input "True" at bounding box center [613, 217] width 12 height 10
radio input "true"
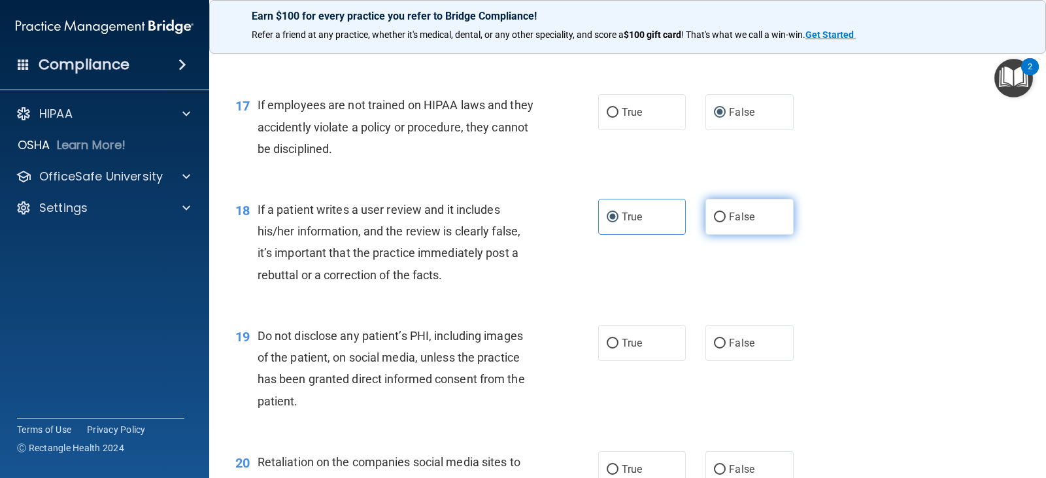
click at [714, 219] on input "False" at bounding box center [720, 217] width 12 height 10
radio input "true"
radio input "false"
click at [591, 343] on div "19 Do not disclose any patient’s PHI, including images of the patient, on socia…" at bounding box center [417, 371] width 402 height 93
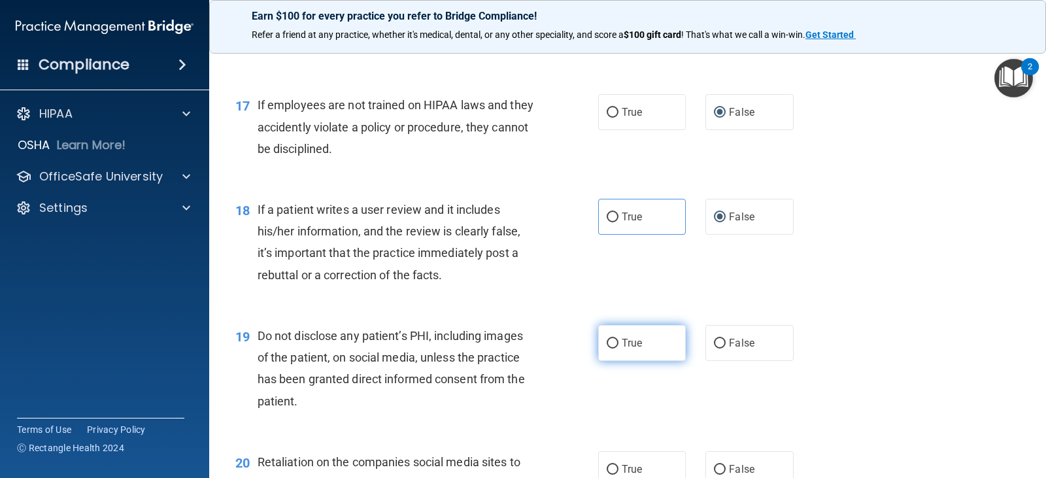
click at [611, 339] on input "True" at bounding box center [613, 344] width 12 height 10
radio input "true"
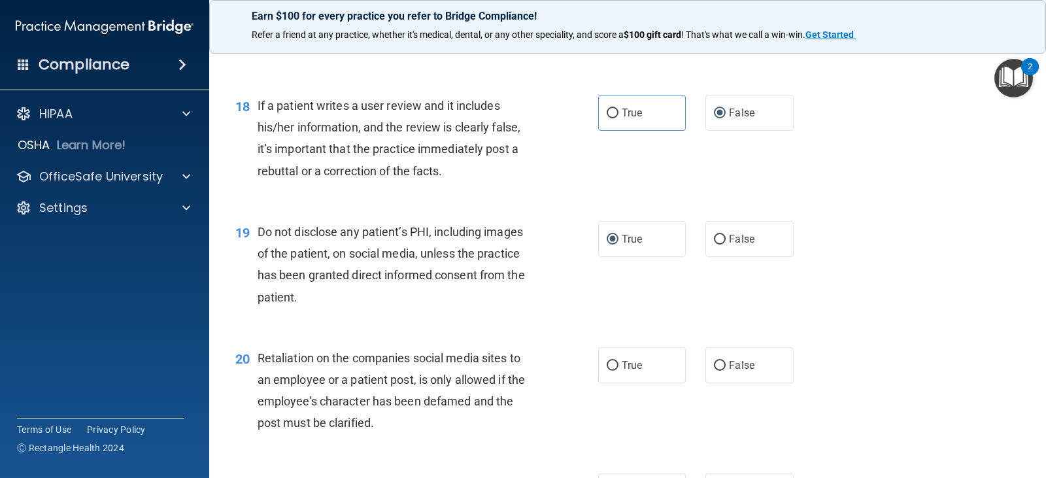
scroll to position [2158, 0]
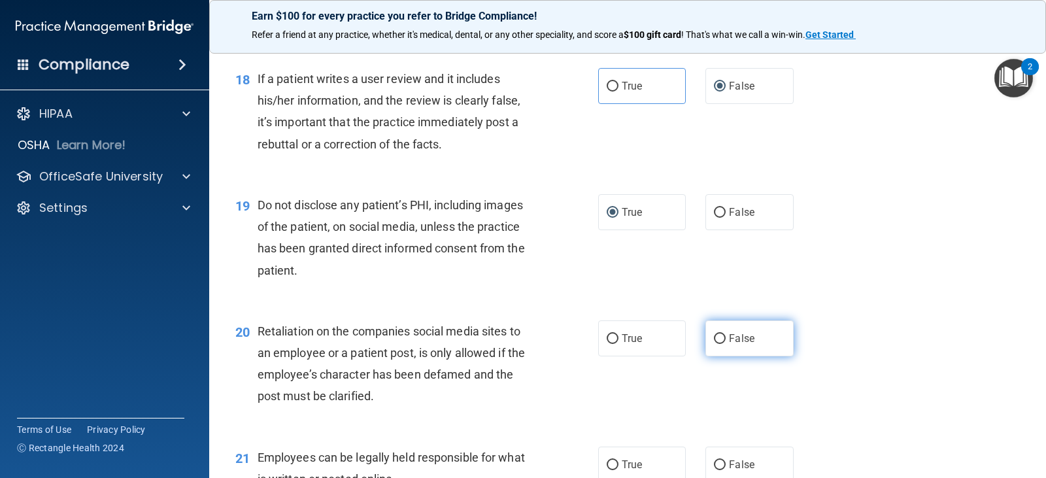
click at [711, 330] on label "False" at bounding box center [749, 338] width 88 height 36
click at [714, 334] on input "False" at bounding box center [720, 339] width 12 height 10
radio input "true"
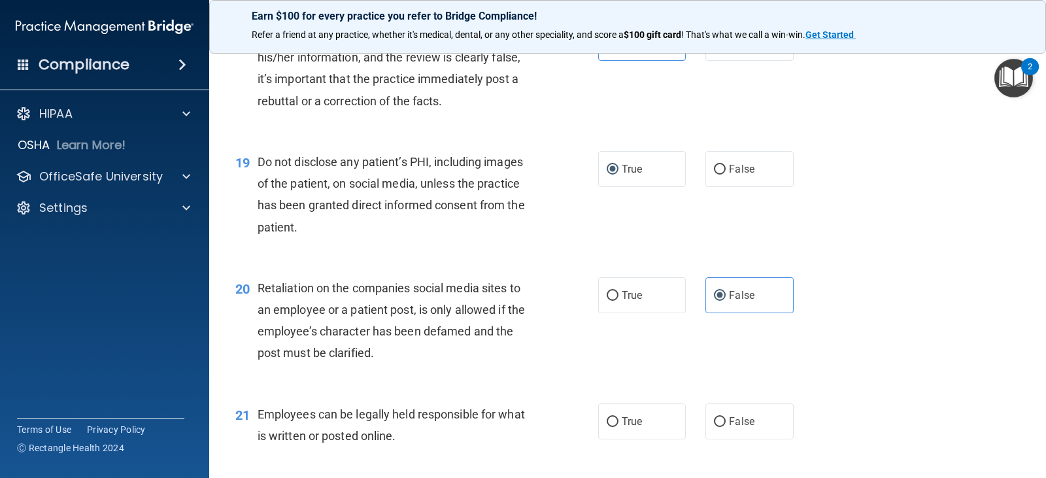
scroll to position [2288, 0]
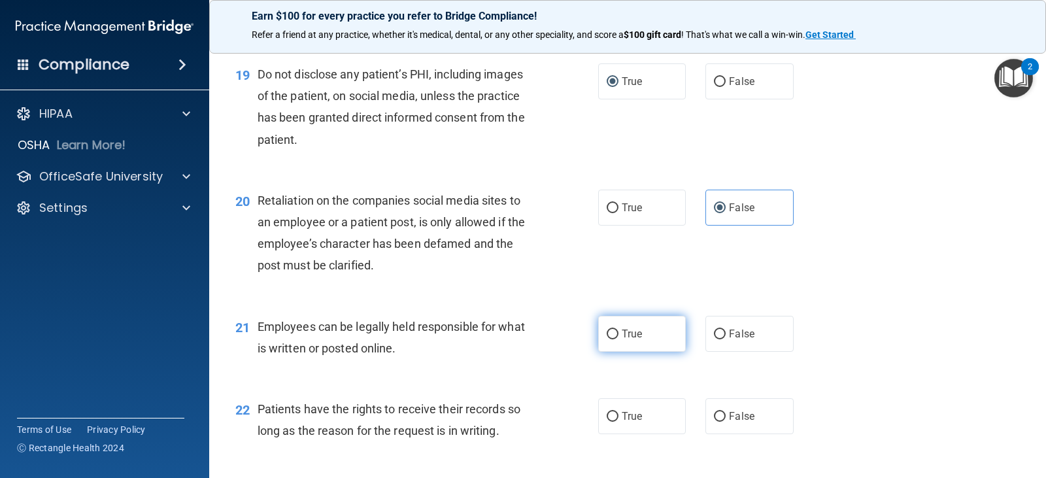
click at [610, 333] on input "True" at bounding box center [613, 335] width 12 height 10
radio input "true"
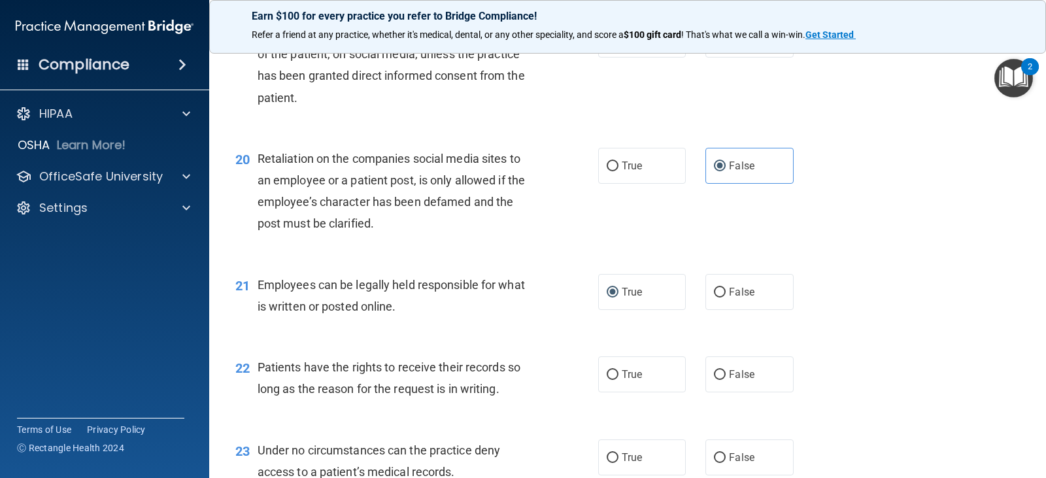
scroll to position [2354, 0]
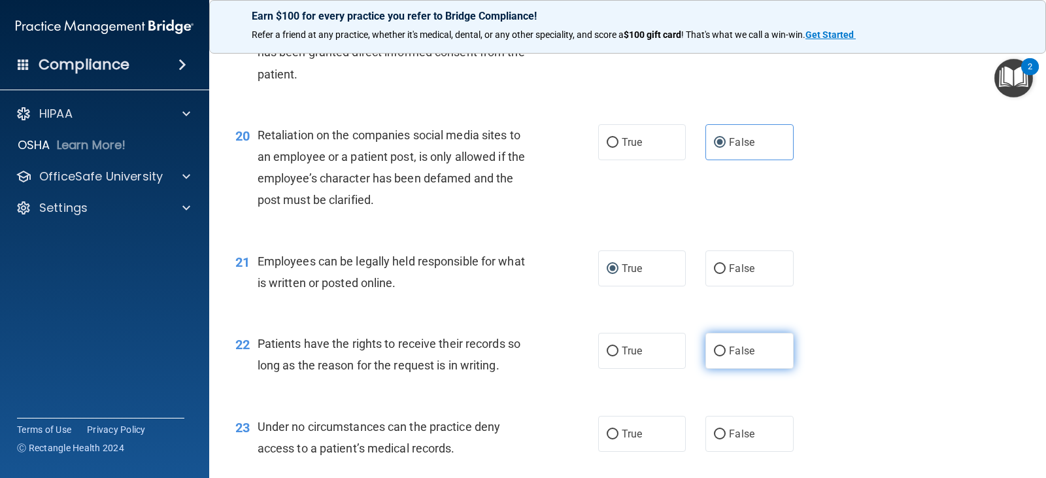
click at [714, 352] on input "False" at bounding box center [720, 352] width 12 height 10
radio input "true"
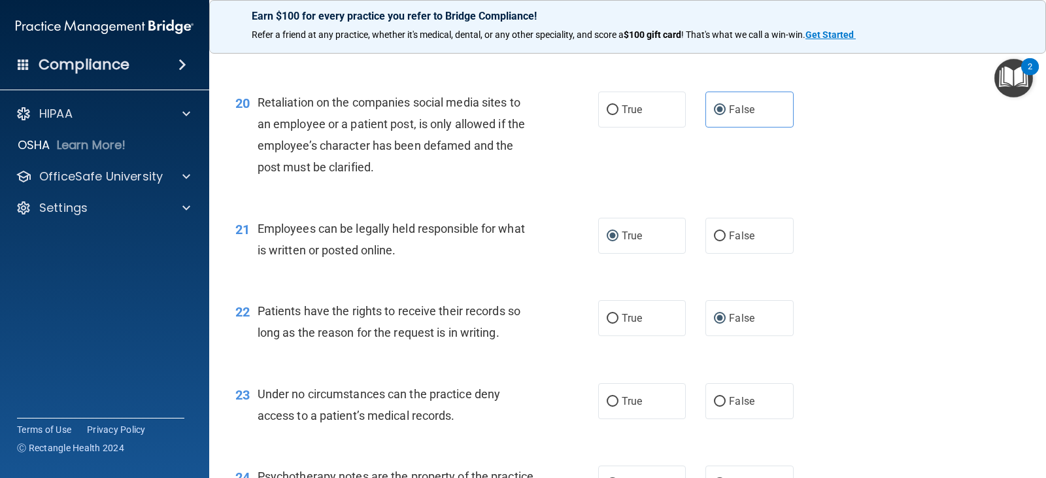
scroll to position [2419, 0]
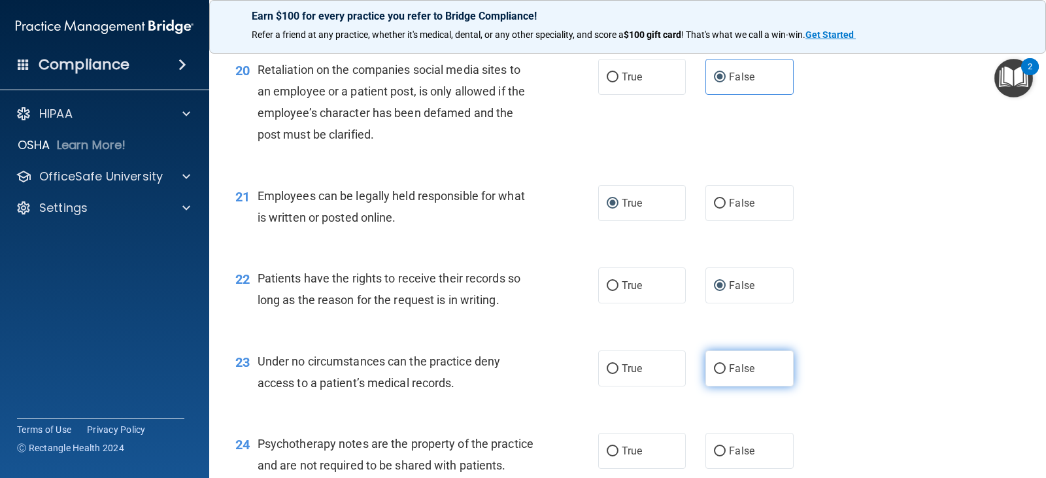
drag, startPoint x: 708, startPoint y: 365, endPoint x: 723, endPoint y: 365, distance: 15.1
click at [714, 365] on input "False" at bounding box center [720, 369] width 12 height 10
radio input "true"
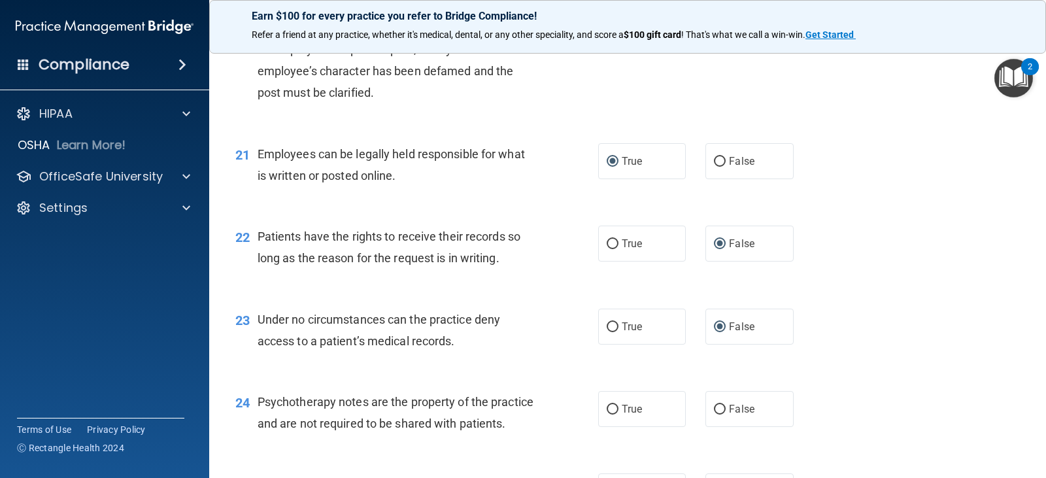
scroll to position [2485, 0]
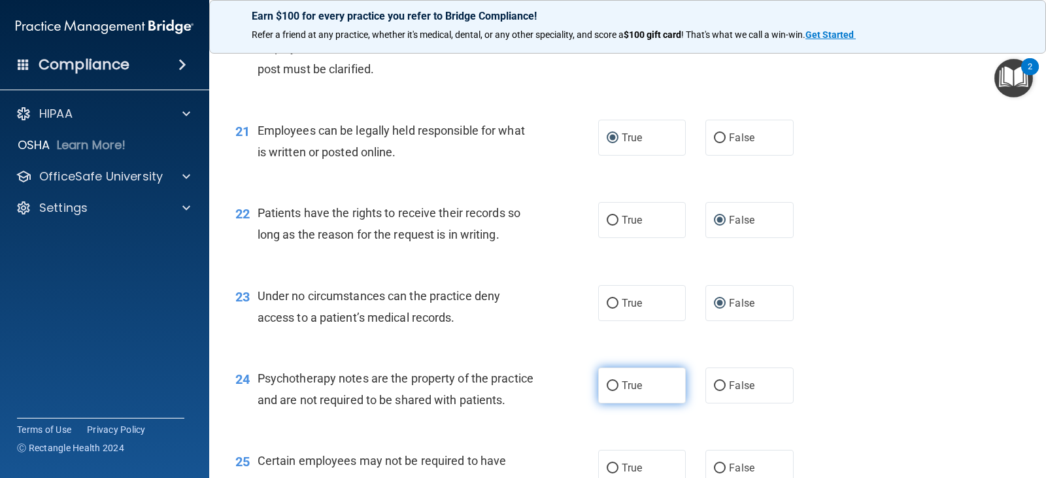
click at [615, 387] on label "True" at bounding box center [642, 385] width 88 height 36
click at [615, 387] on input "True" at bounding box center [613, 386] width 12 height 10
radio input "true"
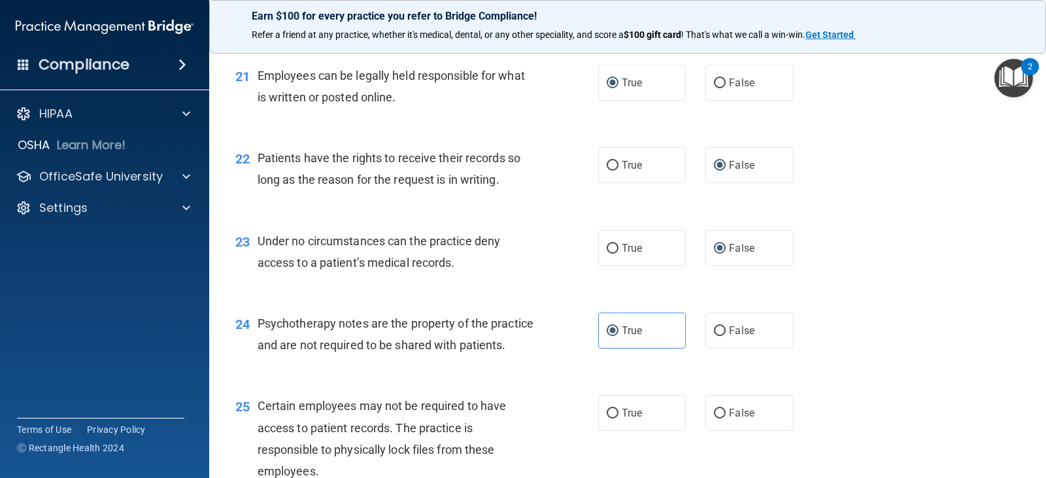
scroll to position [2615, 0]
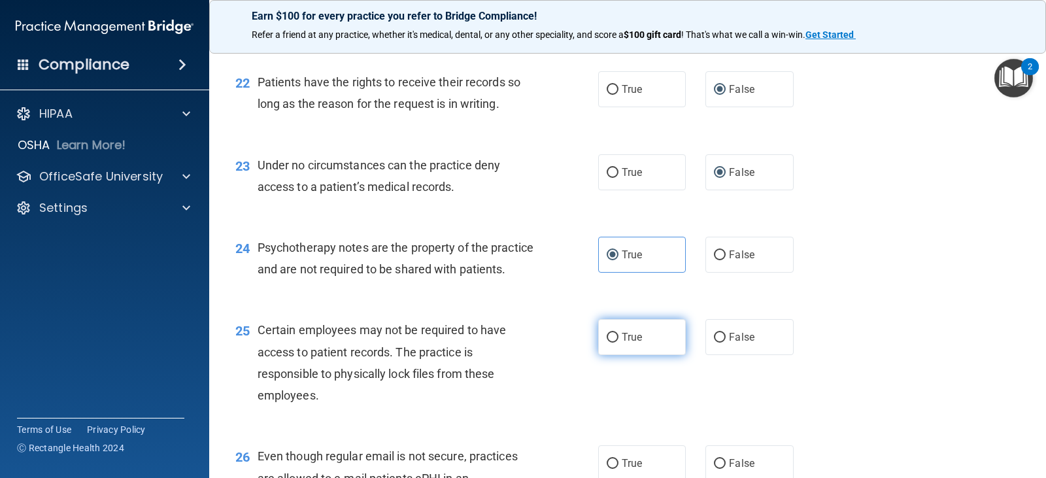
click at [616, 355] on label "True" at bounding box center [642, 337] width 88 height 36
click at [616, 343] on input "True" at bounding box center [613, 338] width 12 height 10
radio input "true"
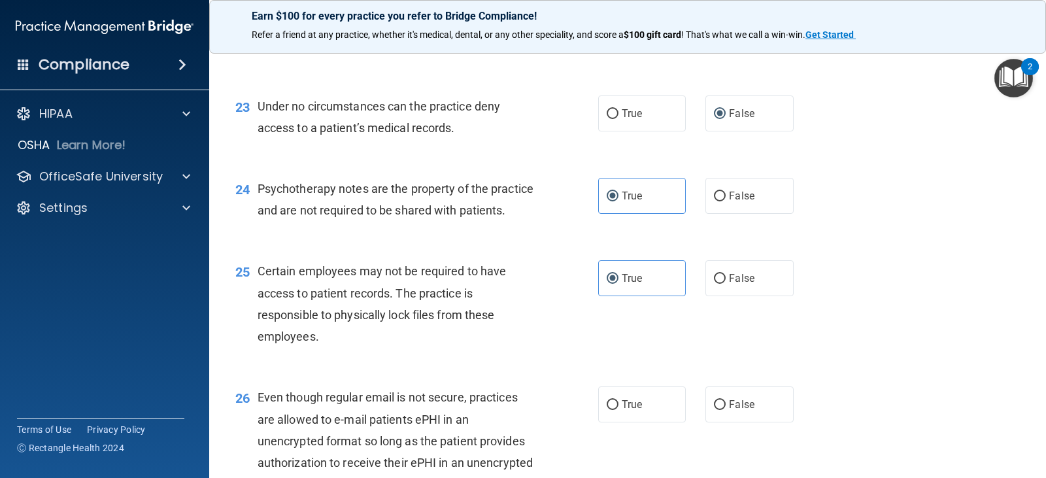
scroll to position [2746, 0]
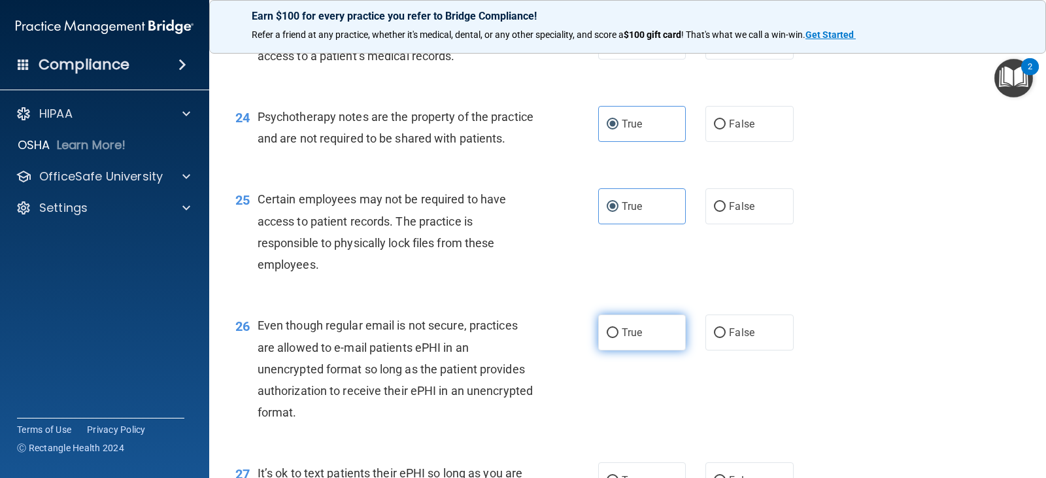
click at [626, 339] on span "True" at bounding box center [632, 332] width 20 height 12
click at [619, 338] on input "True" at bounding box center [613, 333] width 12 height 10
radio input "true"
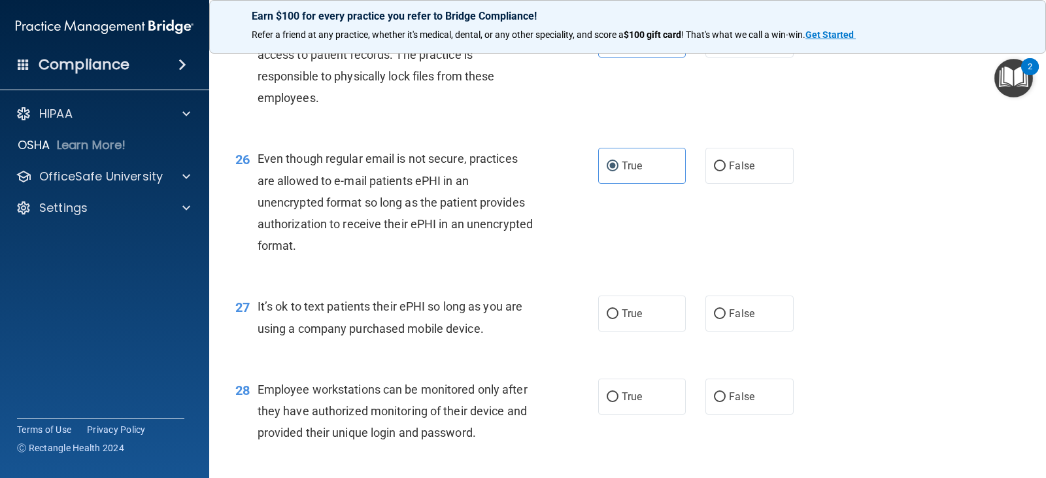
scroll to position [2942, 0]
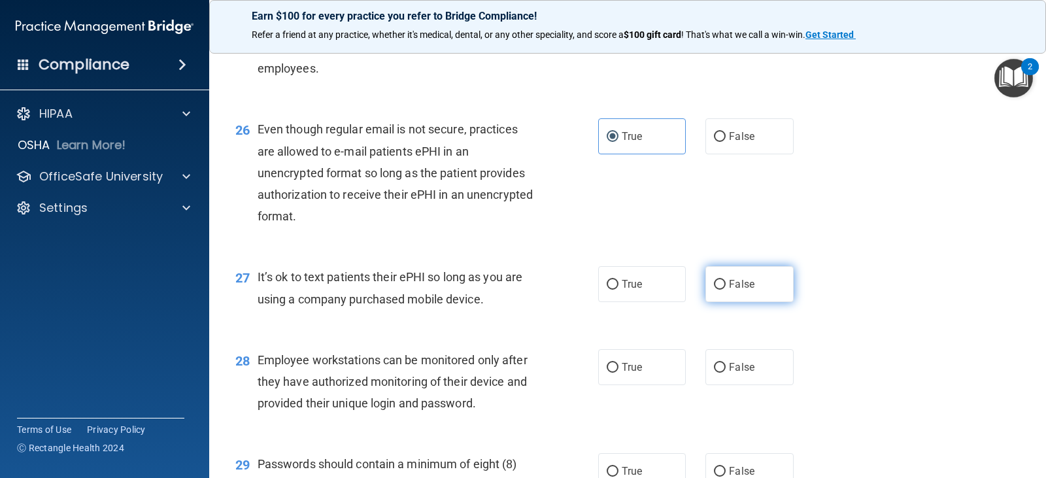
click at [707, 302] on label "False" at bounding box center [749, 284] width 88 height 36
click at [714, 290] on input "False" at bounding box center [720, 285] width 12 height 10
radio input "true"
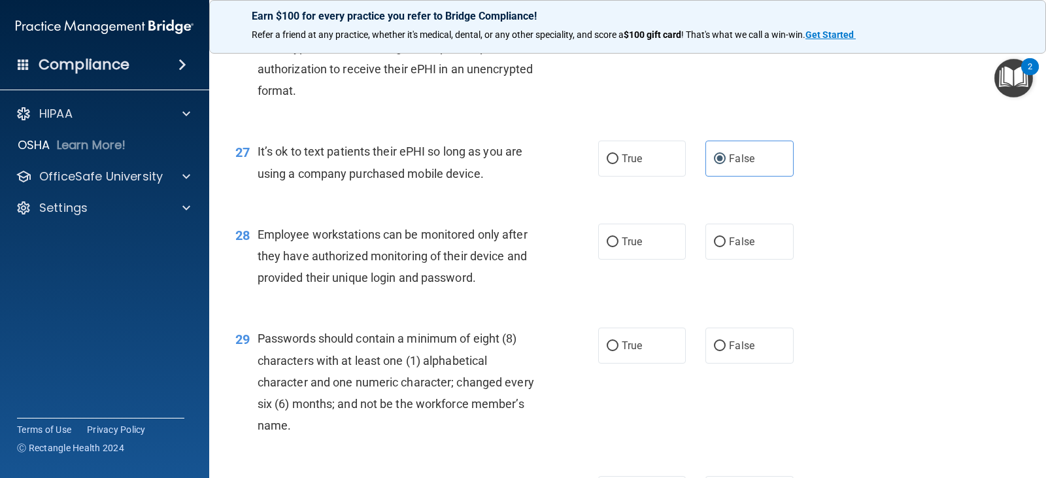
scroll to position [3073, 0]
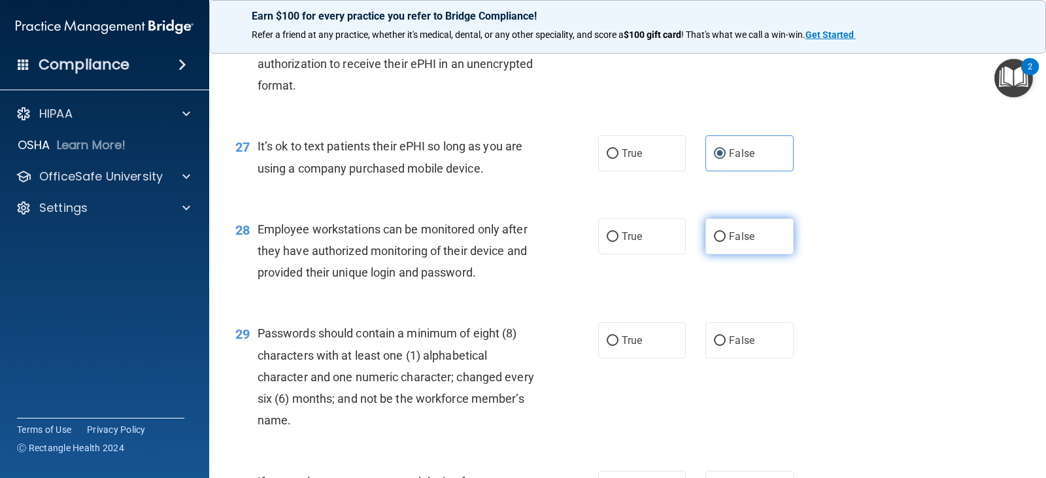
click at [717, 242] on input "False" at bounding box center [720, 237] width 12 height 10
radio input "true"
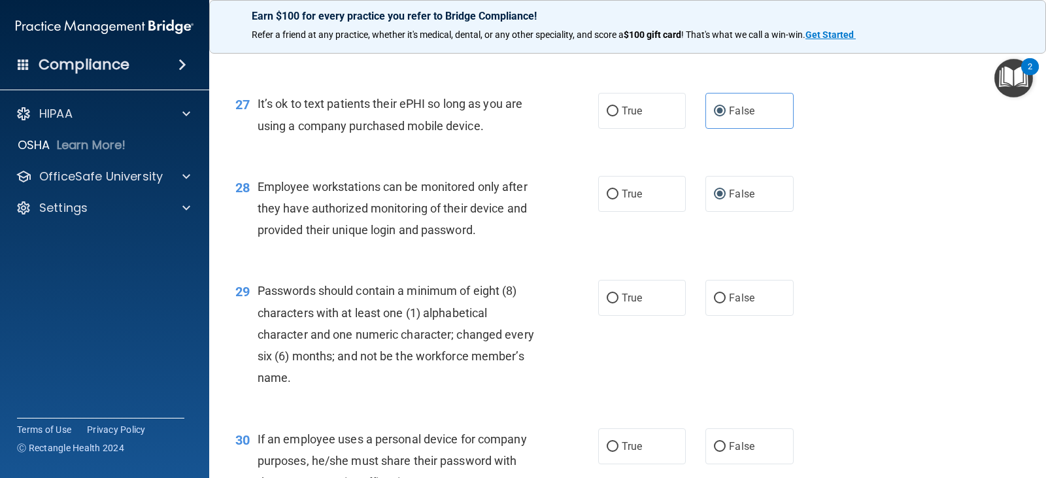
scroll to position [3138, 0]
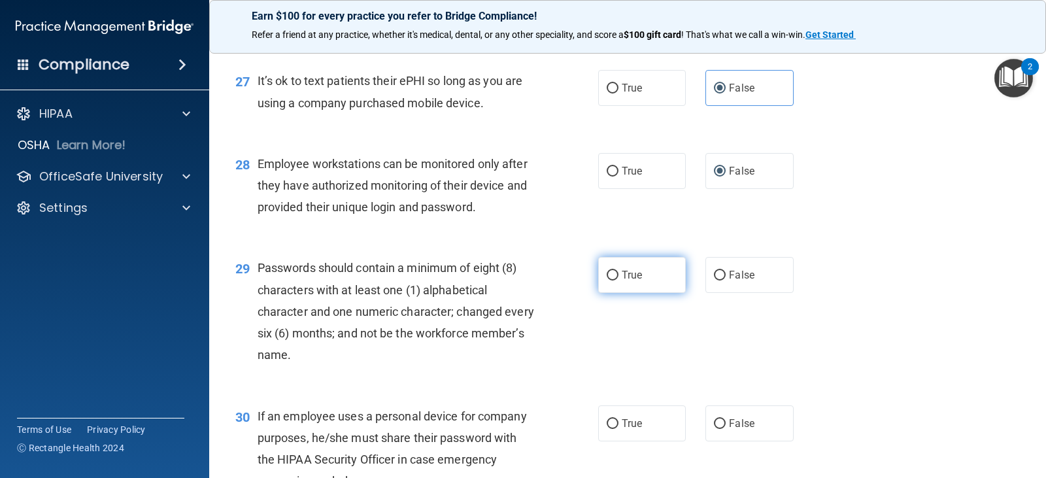
click at [622, 281] on span "True" at bounding box center [632, 275] width 20 height 12
click at [619, 280] on input "True" at bounding box center [613, 276] width 12 height 10
radio input "true"
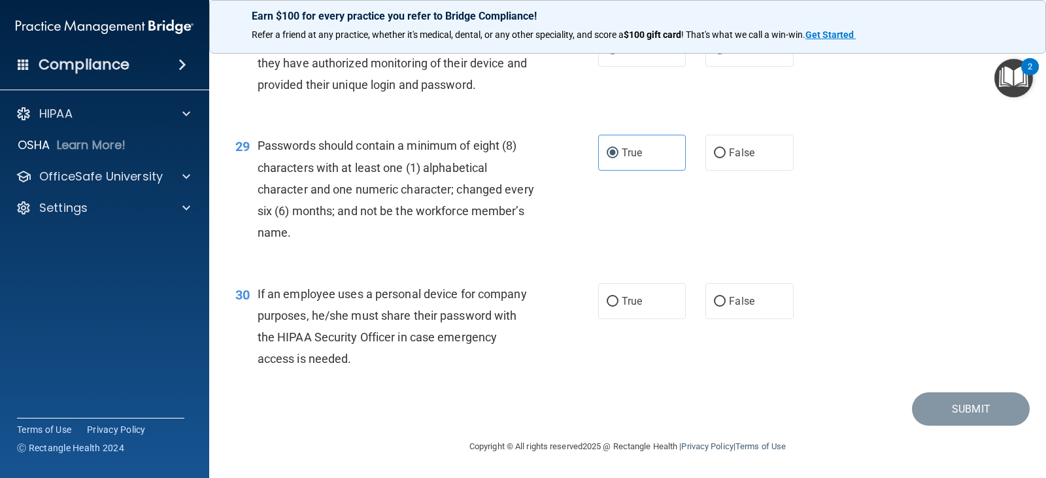
scroll to position [3269, 0]
click at [736, 307] on span "False" at bounding box center [741, 301] width 25 height 12
click at [726, 307] on input "False" at bounding box center [720, 302] width 12 height 10
radio input "true"
click at [940, 426] on button "Submit" at bounding box center [971, 408] width 118 height 33
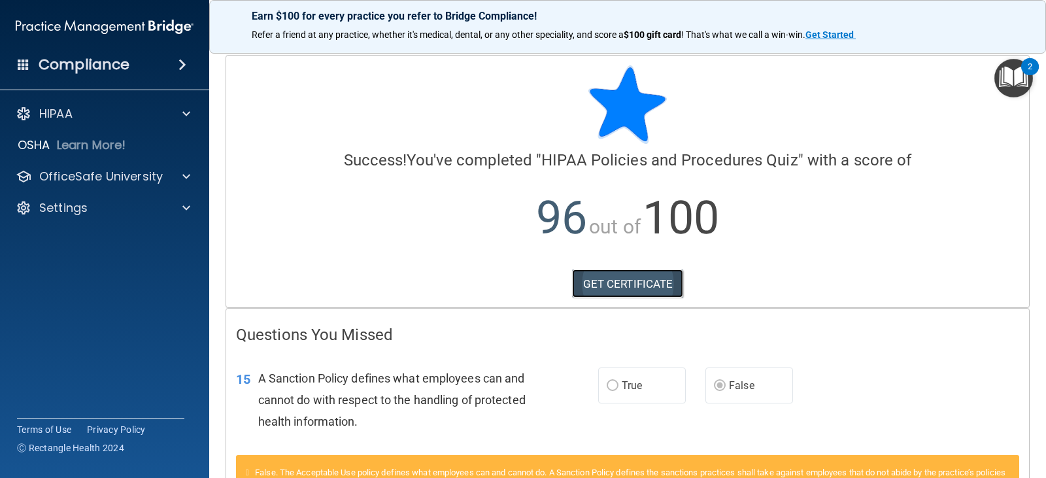
click at [632, 275] on link "GET CERTIFICATE" at bounding box center [628, 283] width 112 height 29
click at [174, 114] on div at bounding box center [184, 114] width 33 height 16
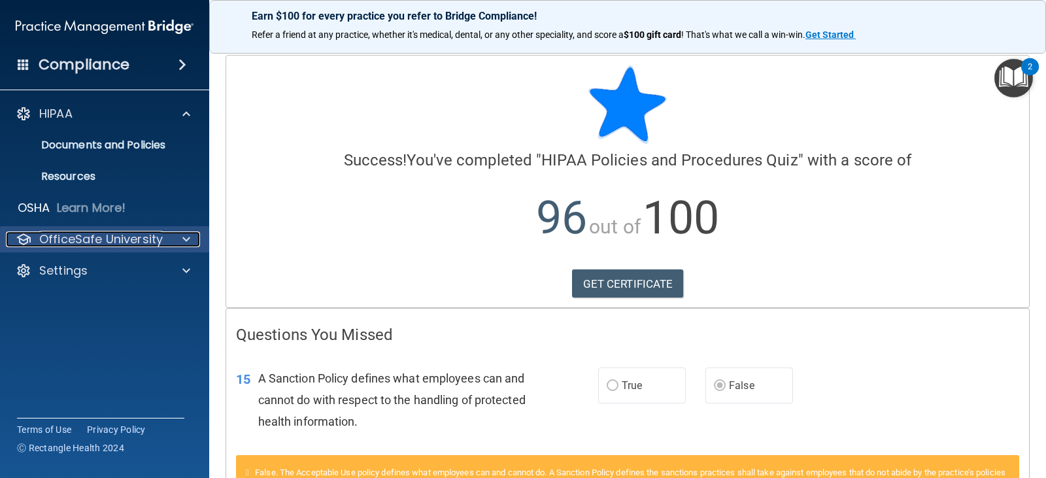
click at [150, 236] on p "OfficeSafe University" at bounding box center [101, 239] width 124 height 16
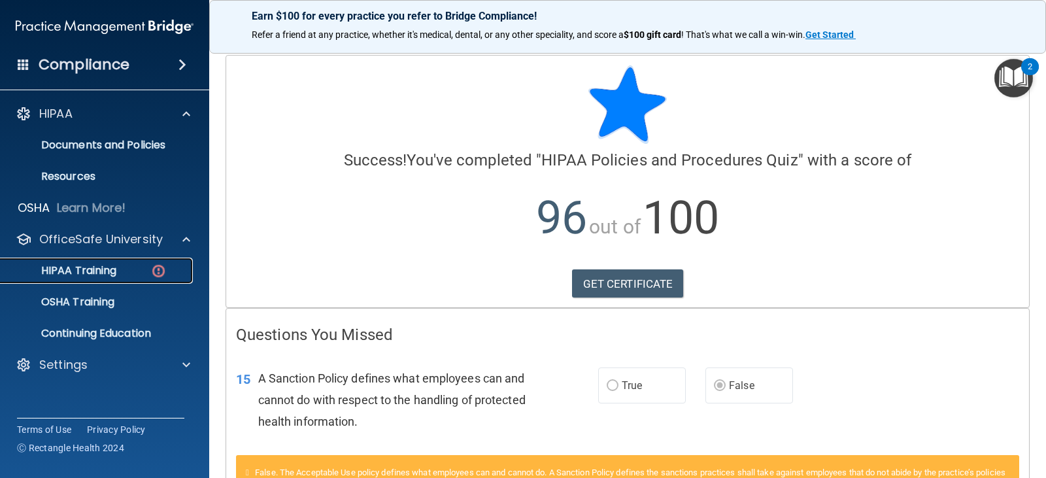
click at [168, 267] on div "HIPAA Training" at bounding box center [97, 270] width 178 height 13
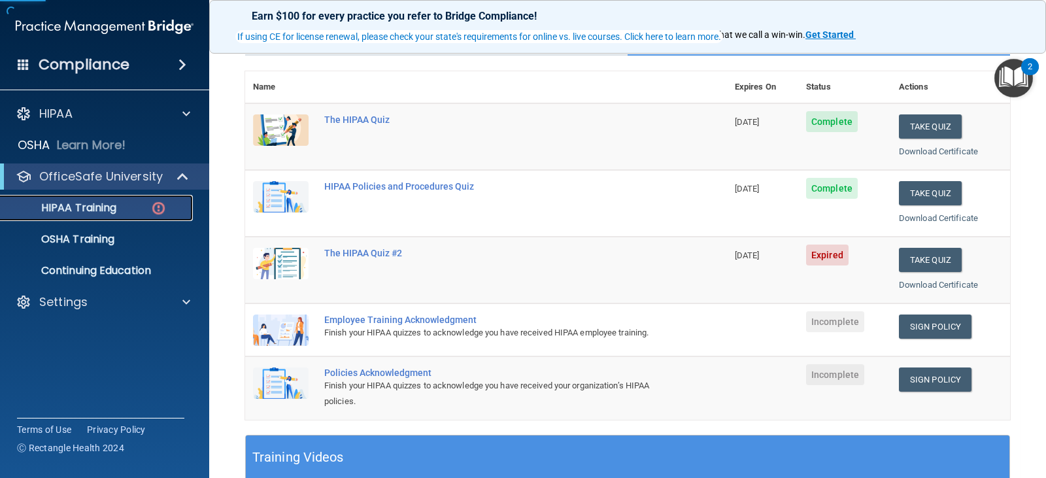
scroll to position [131, 0]
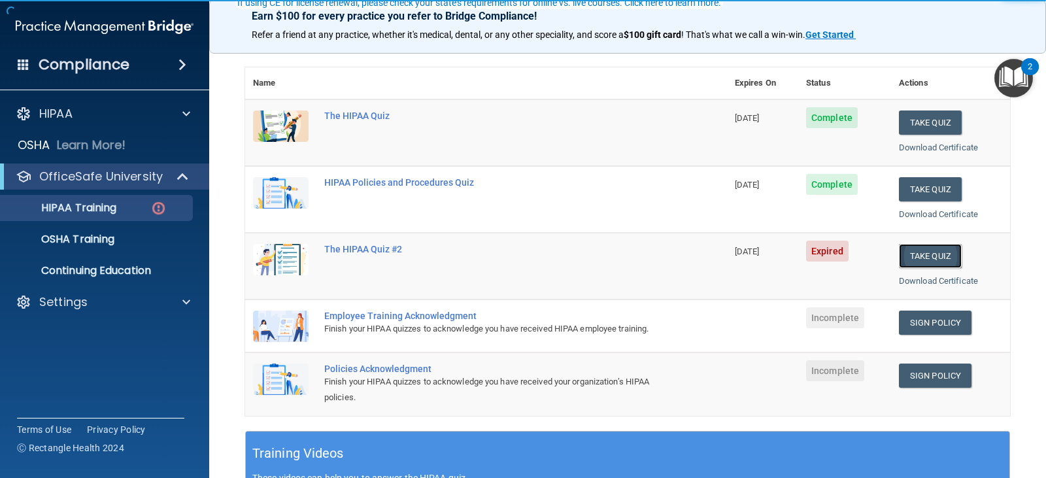
click at [921, 256] on button "Take Quiz" at bounding box center [930, 256] width 63 height 24
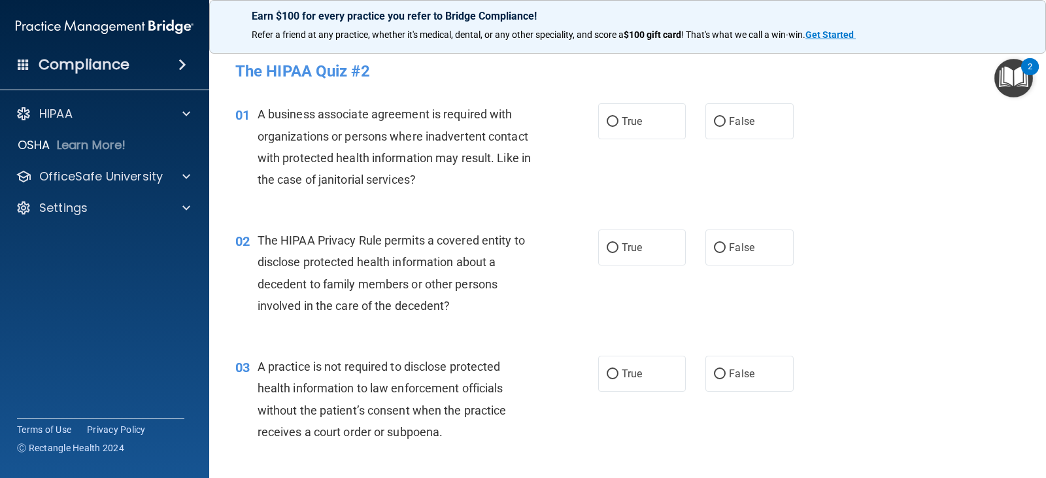
click at [90, 163] on div "HIPAA Documents and Policies Report an Incident Business Associates Emergency P…" at bounding box center [105, 163] width 210 height 136
click at [92, 169] on p "OfficeSafe University" at bounding box center [101, 177] width 124 height 16
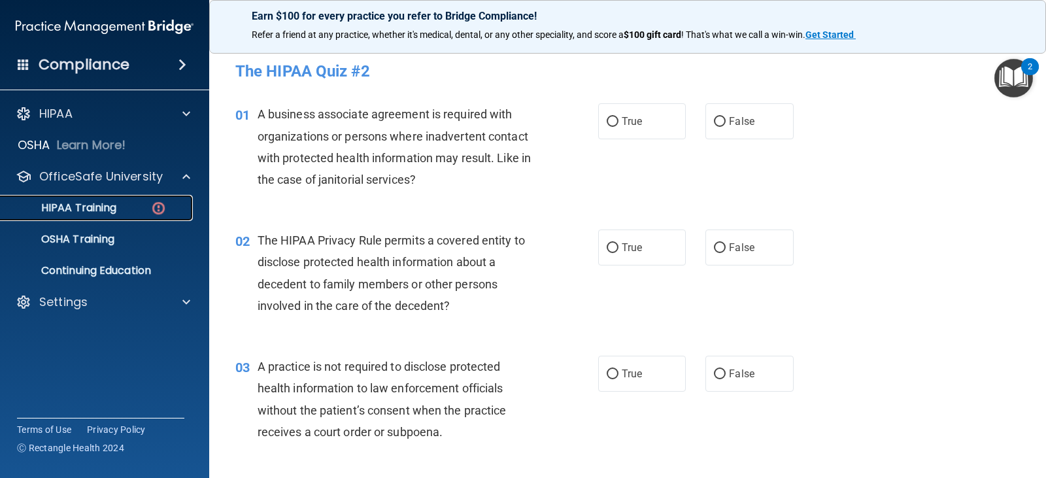
click at [109, 207] on p "HIPAA Training" at bounding box center [62, 207] width 108 height 13
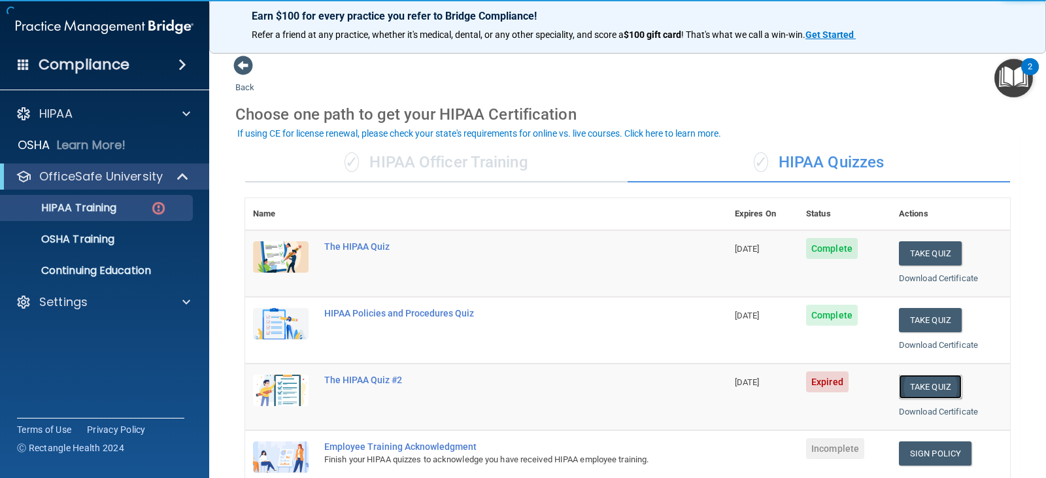
click at [912, 388] on button "Take Quiz" at bounding box center [930, 387] width 63 height 24
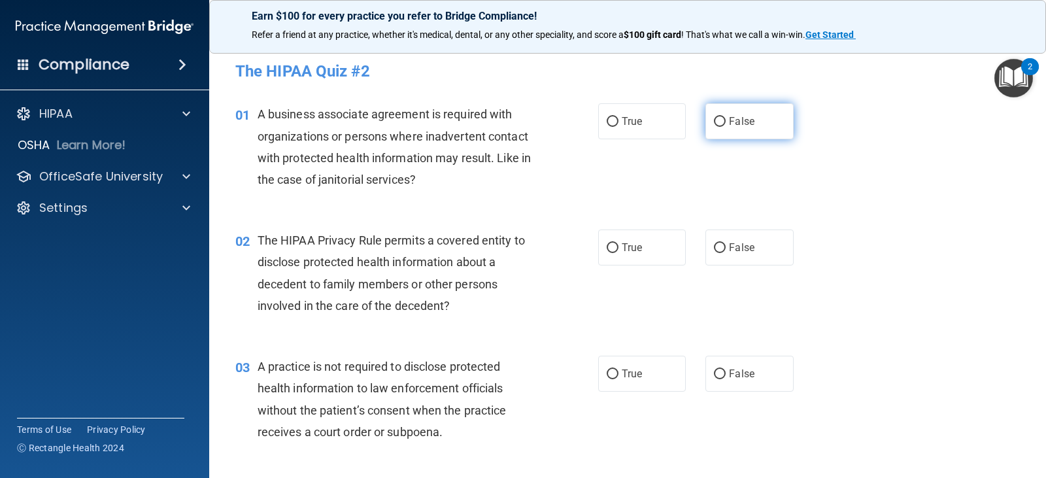
click at [718, 118] on input "False" at bounding box center [720, 122] width 12 height 10
radio input "true"
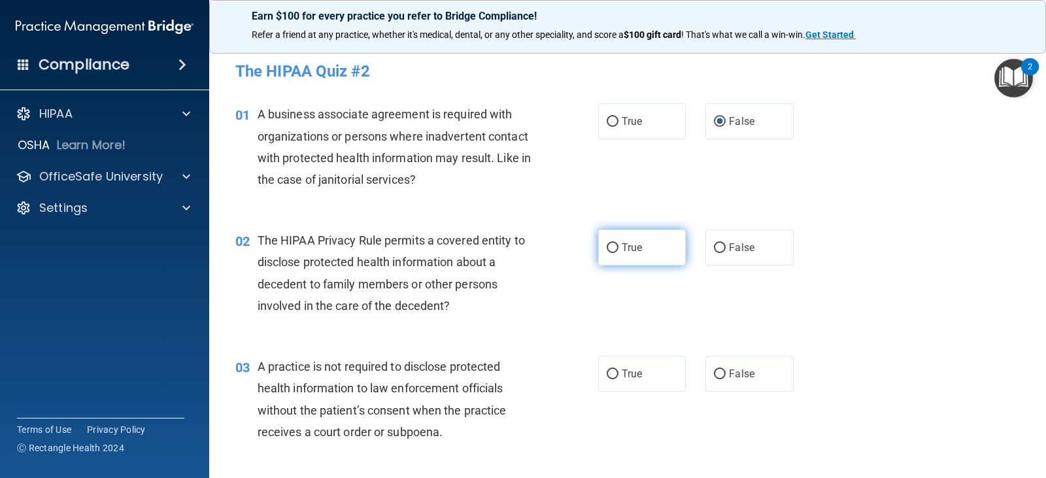
click at [611, 250] on input "True" at bounding box center [613, 248] width 12 height 10
radio input "true"
click at [714, 377] on input "False" at bounding box center [720, 374] width 12 height 10
radio input "true"
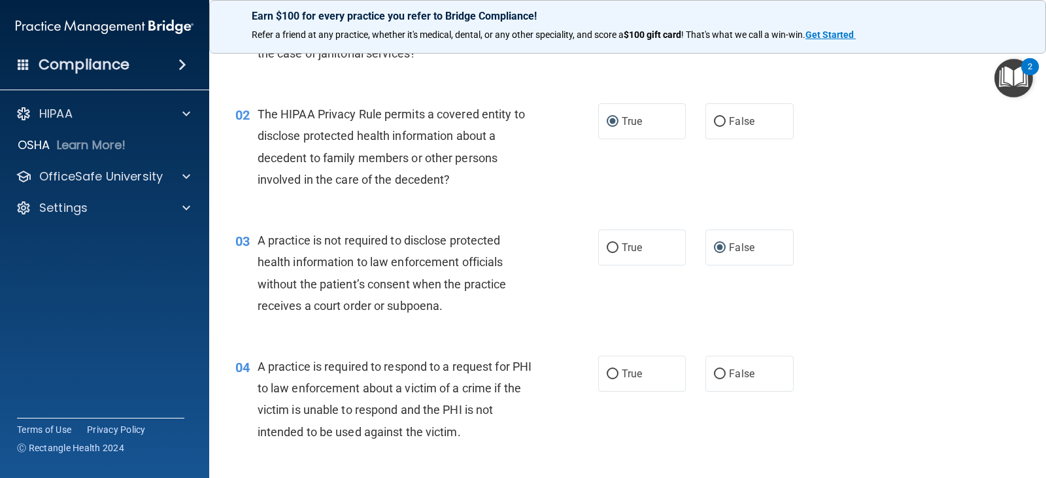
scroll to position [131, 0]
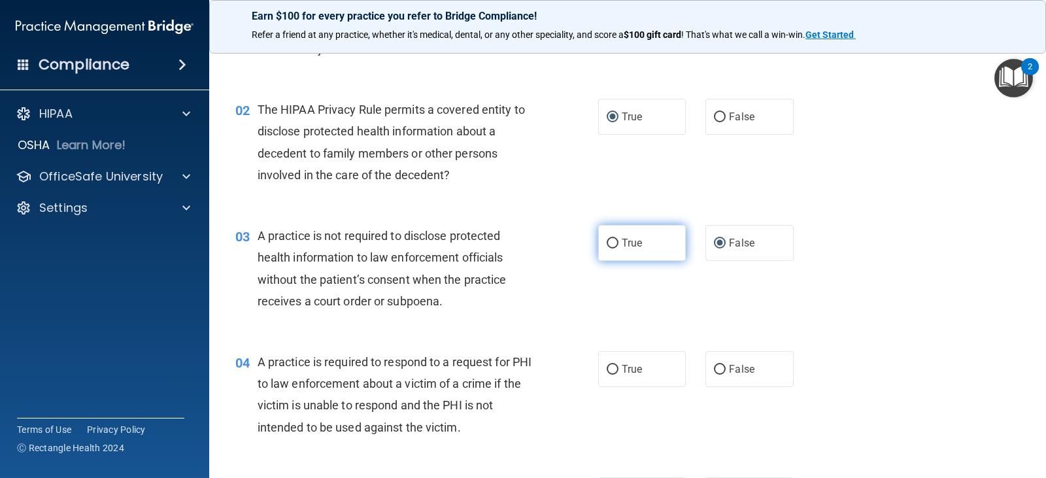
click at [613, 246] on input "True" at bounding box center [613, 244] width 12 height 10
radio input "true"
radio input "false"
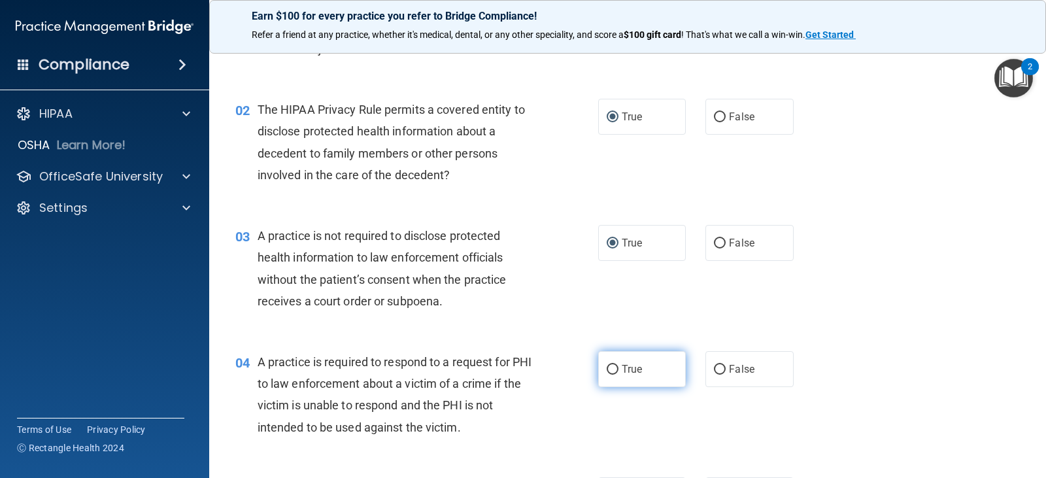
click at [610, 367] on input "True" at bounding box center [613, 370] width 12 height 10
radio input "true"
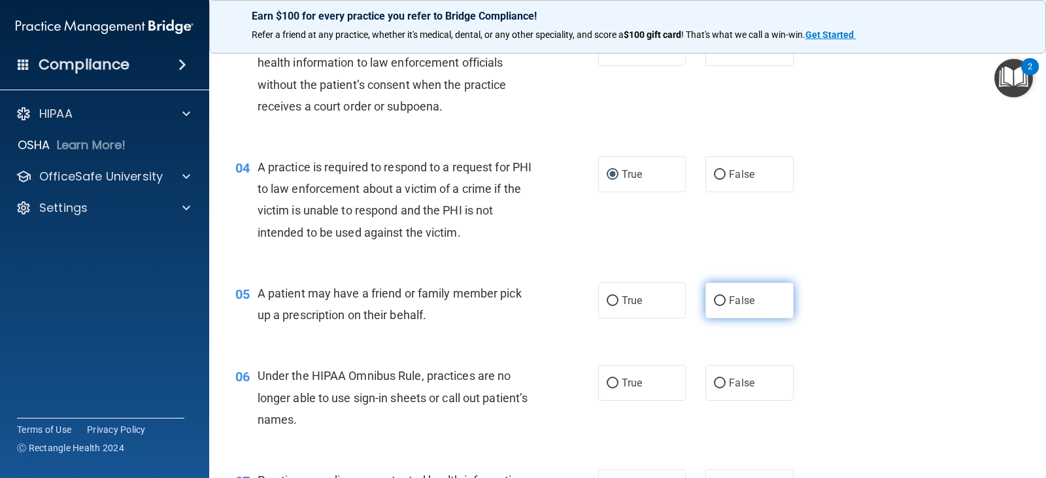
scroll to position [327, 0]
click at [729, 299] on span "False" at bounding box center [741, 299] width 25 height 12
click at [726, 299] on input "False" at bounding box center [720, 300] width 12 height 10
radio input "true"
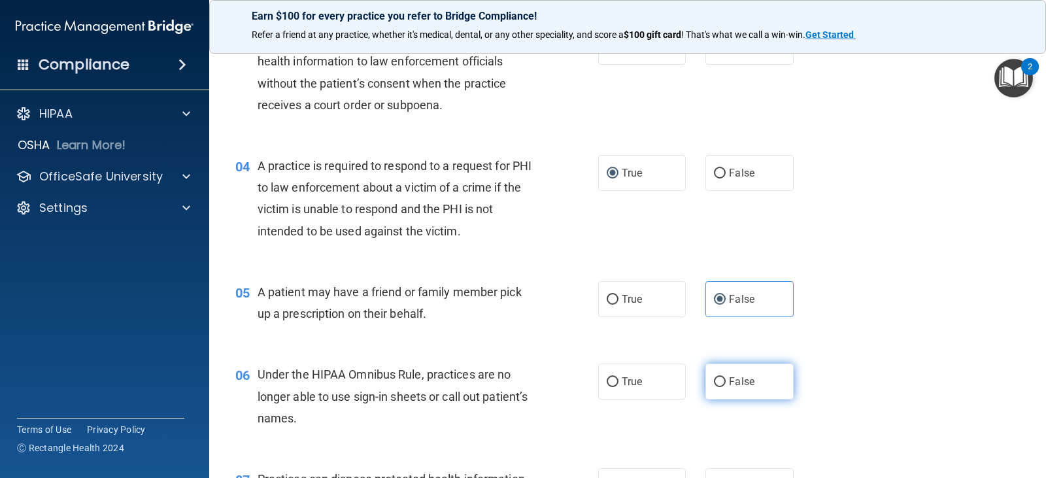
click at [710, 375] on label "False" at bounding box center [749, 382] width 88 height 36
click at [714, 377] on input "False" at bounding box center [720, 382] width 12 height 10
radio input "true"
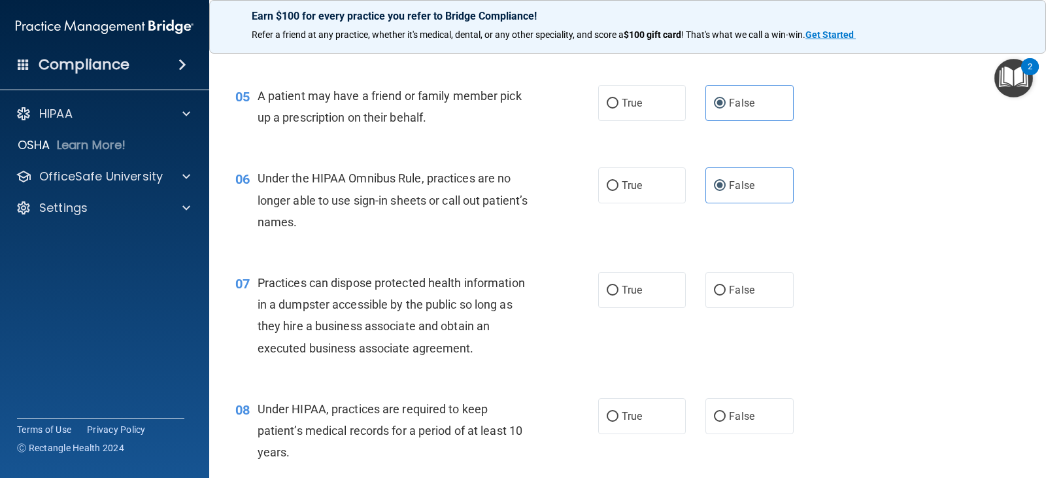
drag, startPoint x: 613, startPoint y: 292, endPoint x: 675, endPoint y: 335, distance: 74.7
click at [614, 292] on label "True" at bounding box center [642, 290] width 88 height 36
click at [614, 292] on input "True" at bounding box center [613, 291] width 12 height 10
radio input "true"
click at [714, 415] on input "False" at bounding box center [720, 417] width 12 height 10
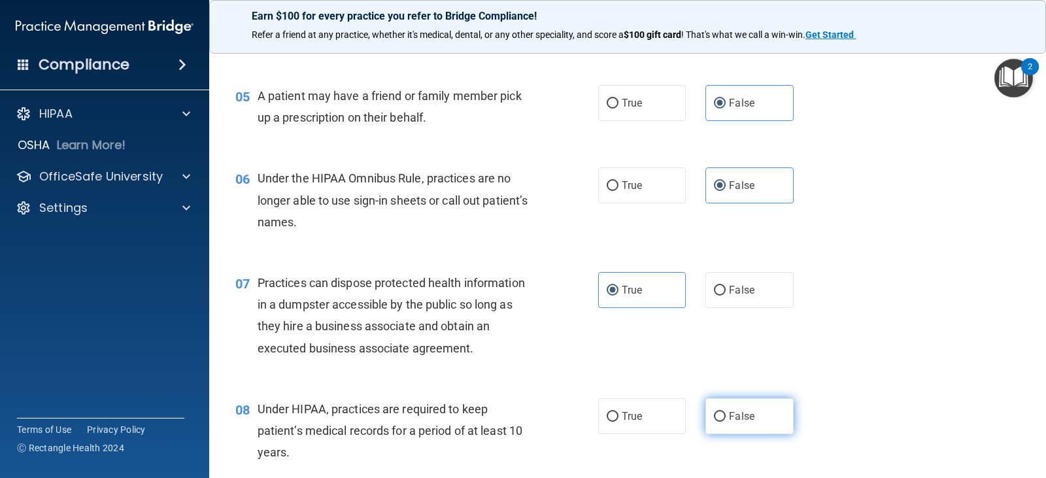
radio input "true"
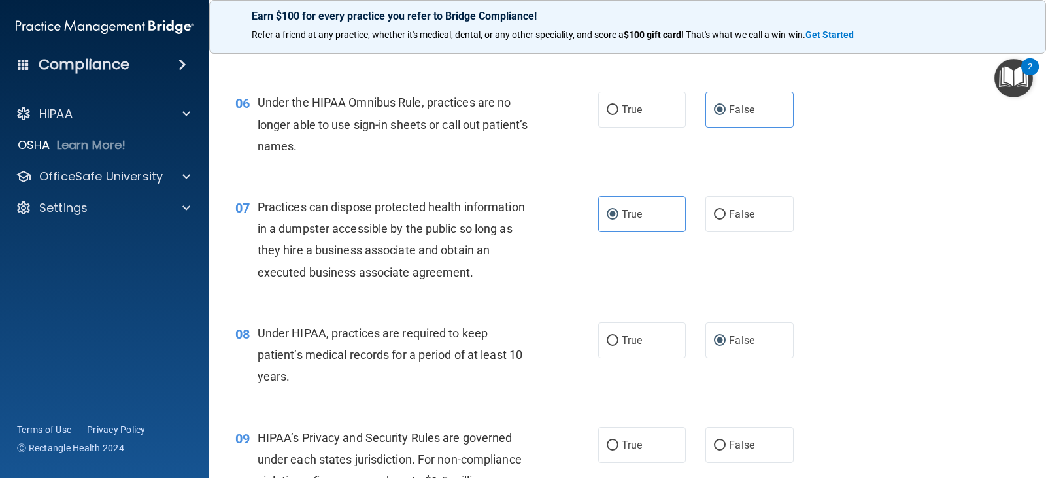
scroll to position [719, 0]
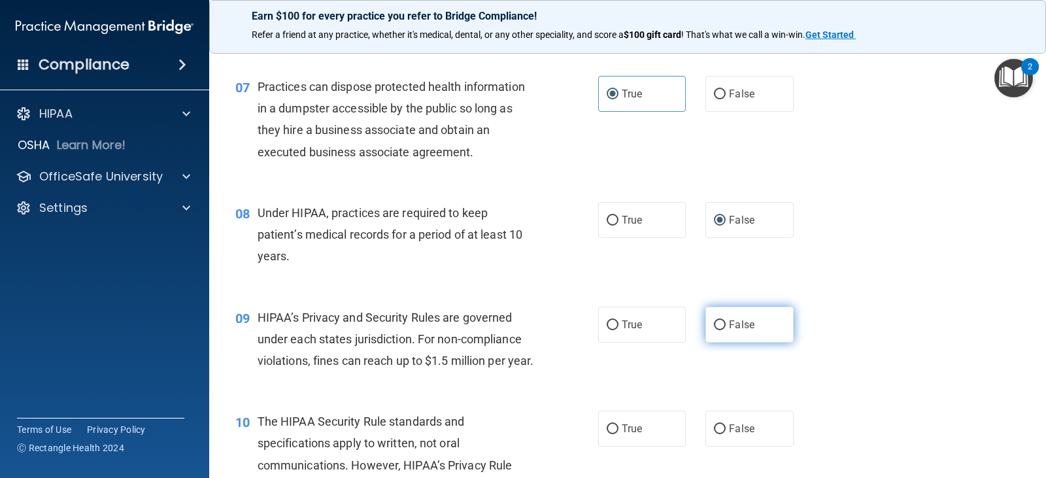
click at [729, 324] on span "False" at bounding box center [741, 324] width 25 height 12
click at [726, 324] on input "False" at bounding box center [720, 325] width 12 height 10
radio input "true"
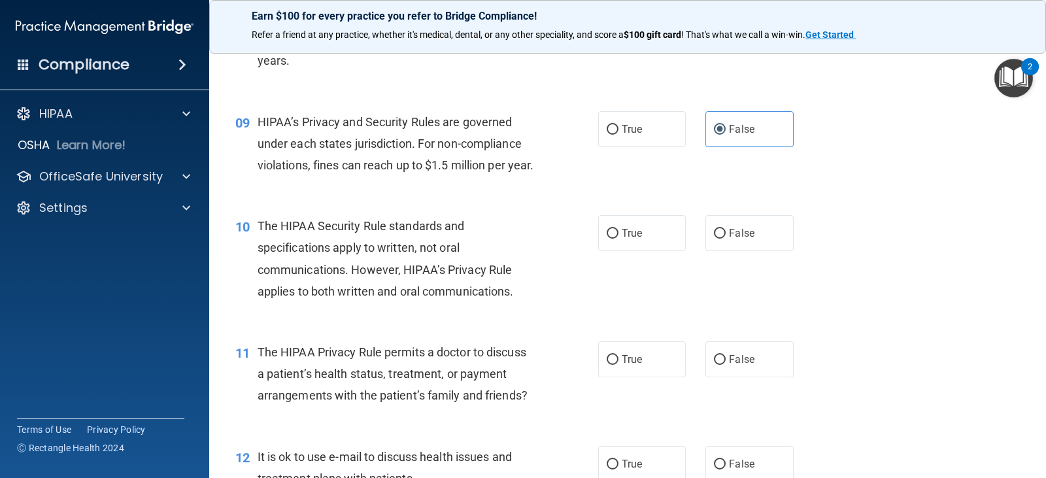
scroll to position [915, 0]
click at [622, 239] on span "True" at bounding box center [632, 232] width 20 height 12
click at [617, 238] on input "True" at bounding box center [613, 233] width 12 height 10
radio input "true"
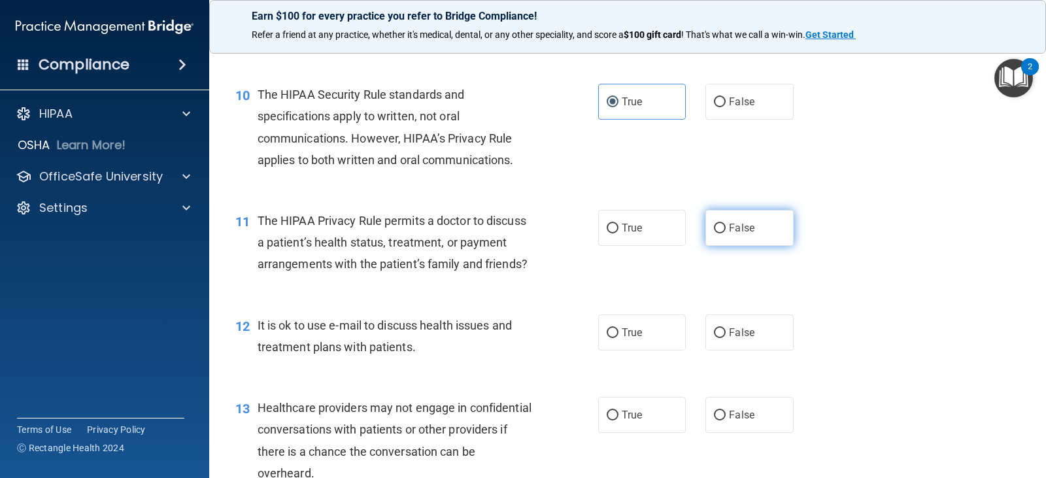
click at [715, 233] on input "False" at bounding box center [720, 229] width 12 height 10
radio input "true"
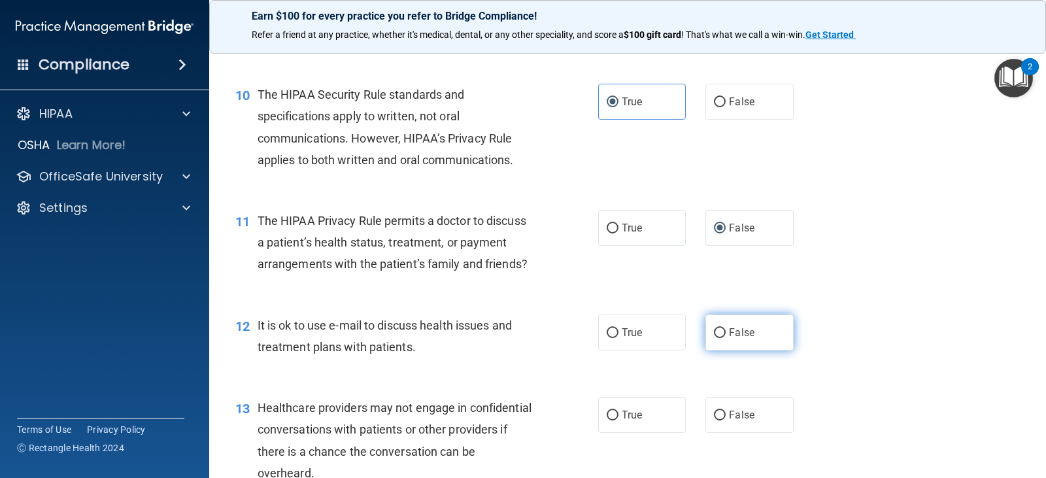
click at [717, 350] on label "False" at bounding box center [749, 332] width 88 height 36
click at [717, 338] on input "False" at bounding box center [720, 333] width 12 height 10
radio input "true"
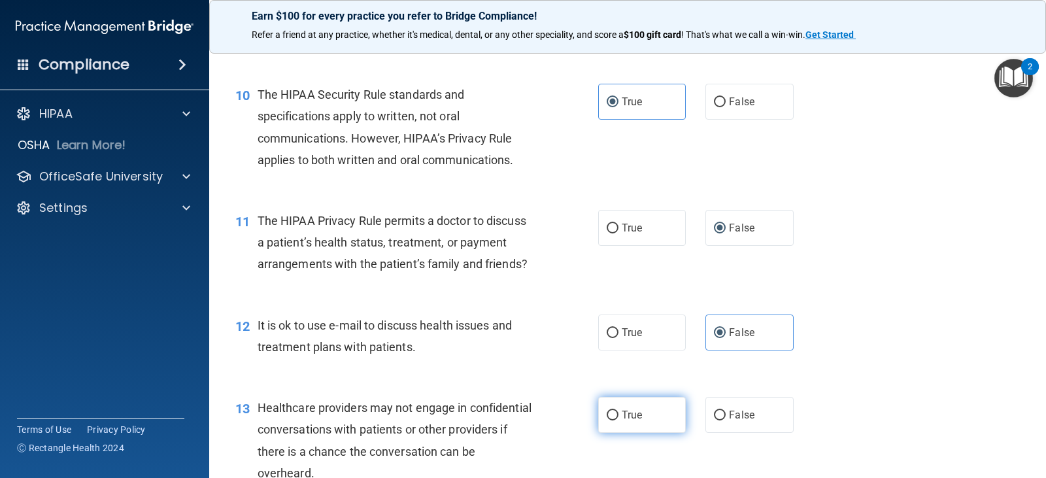
click at [610, 420] on input "True" at bounding box center [613, 416] width 12 height 10
radio input "true"
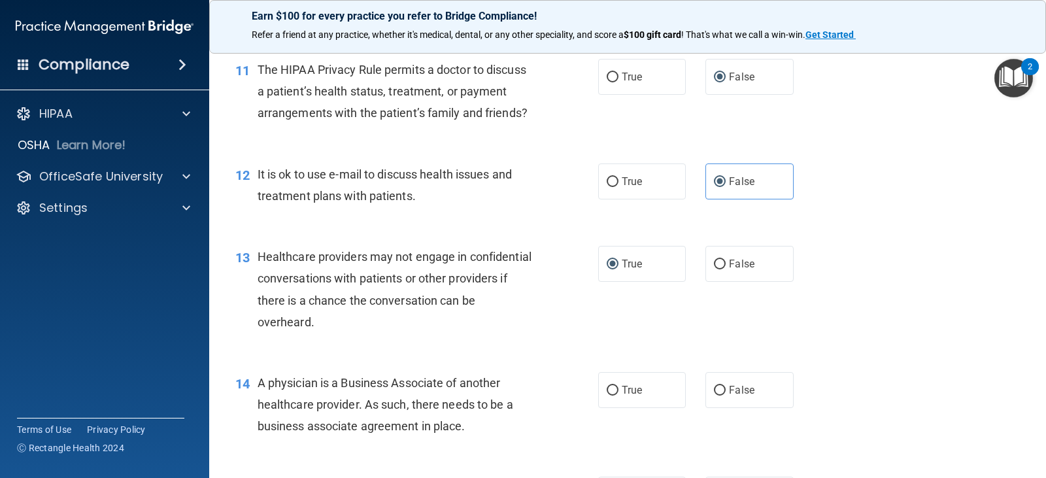
scroll to position [1242, 0]
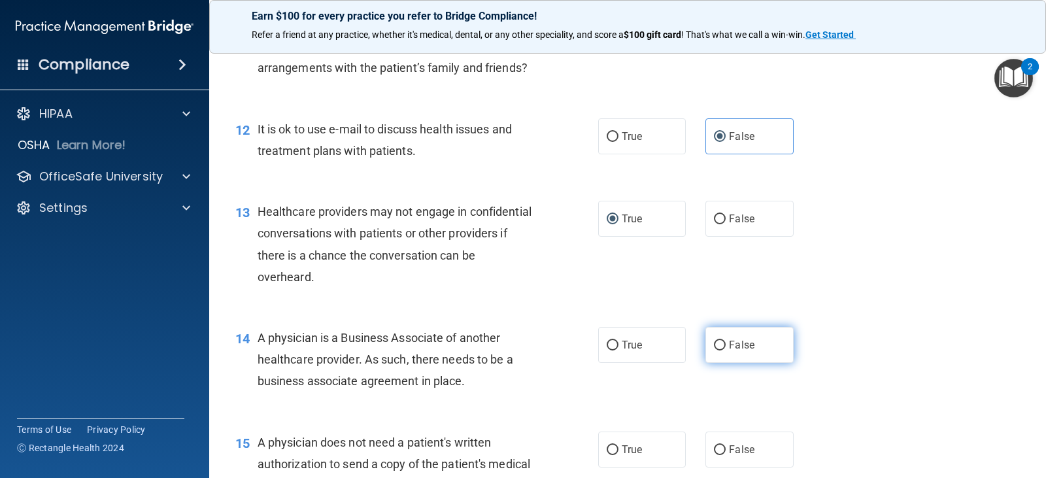
click at [729, 351] on span "False" at bounding box center [741, 345] width 25 height 12
click at [723, 350] on input "False" at bounding box center [720, 346] width 12 height 10
radio input "true"
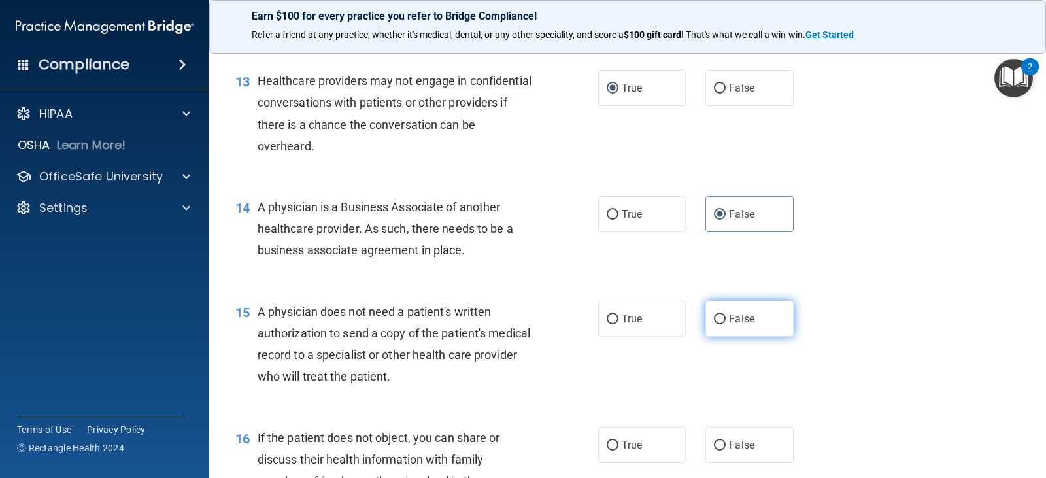
click at [717, 324] on input "False" at bounding box center [720, 319] width 12 height 10
radio input "true"
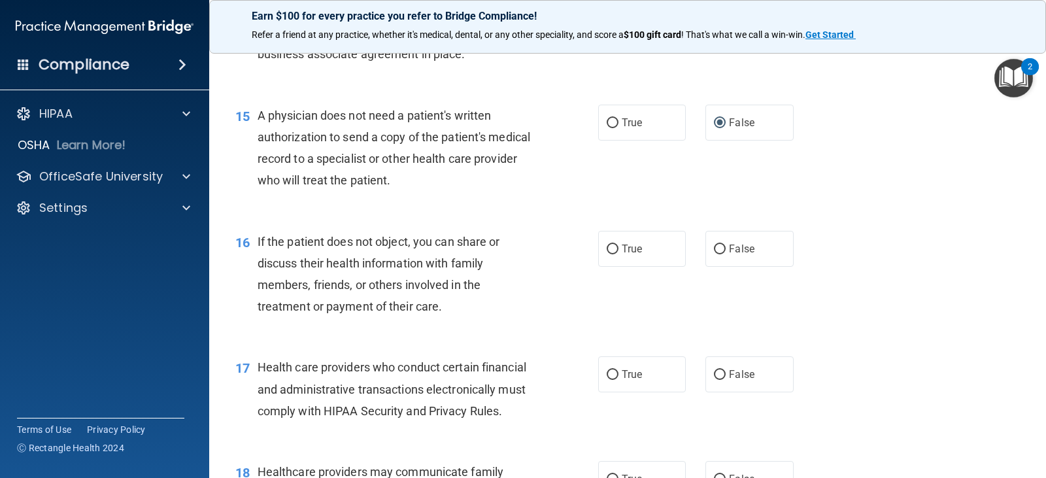
scroll to position [1635, 0]
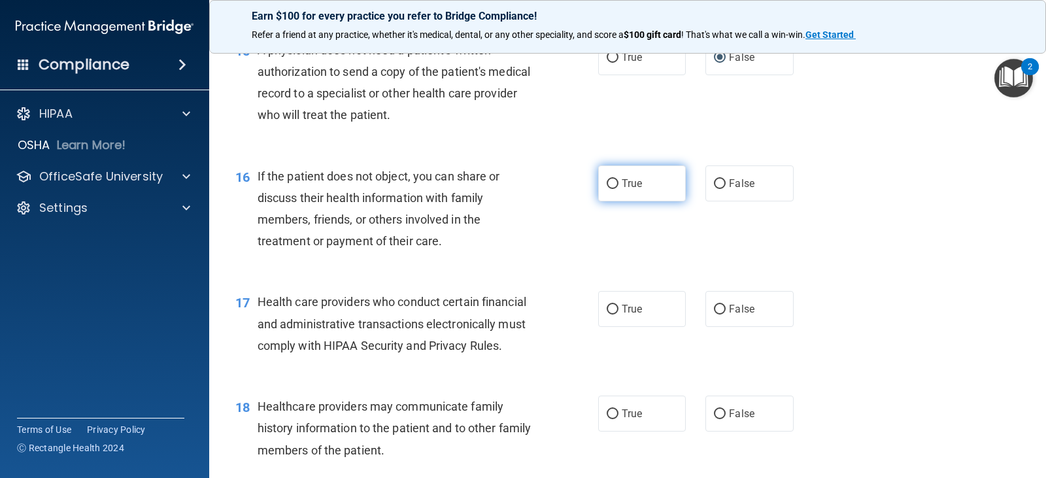
click at [615, 201] on label "True" at bounding box center [642, 183] width 88 height 36
click at [615, 189] on input "True" at bounding box center [613, 184] width 12 height 10
radio input "true"
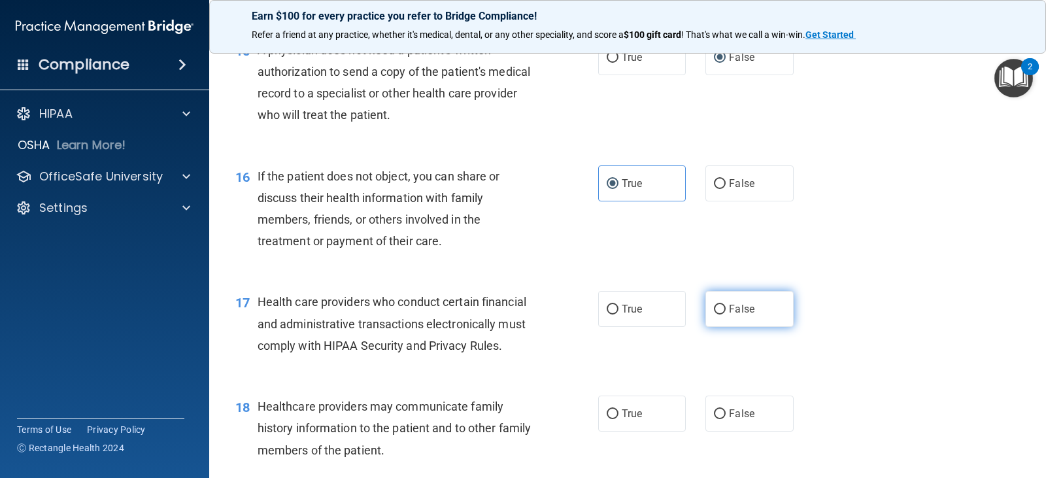
click at [719, 314] on input "False" at bounding box center [720, 310] width 12 height 10
radio input "true"
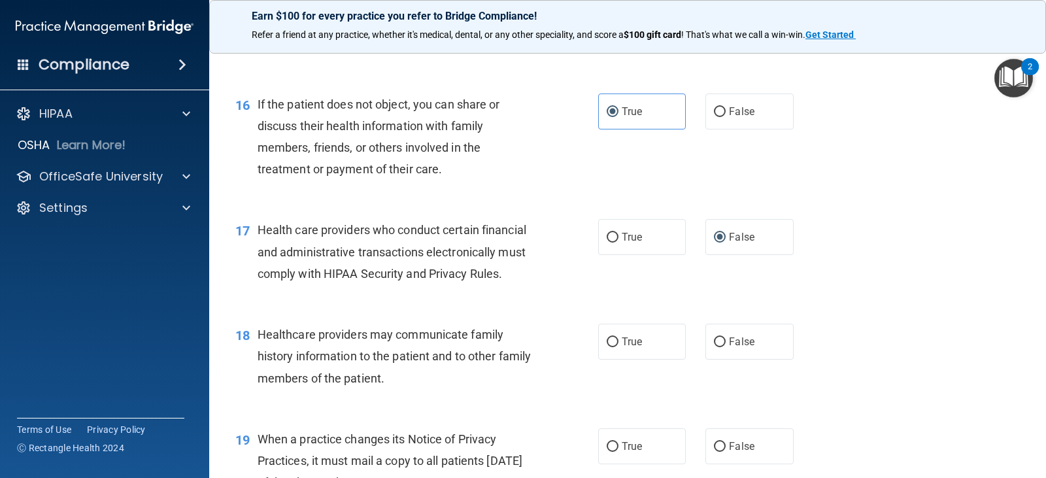
scroll to position [1831, 0]
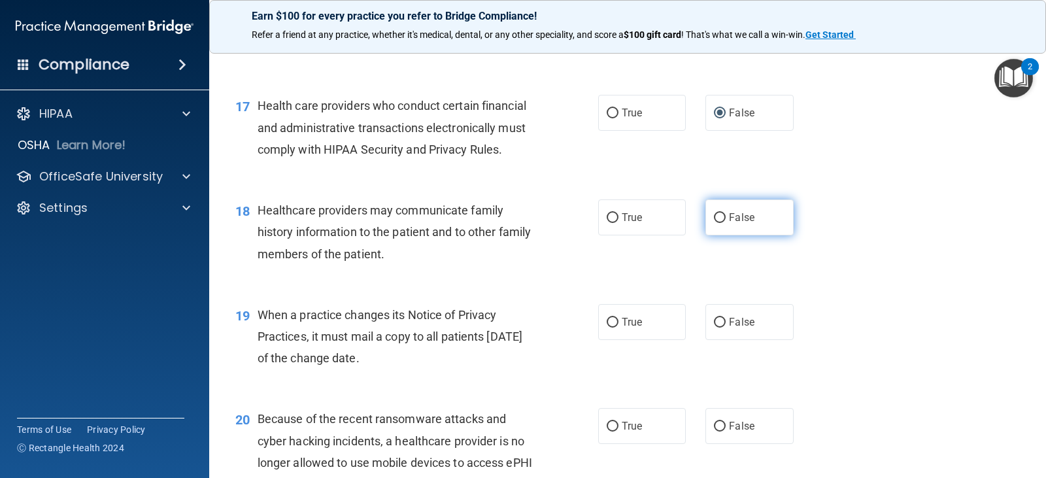
click at [717, 223] on input "False" at bounding box center [720, 218] width 12 height 10
radio input "true"
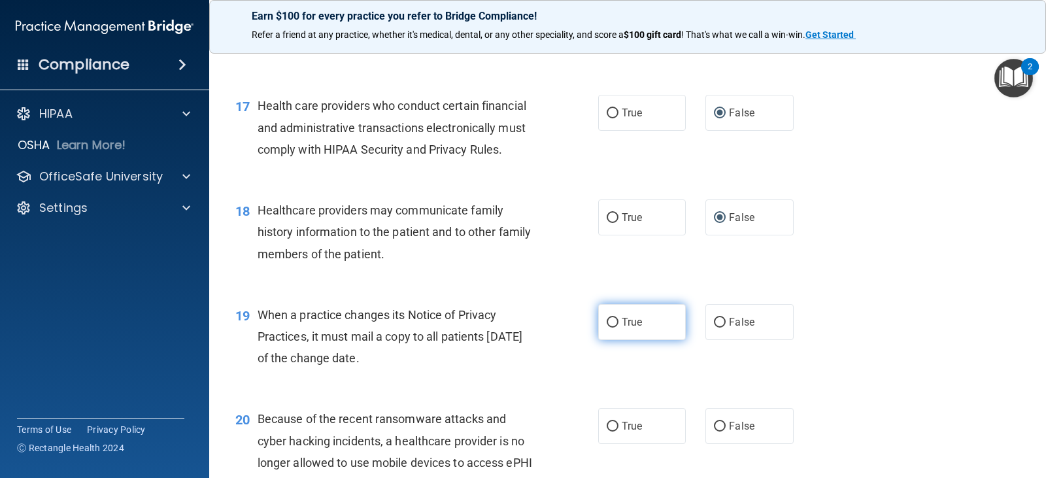
click at [607, 328] on input "True" at bounding box center [613, 323] width 12 height 10
radio input "true"
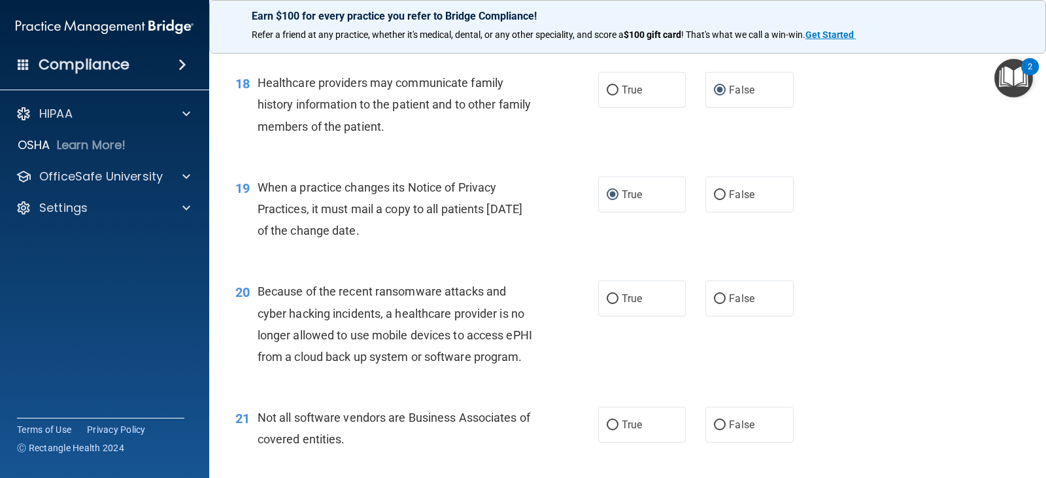
scroll to position [1962, 0]
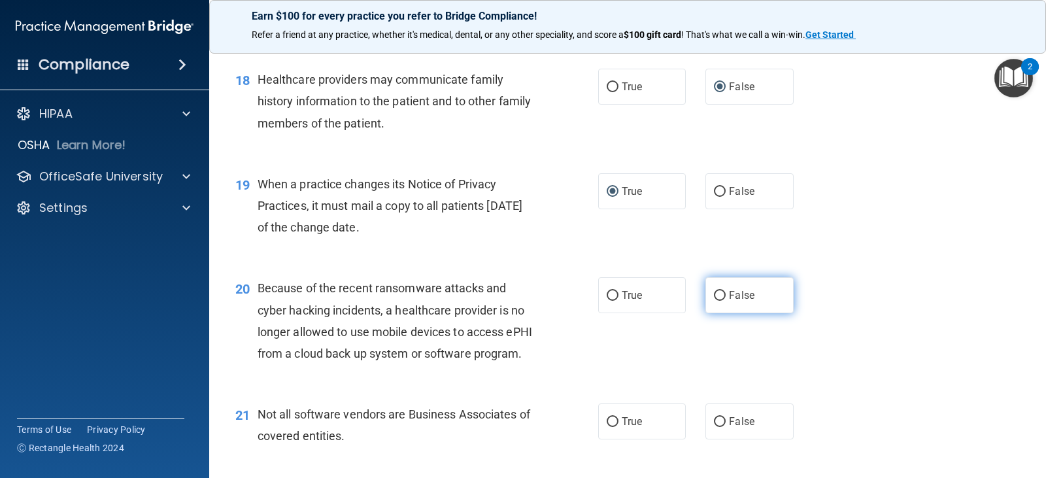
click at [710, 313] on label "False" at bounding box center [749, 295] width 88 height 36
click at [714, 301] on input "False" at bounding box center [720, 296] width 12 height 10
radio input "true"
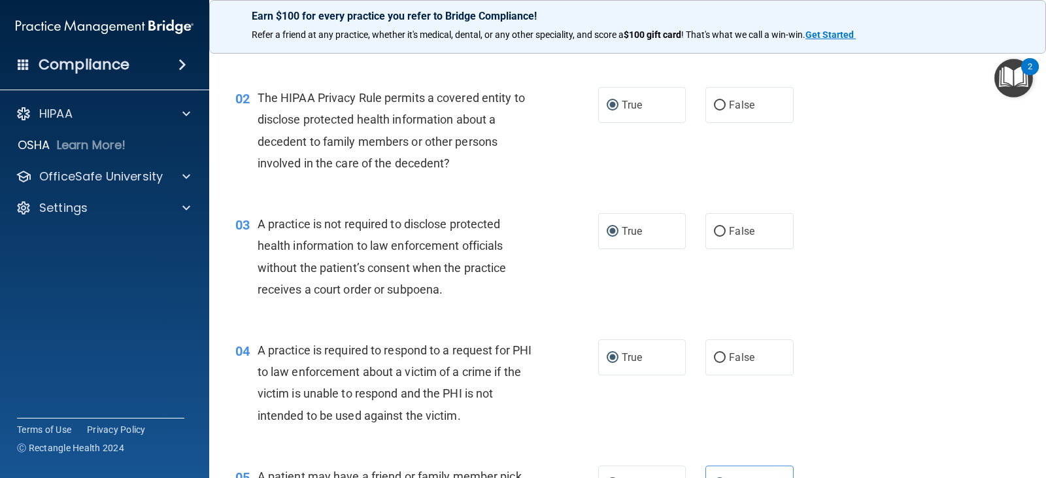
scroll to position [0, 0]
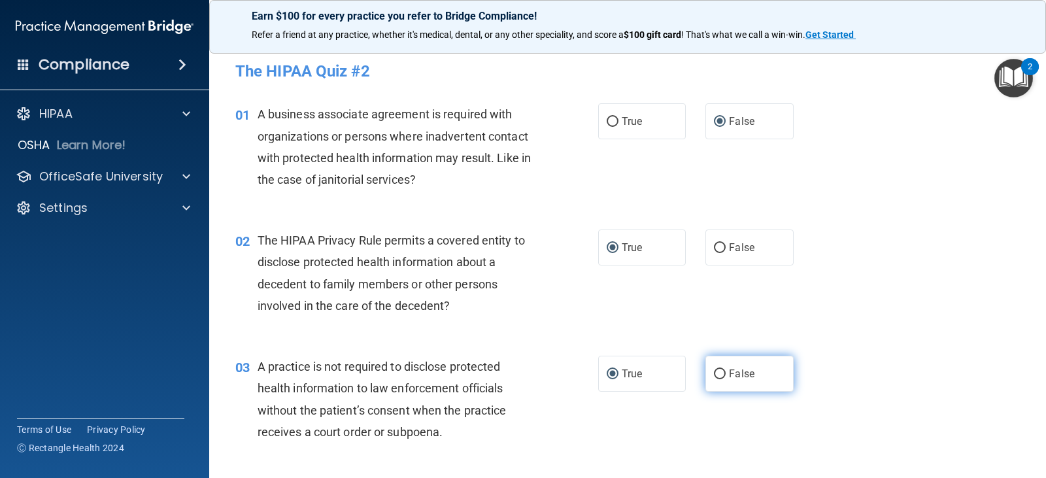
click at [714, 370] on input "False" at bounding box center [720, 374] width 12 height 10
radio input "true"
radio input "false"
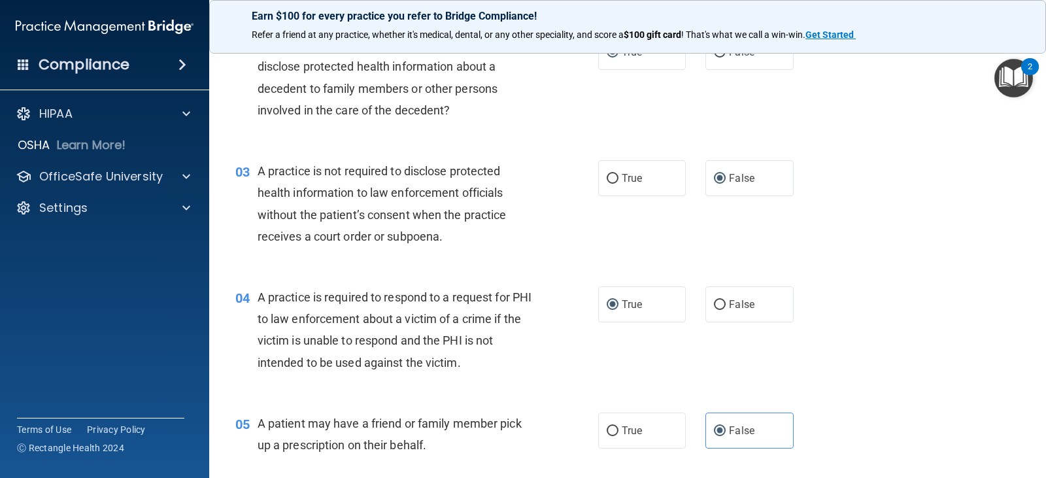
scroll to position [196, 0]
click at [607, 426] on input "True" at bounding box center [613, 431] width 12 height 10
radio input "true"
radio input "false"
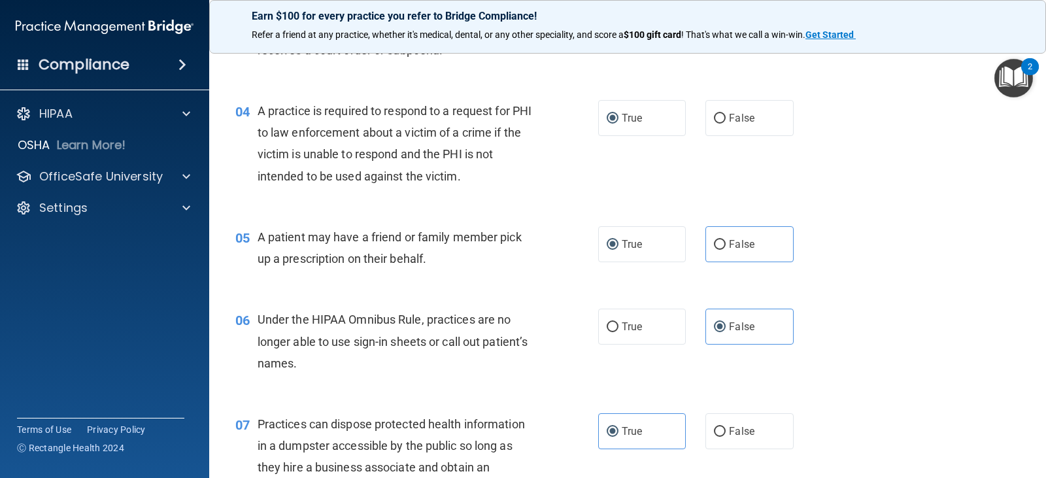
scroll to position [458, 0]
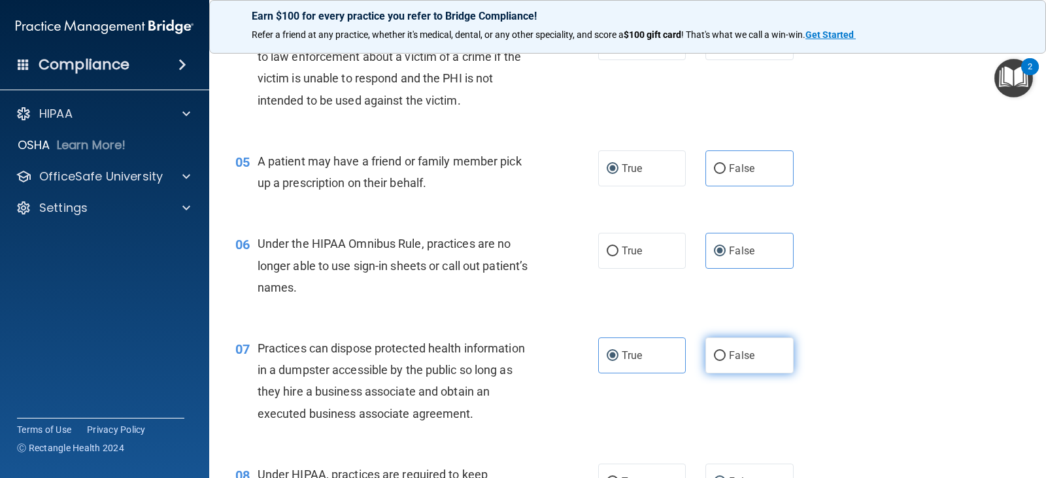
click at [714, 354] on input "False" at bounding box center [720, 356] width 12 height 10
radio input "true"
radio input "false"
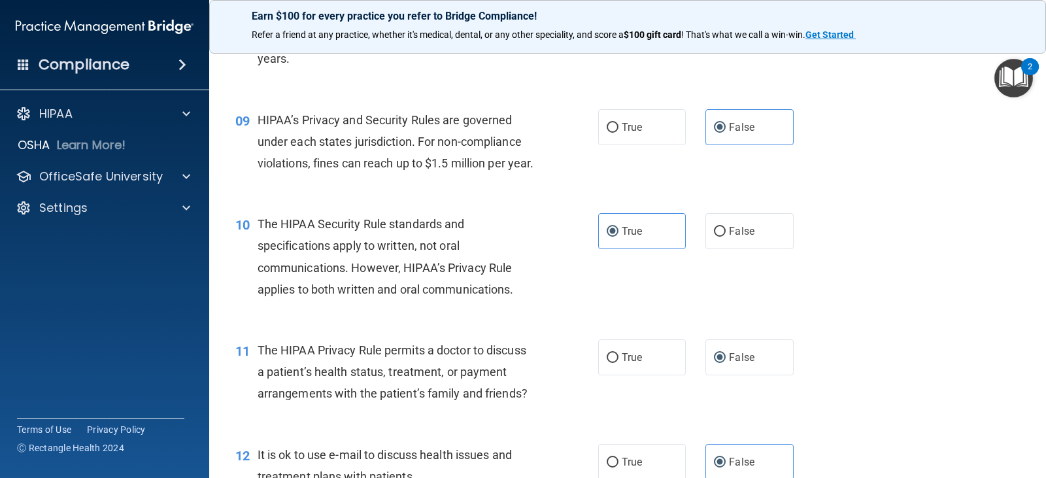
scroll to position [981, 0]
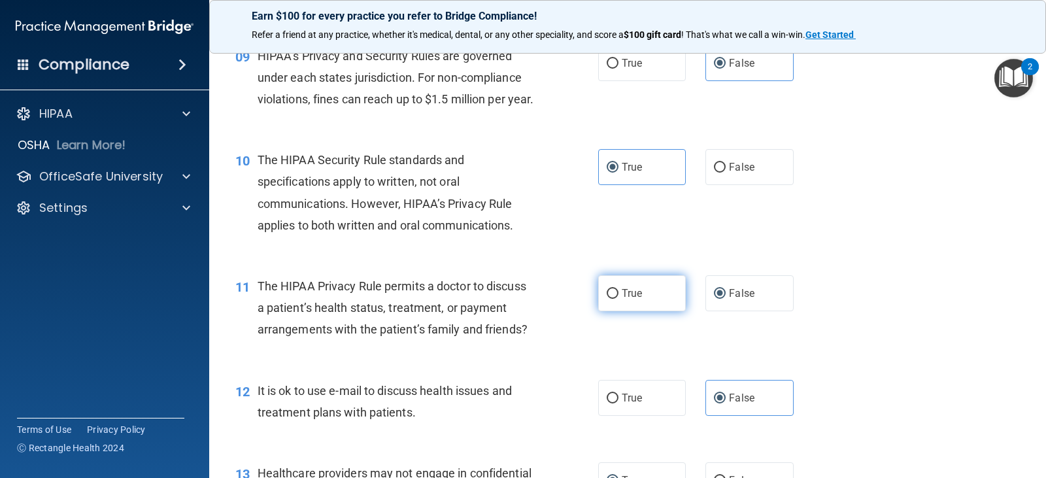
click at [609, 299] on input "True" at bounding box center [613, 294] width 12 height 10
radio input "true"
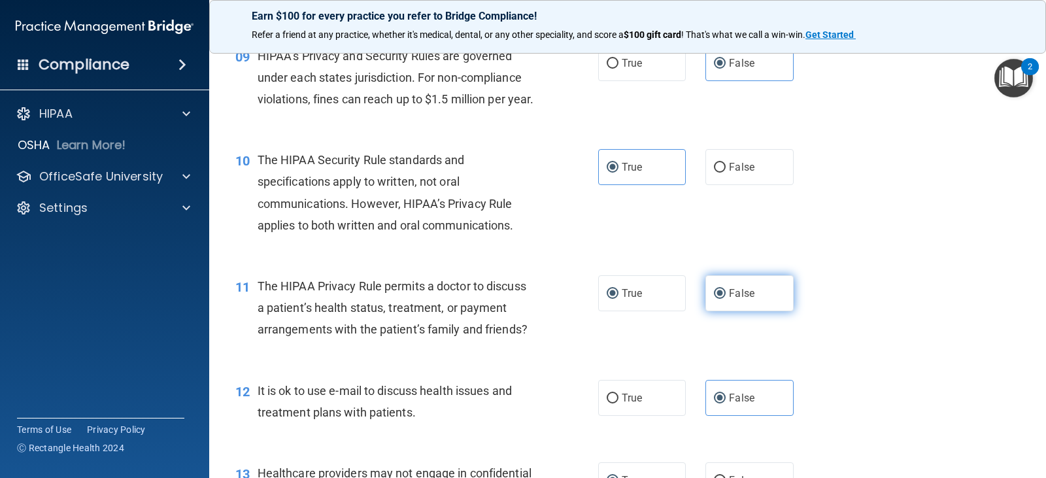
radio input "false"
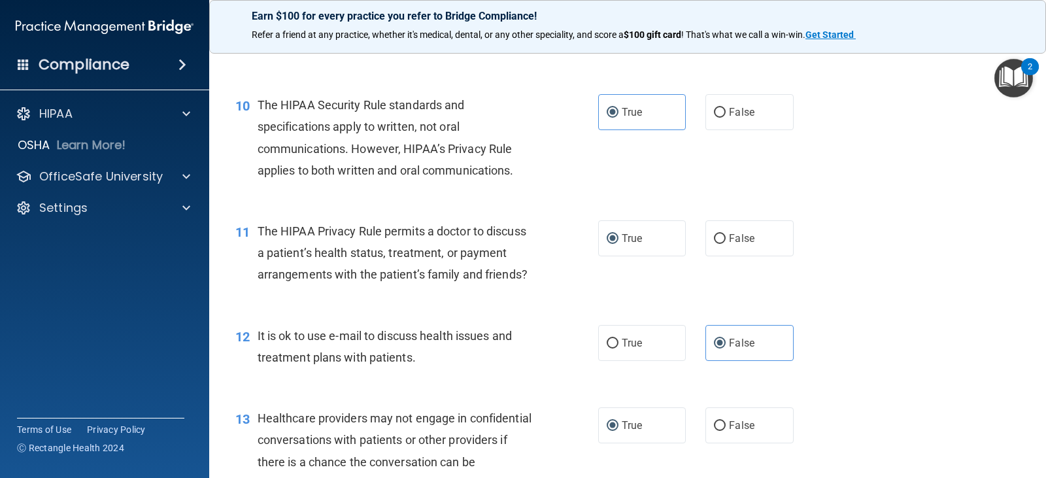
scroll to position [1112, 0]
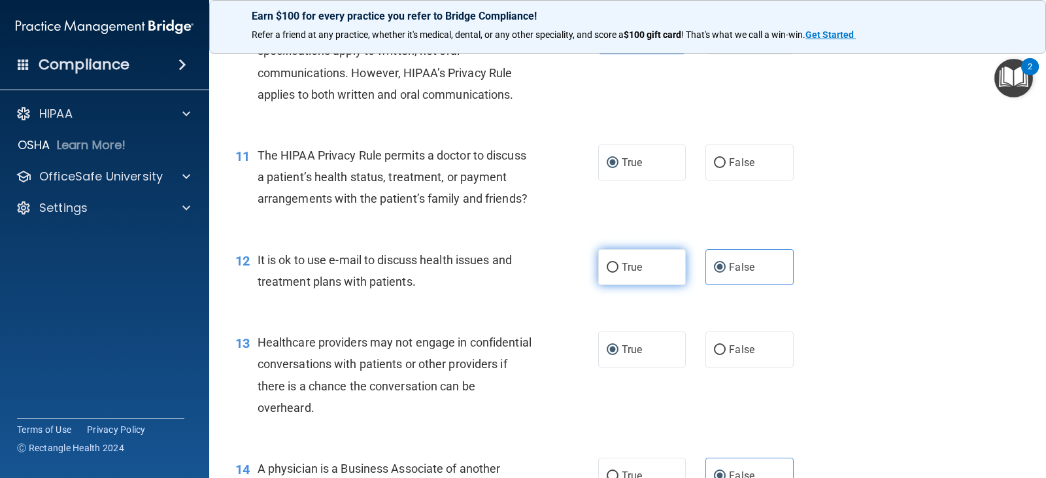
click at [607, 273] on input "True" at bounding box center [613, 268] width 12 height 10
radio input "true"
radio input "false"
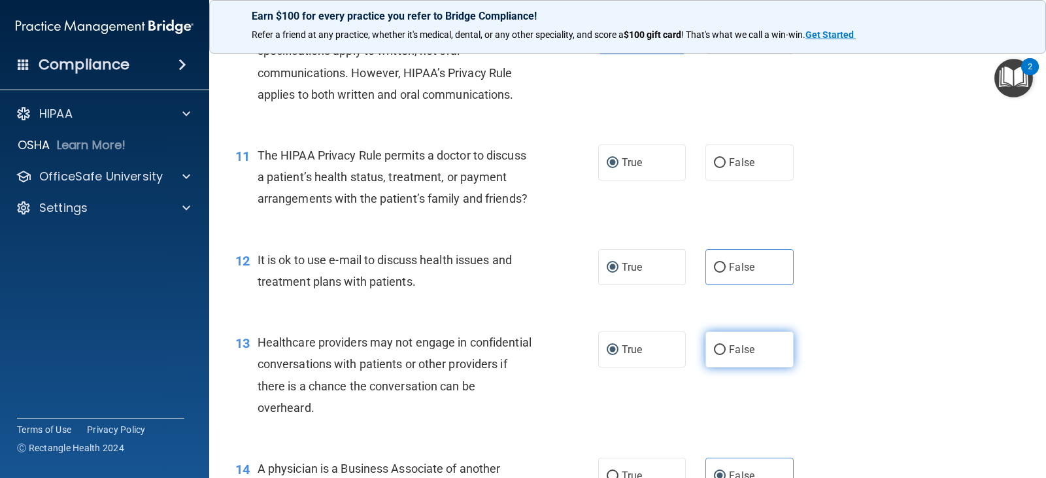
click at [717, 355] on input "False" at bounding box center [720, 350] width 12 height 10
radio input "true"
radio input "false"
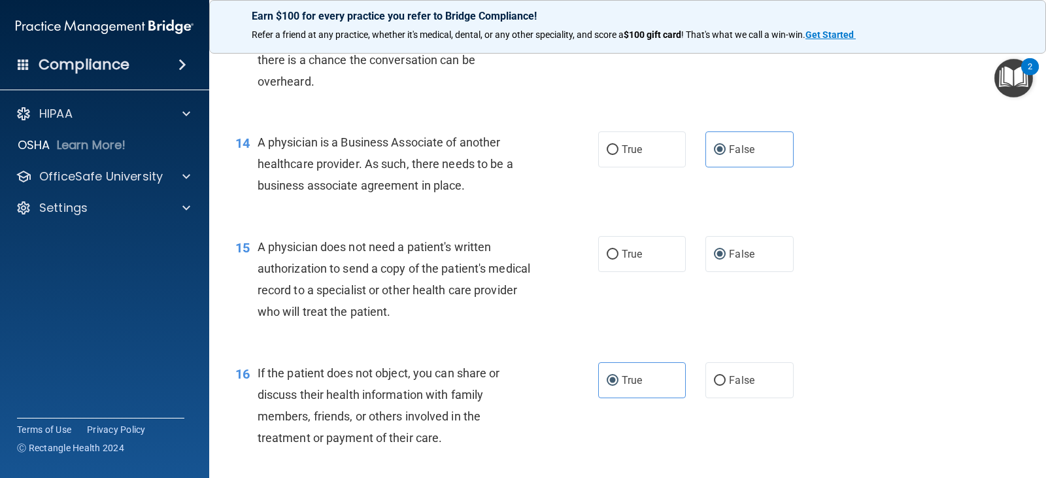
scroll to position [1438, 0]
click at [610, 259] on input "True" at bounding box center [613, 254] width 12 height 10
radio input "true"
radio input "false"
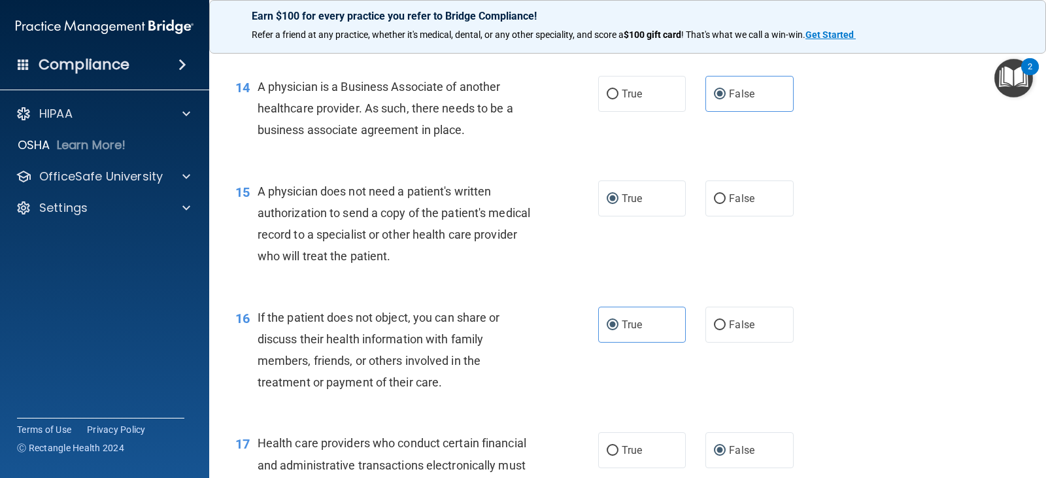
scroll to position [1635, 0]
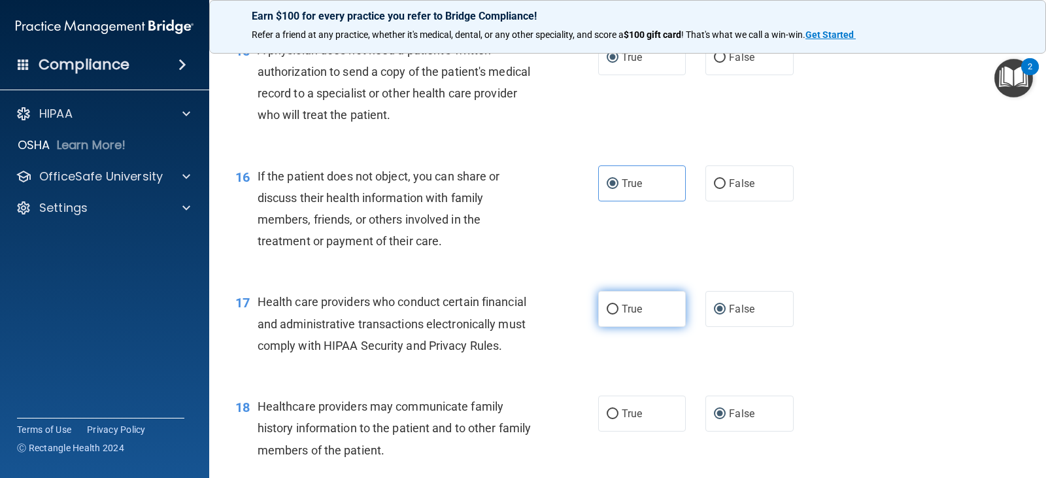
click at [610, 314] on input "True" at bounding box center [613, 310] width 12 height 10
radio input "true"
radio input "false"
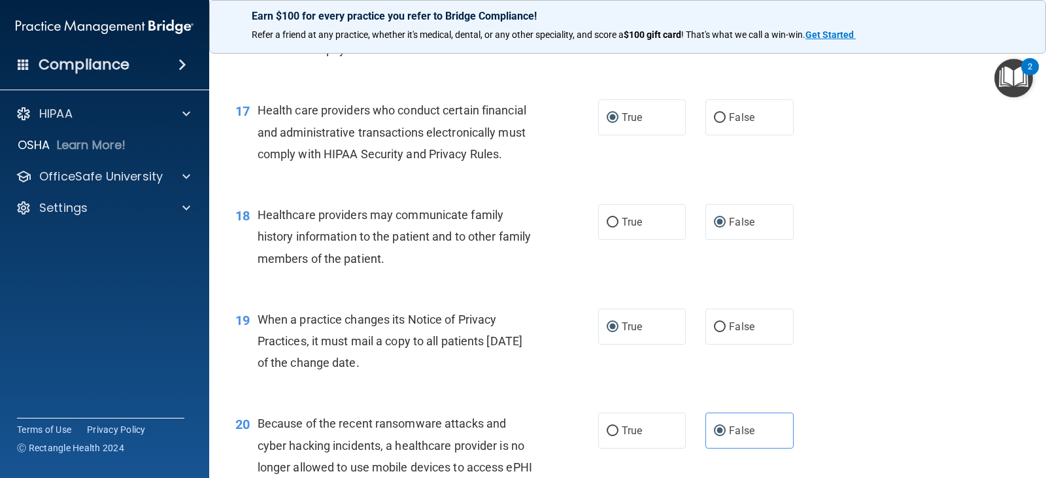
scroll to position [1896, 0]
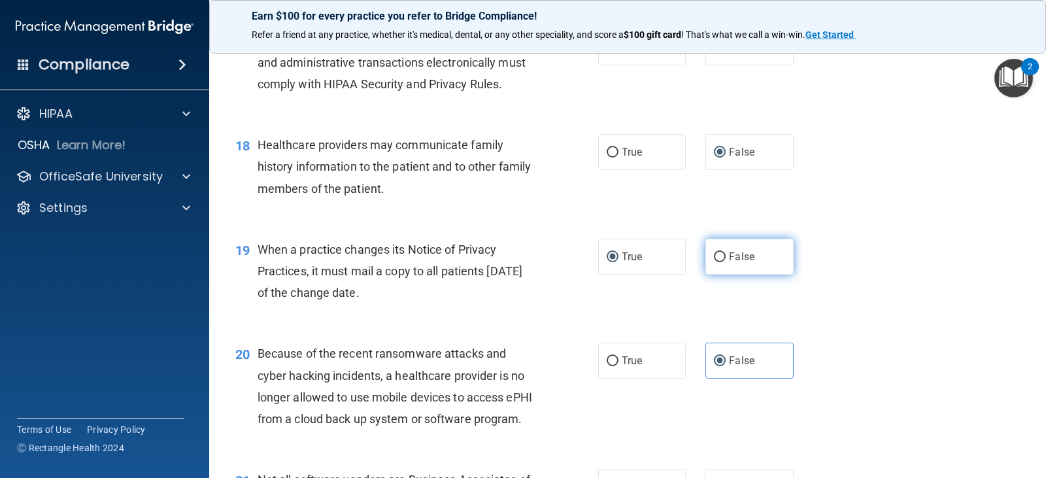
click at [715, 262] on input "False" at bounding box center [720, 257] width 12 height 10
radio input "true"
radio input "false"
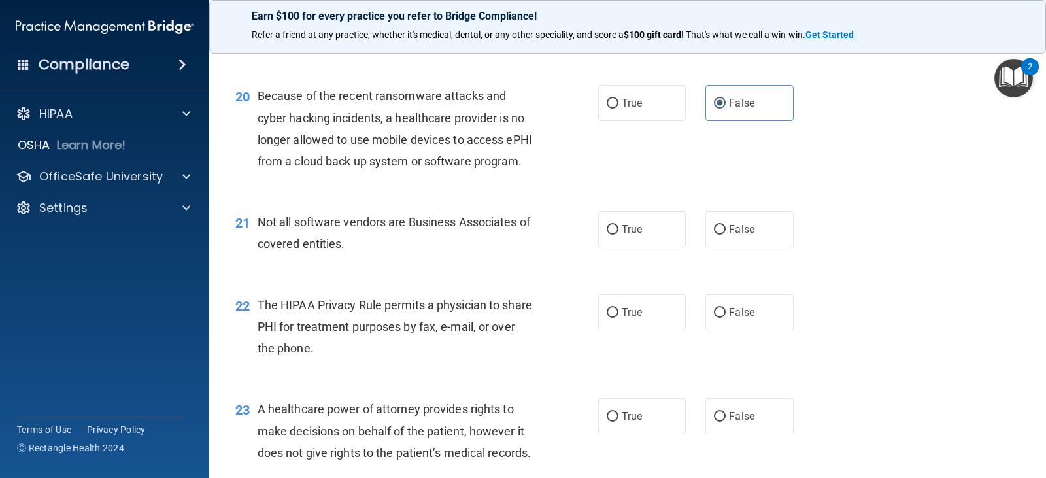
scroll to position [2158, 0]
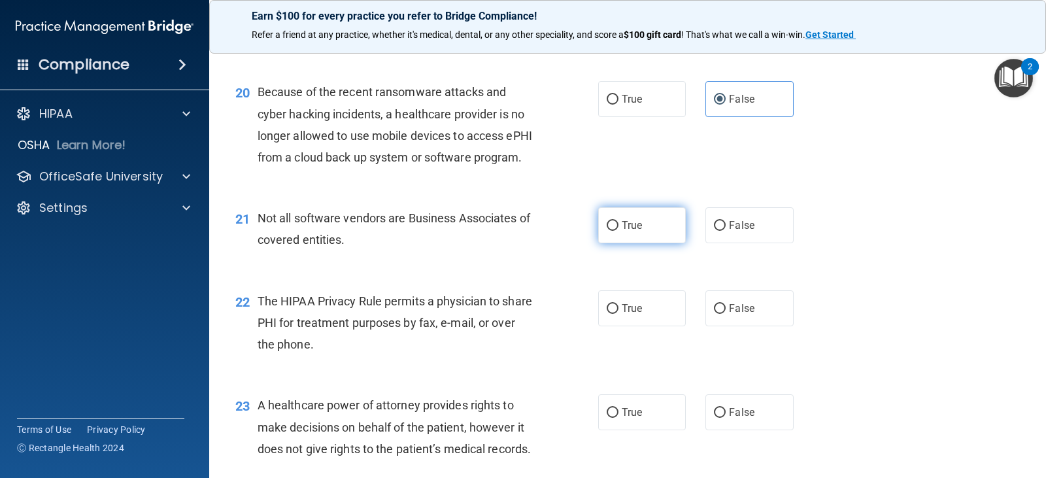
click at [612, 231] on input "True" at bounding box center [613, 226] width 12 height 10
radio input "true"
click at [607, 314] on input "True" at bounding box center [613, 309] width 12 height 10
radio input "true"
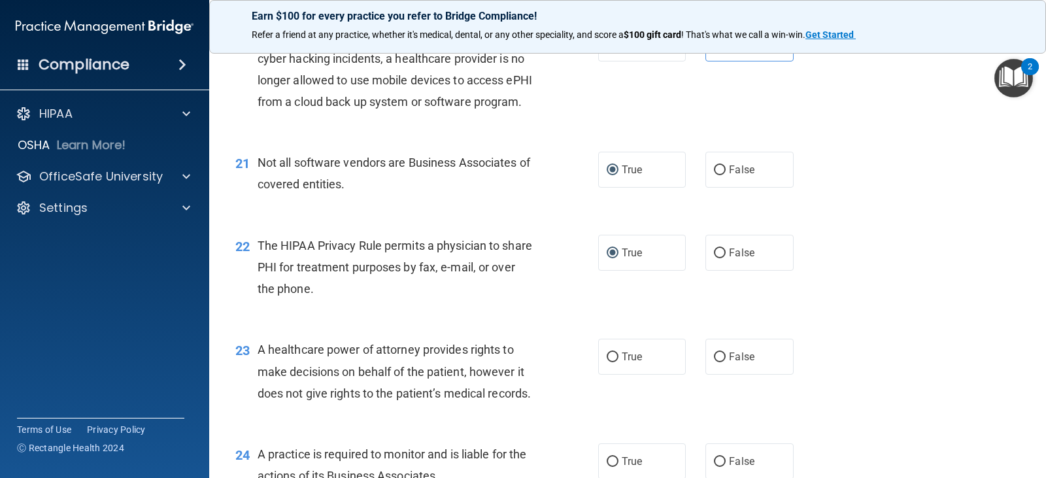
scroll to position [2288, 0]
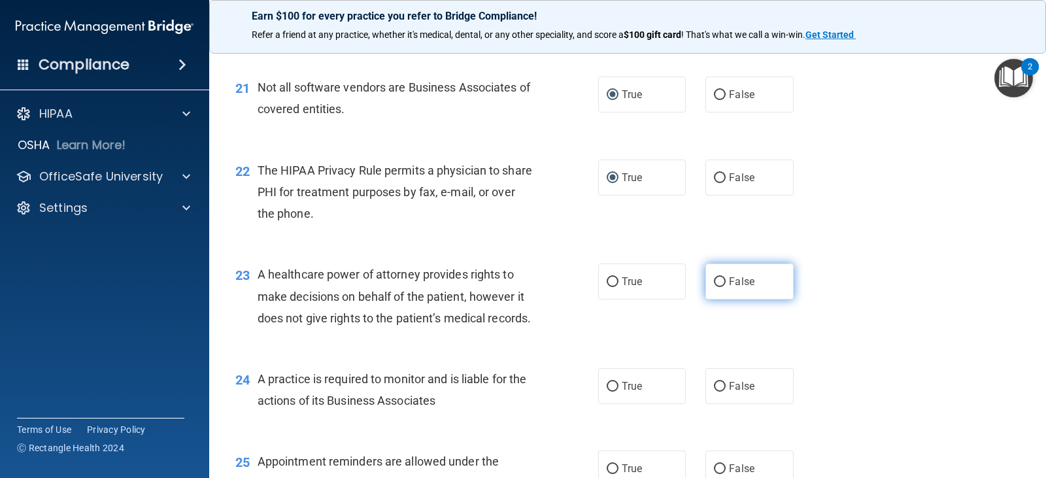
click at [717, 287] on input "False" at bounding box center [720, 282] width 12 height 10
radio input "true"
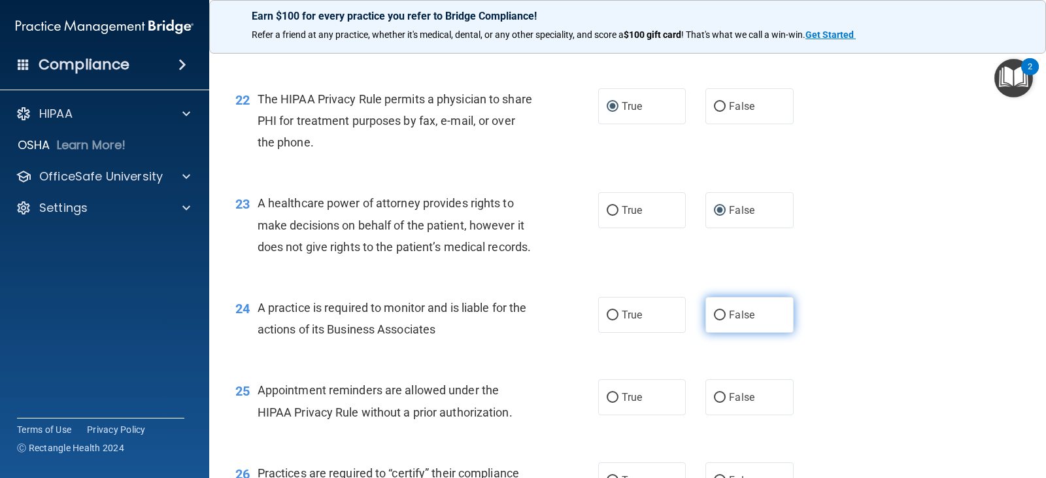
scroll to position [2419, 0]
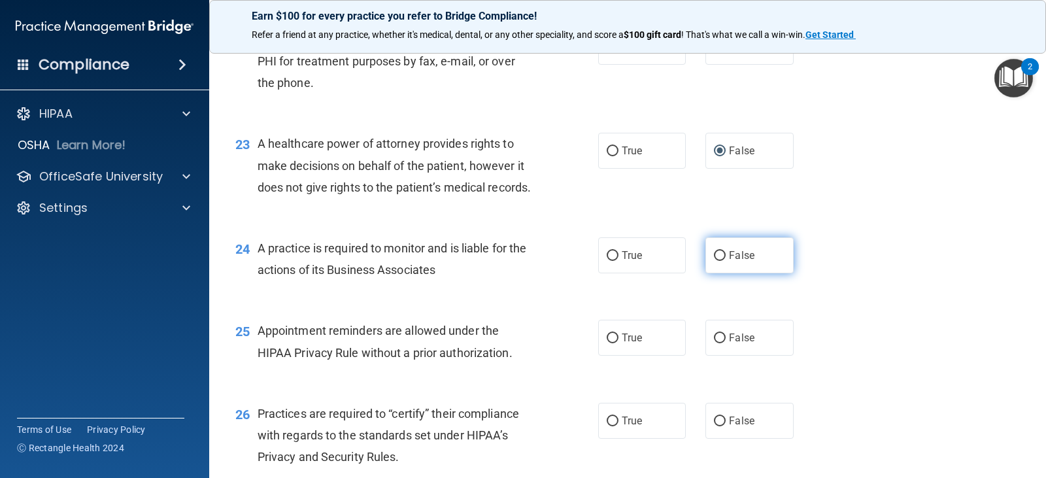
click at [717, 273] on label "False" at bounding box center [749, 255] width 88 height 36
click at [717, 261] on input "False" at bounding box center [720, 256] width 12 height 10
radio input "true"
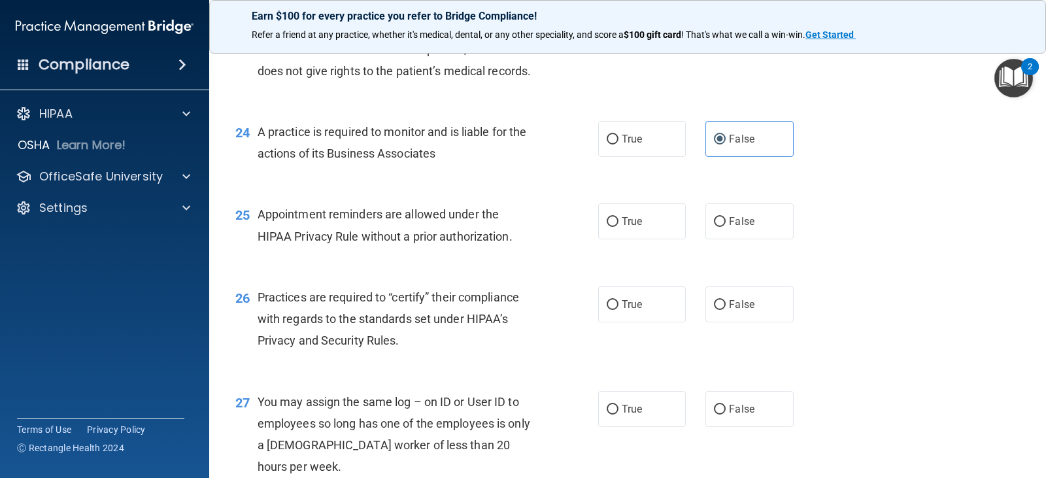
scroll to position [2550, 0]
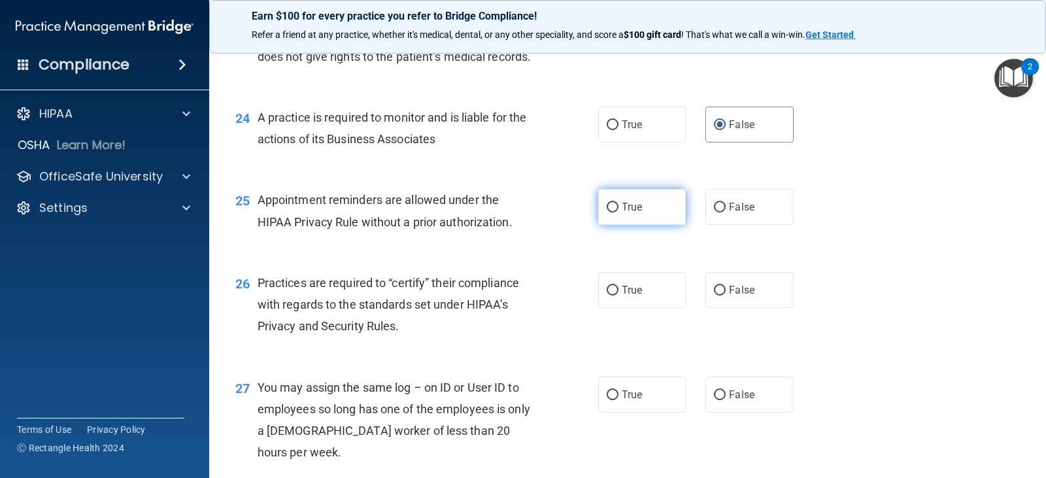
click at [609, 212] on input "True" at bounding box center [613, 208] width 12 height 10
radio input "true"
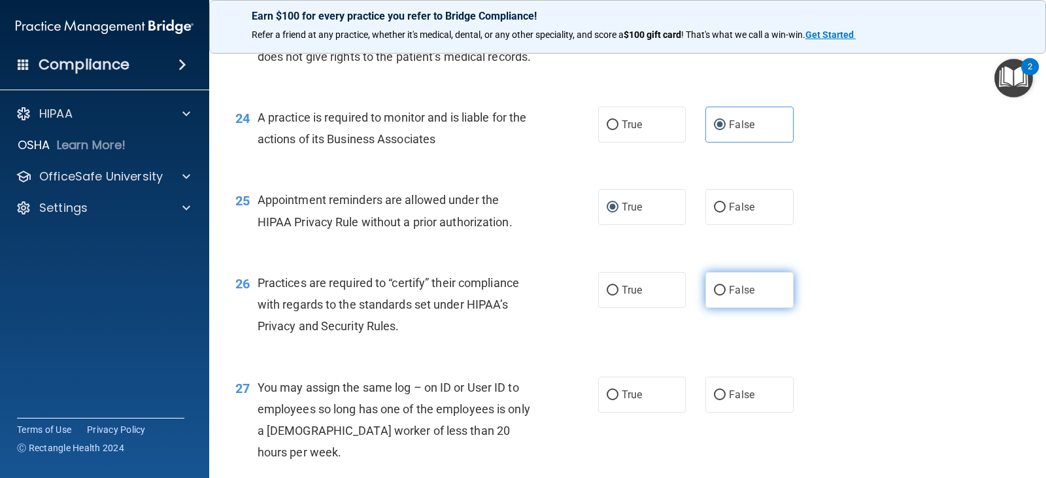
click at [715, 296] on input "False" at bounding box center [720, 291] width 12 height 10
radio input "true"
click at [714, 400] on input "False" at bounding box center [720, 395] width 12 height 10
radio input "true"
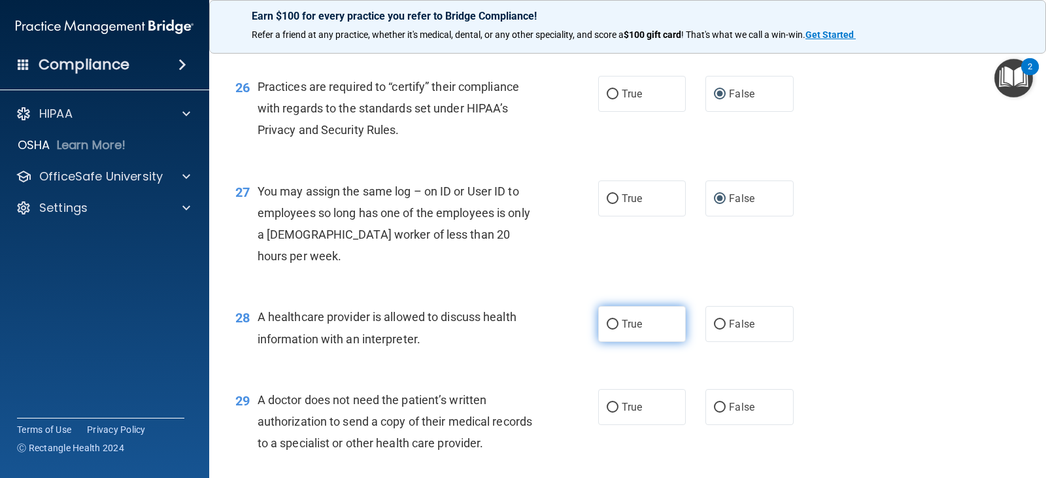
scroll to position [2877, 0]
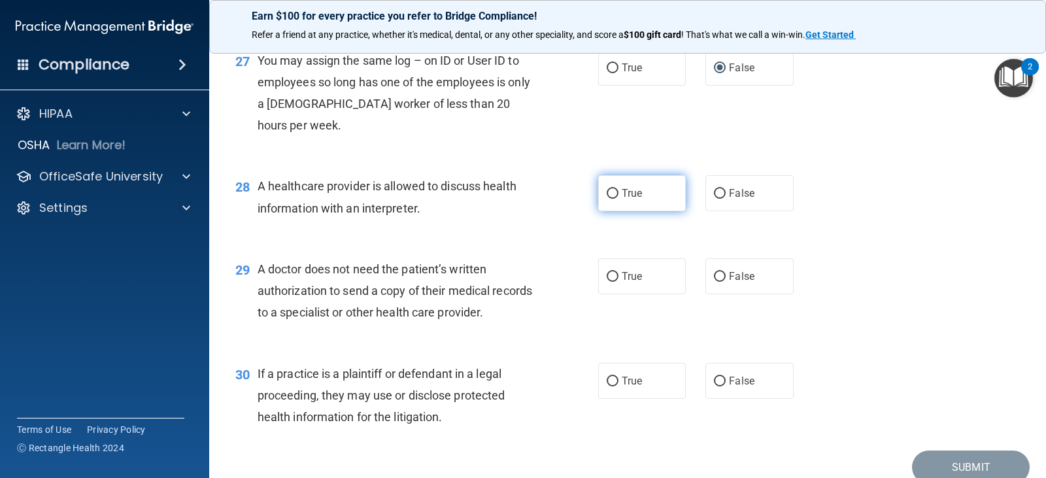
click at [607, 199] on input "True" at bounding box center [613, 194] width 12 height 10
radio input "true"
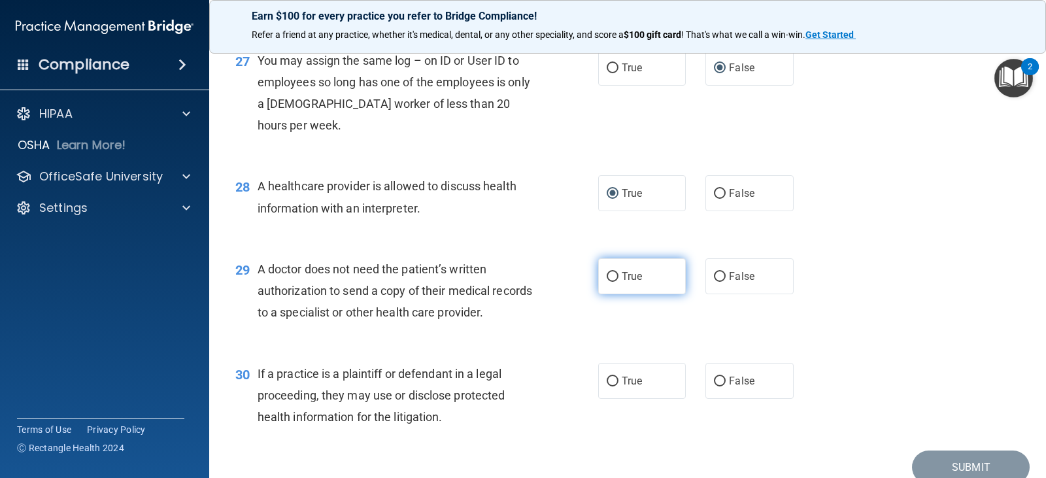
click at [601, 294] on label "True" at bounding box center [642, 276] width 88 height 36
click at [607, 282] on input "True" at bounding box center [613, 277] width 12 height 10
radio input "true"
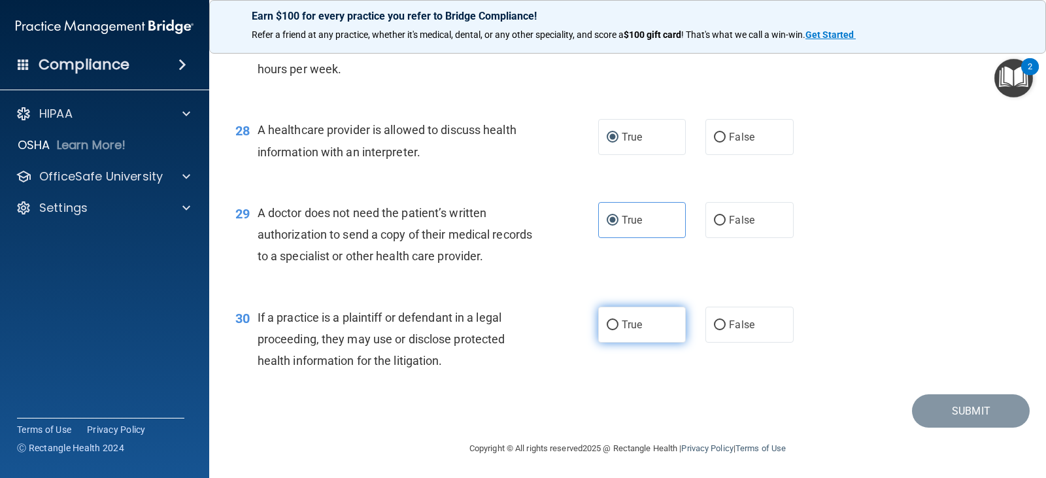
scroll to position [3000, 0]
click at [610, 324] on input "True" at bounding box center [613, 323] width 12 height 10
radio input "true"
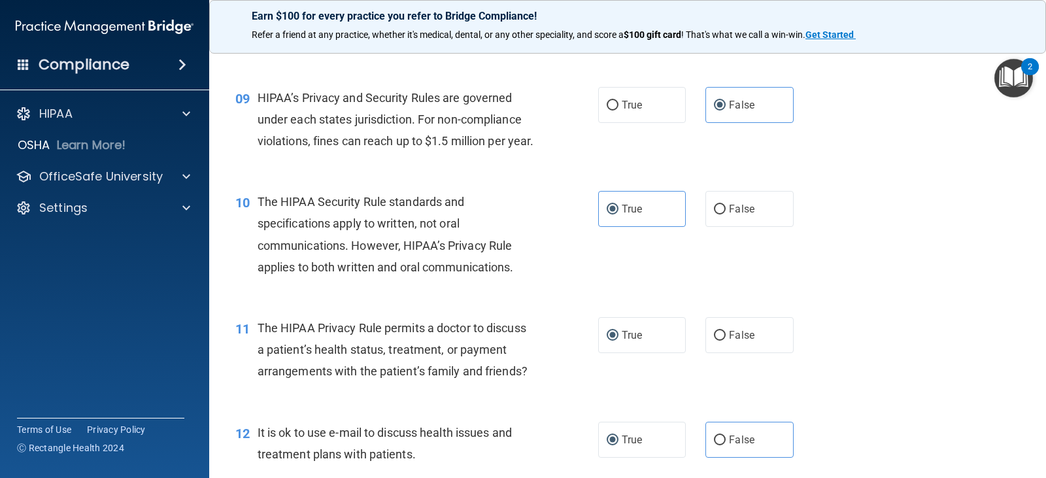
scroll to position [915, 0]
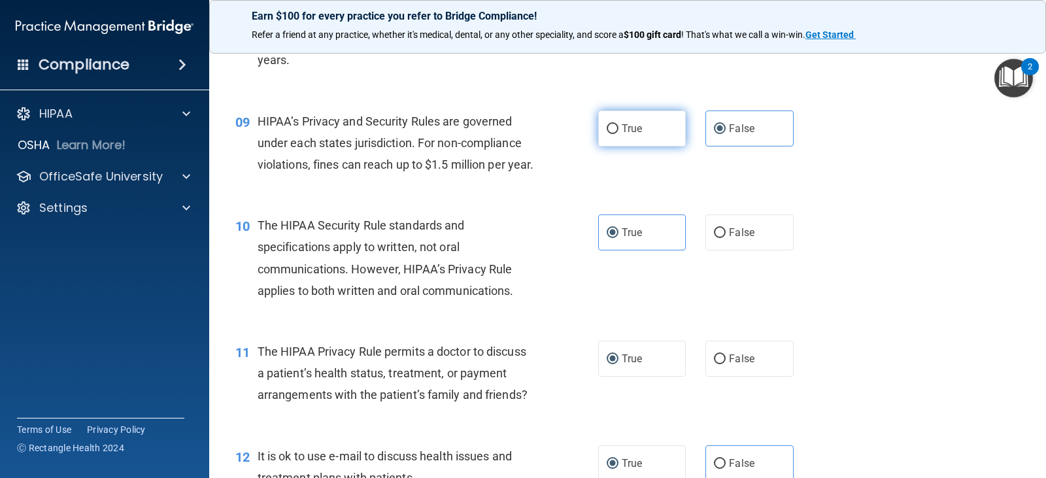
click at [624, 122] on label "True" at bounding box center [642, 128] width 88 height 36
click at [619, 124] on input "True" at bounding box center [613, 129] width 12 height 10
radio input "true"
radio input "false"
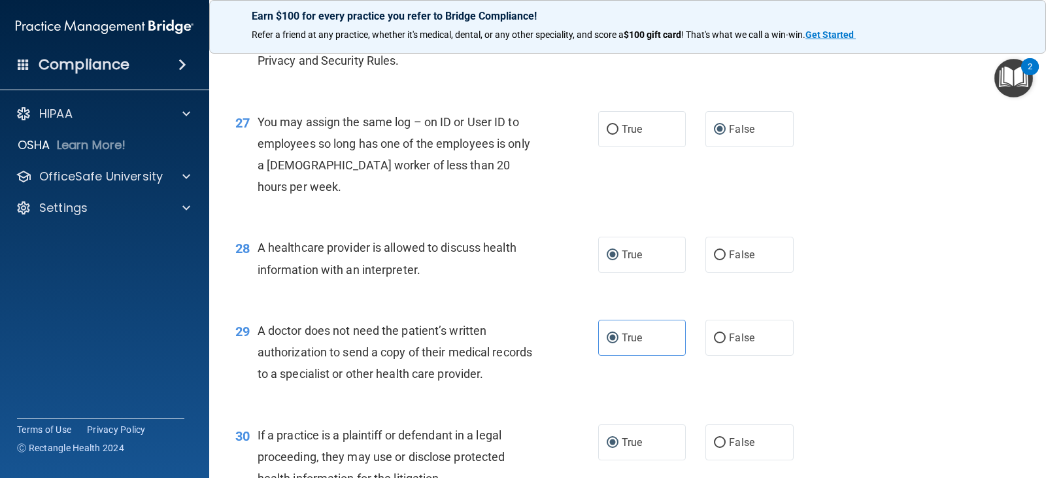
scroll to position [3000, 0]
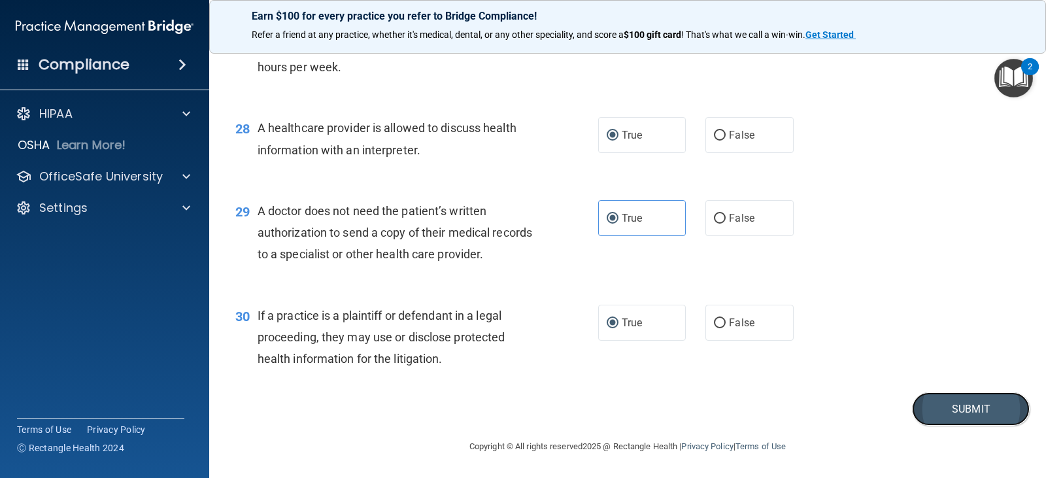
click at [945, 416] on button "Submit" at bounding box center [971, 408] width 118 height 33
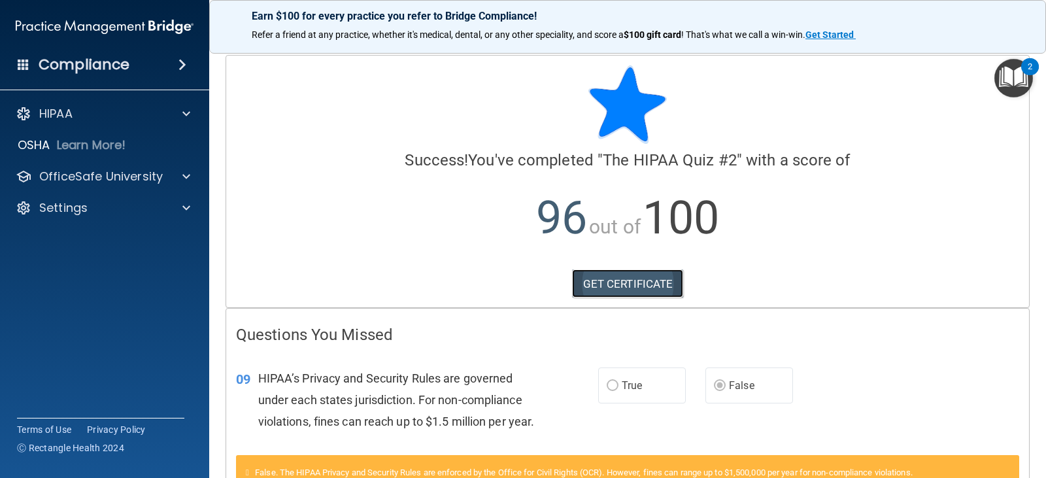
click at [625, 284] on link "GET CERTIFICATE" at bounding box center [628, 283] width 112 height 29
